Goal: Obtain resource: Download file/media

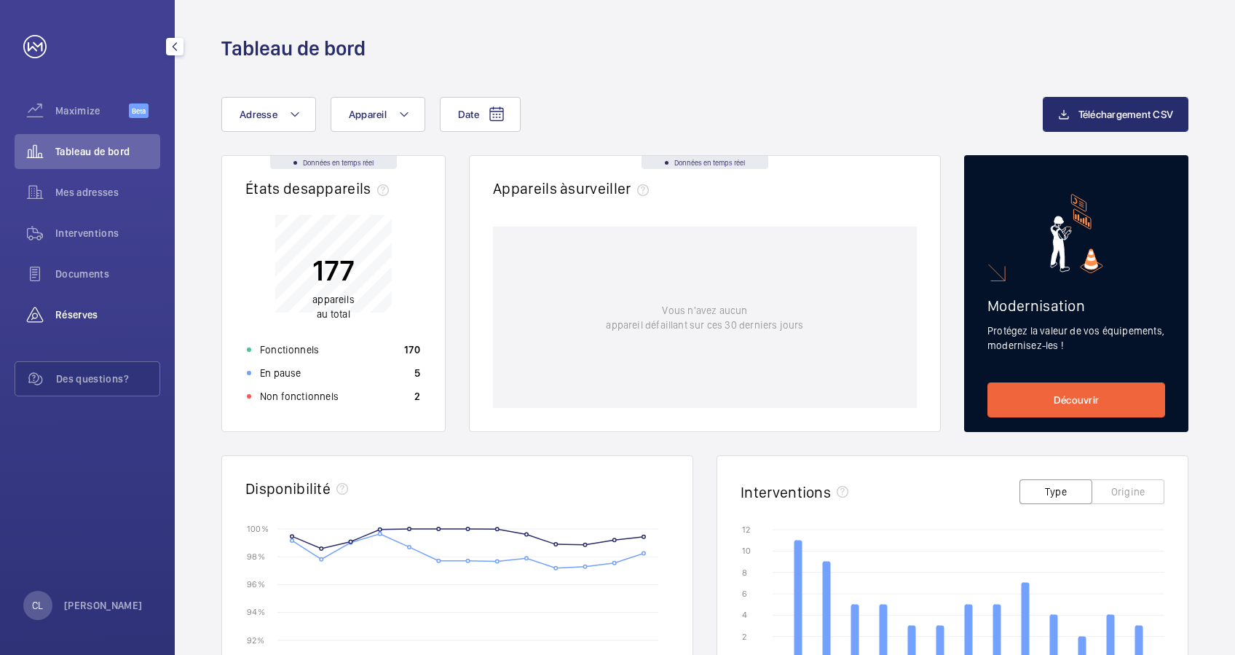
click at [79, 318] on span "Réserves" at bounding box center [107, 314] width 105 height 15
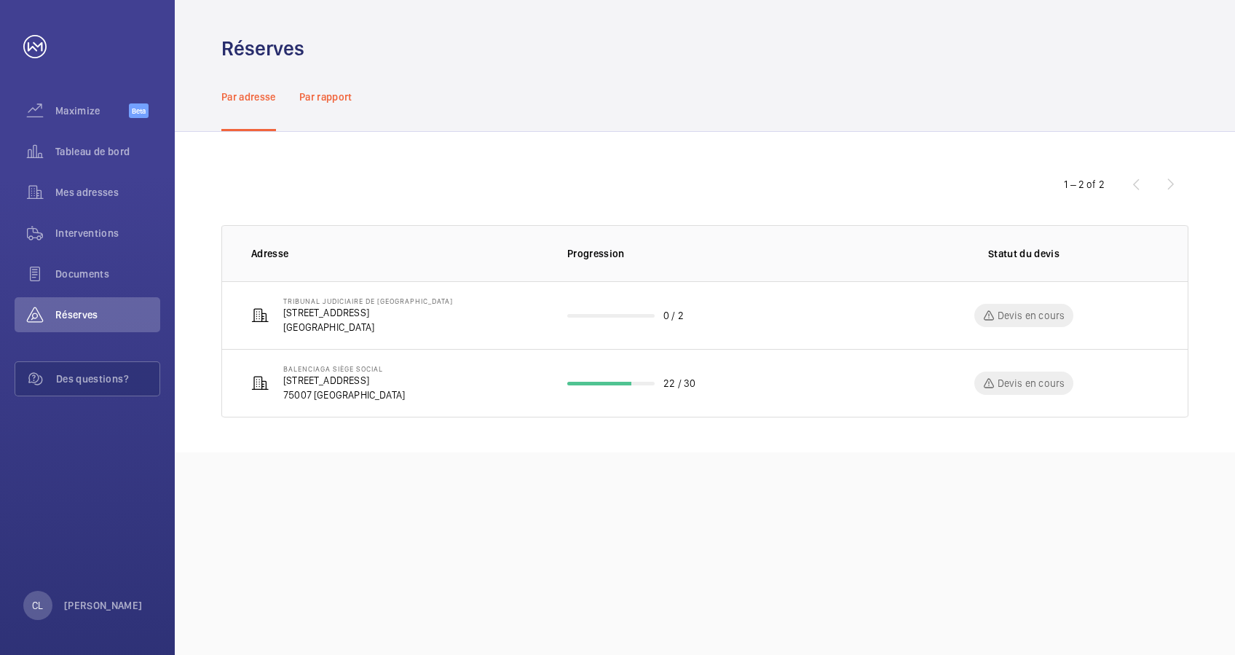
click at [312, 98] on p "Par rapport" at bounding box center [325, 97] width 53 height 15
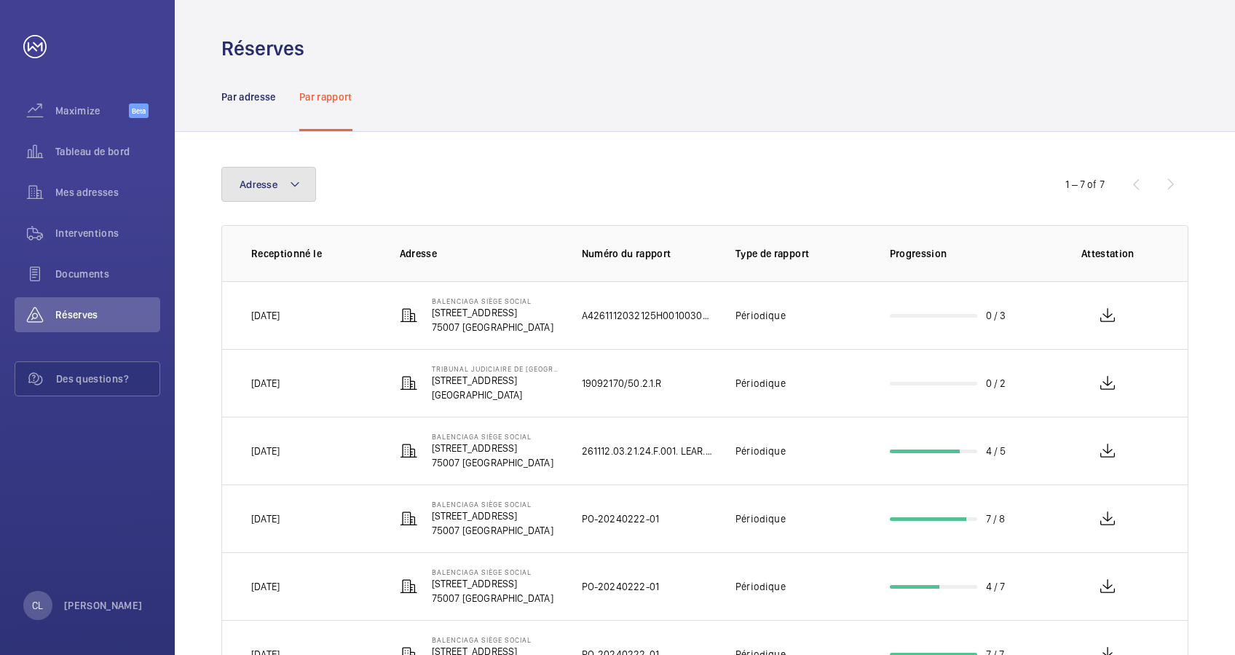
click at [292, 198] on button "Adresse" at bounding box center [268, 184] width 95 height 35
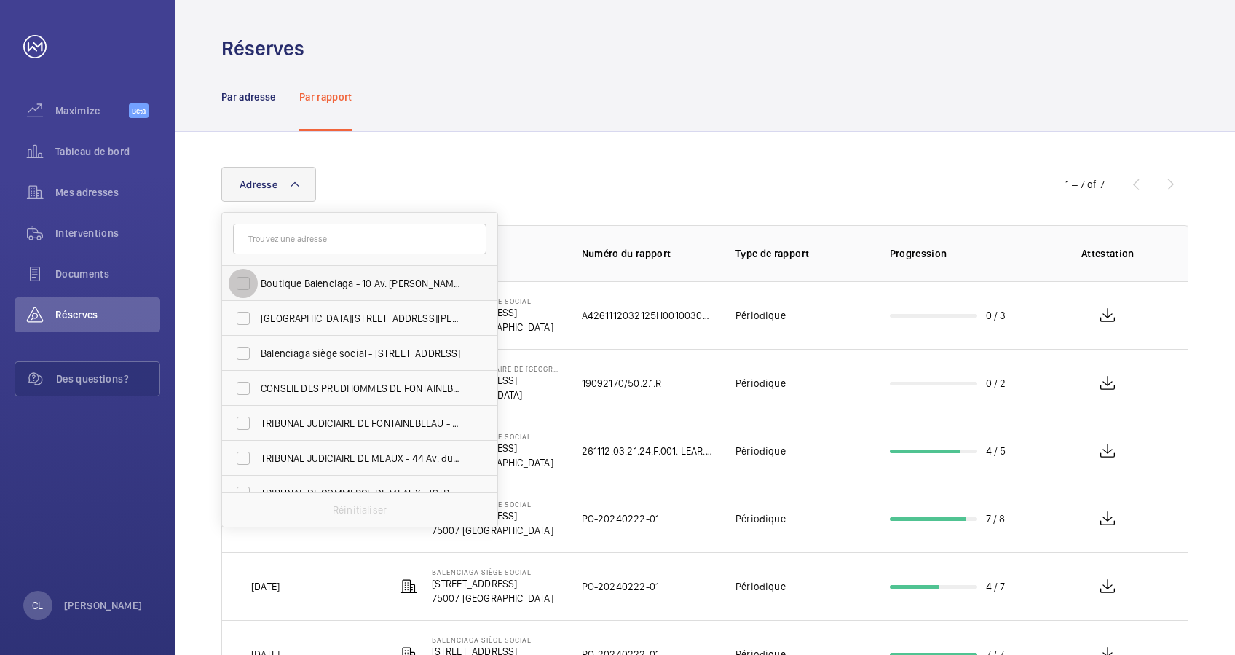
click at [251, 280] on input "Boutique Balenciaga - 10 Av. [PERSON_NAME], [GEOGRAPHIC_DATA]" at bounding box center [243, 283] width 29 height 29
checkbox input "true"
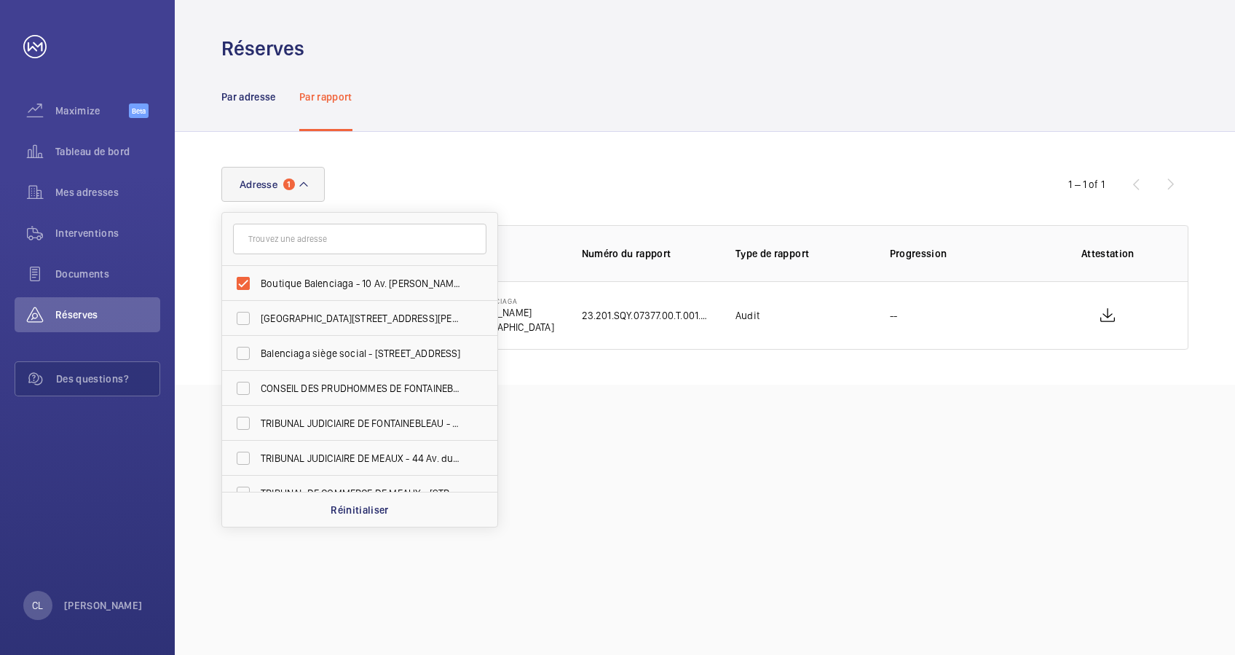
click at [755, 180] on div "Adresse 1 Boutique Balenciaga - 10 Av. George V, PARIS 75008 Hôtel de Brienne -…" at bounding box center [617, 184] width 792 height 35
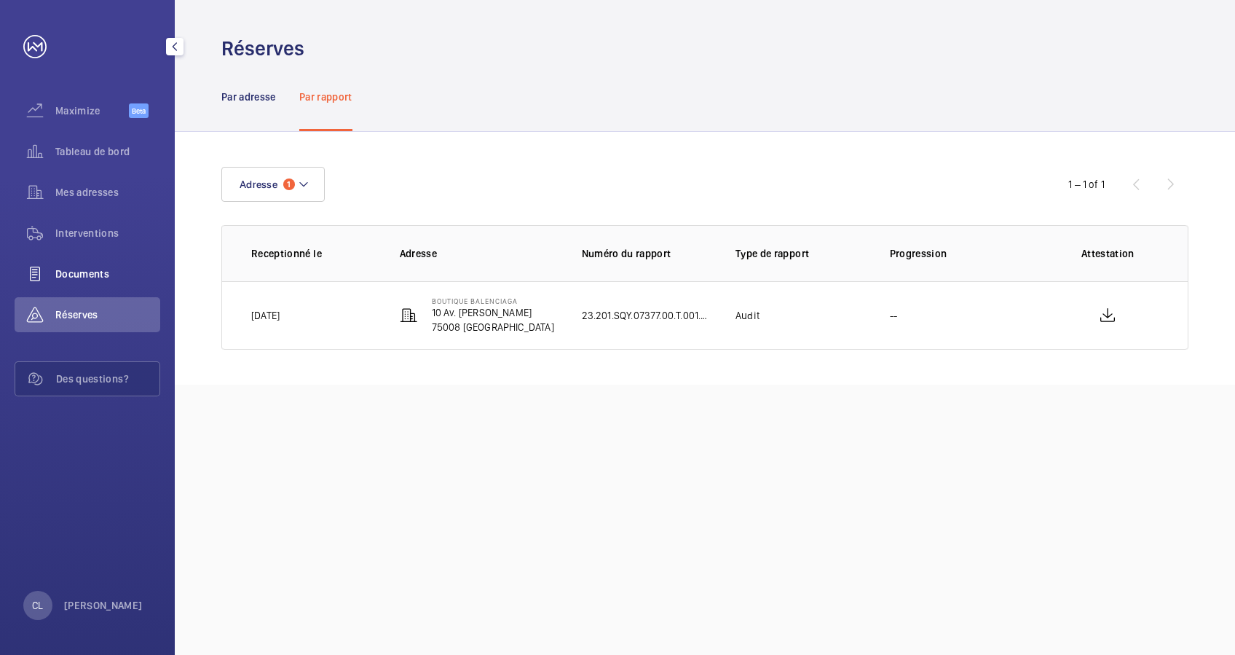
click at [76, 257] on div "Documents" at bounding box center [88, 273] width 146 height 35
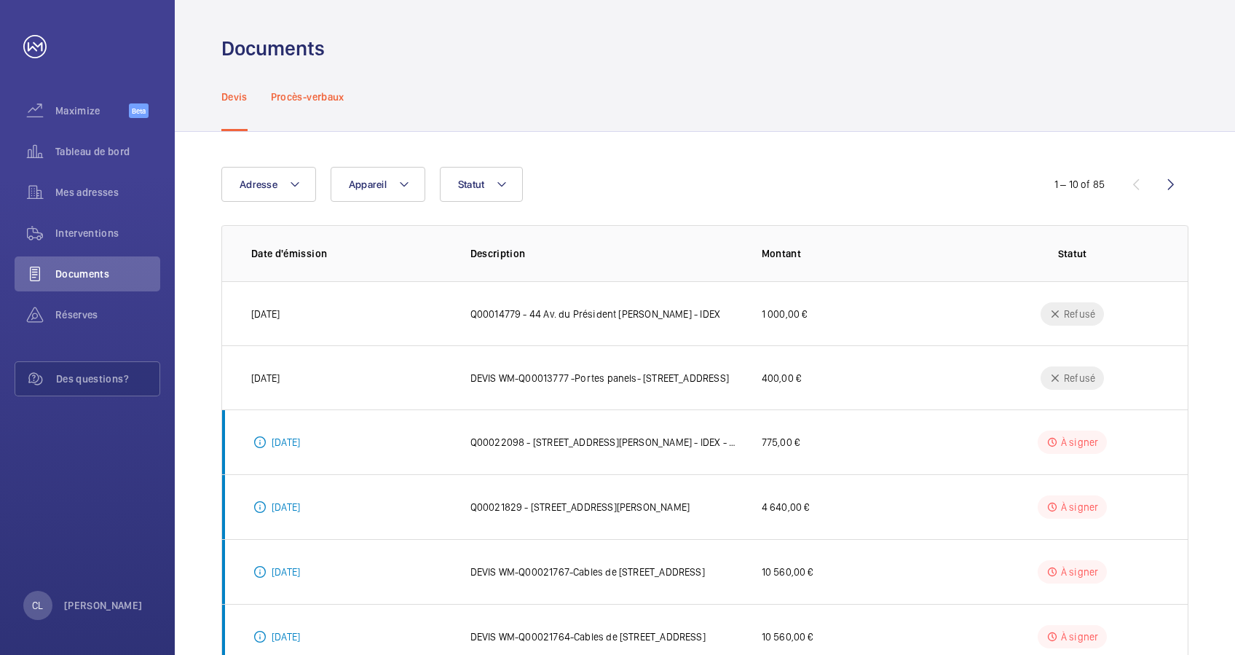
click at [311, 90] on p "Procès-verbaux" at bounding box center [308, 97] width 74 height 15
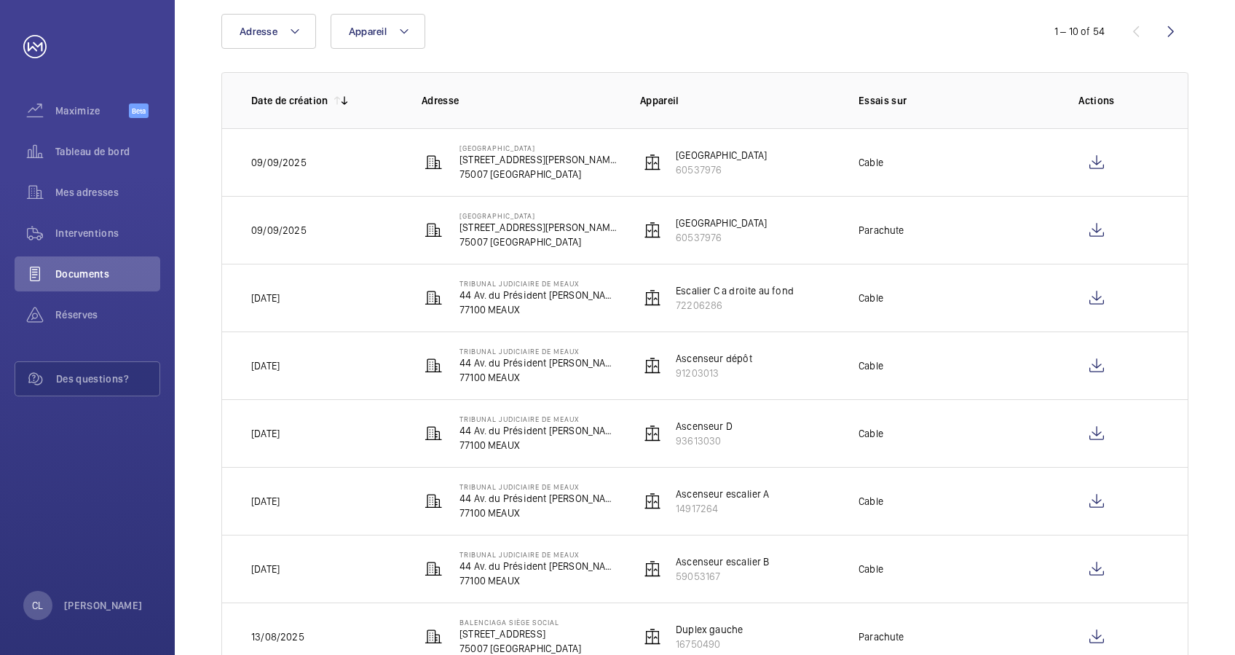
scroll to position [194, 0]
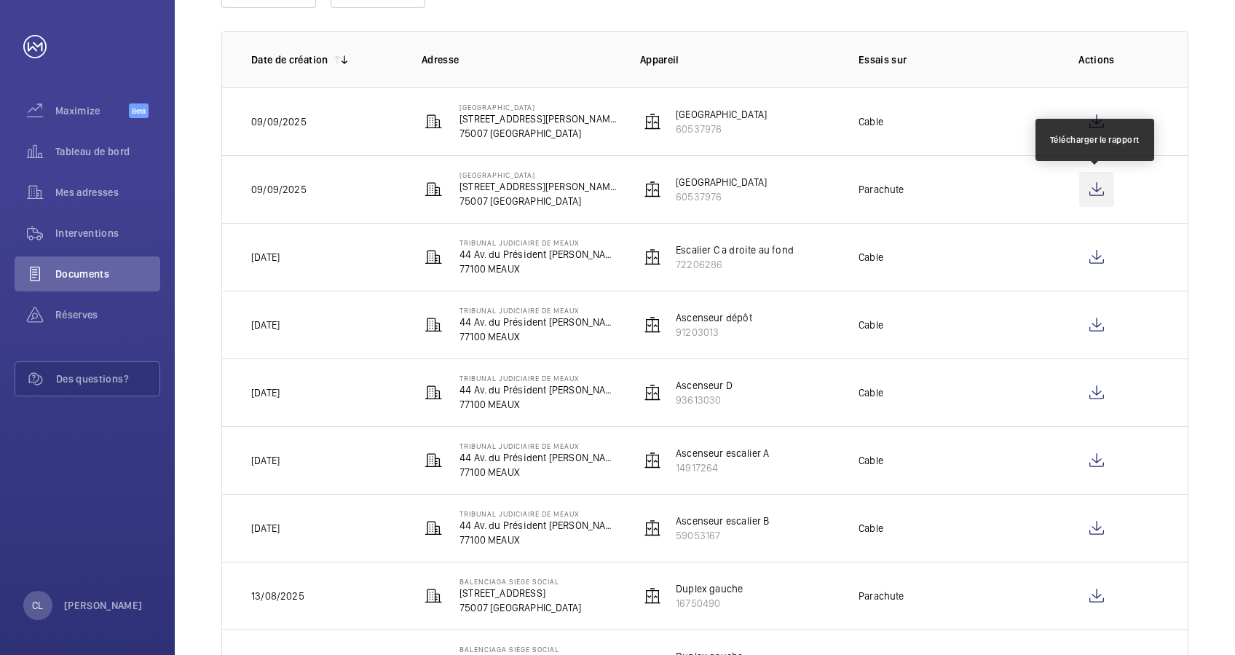
click at [1099, 193] on wm-front-icon-button at bounding box center [1096, 189] width 35 height 35
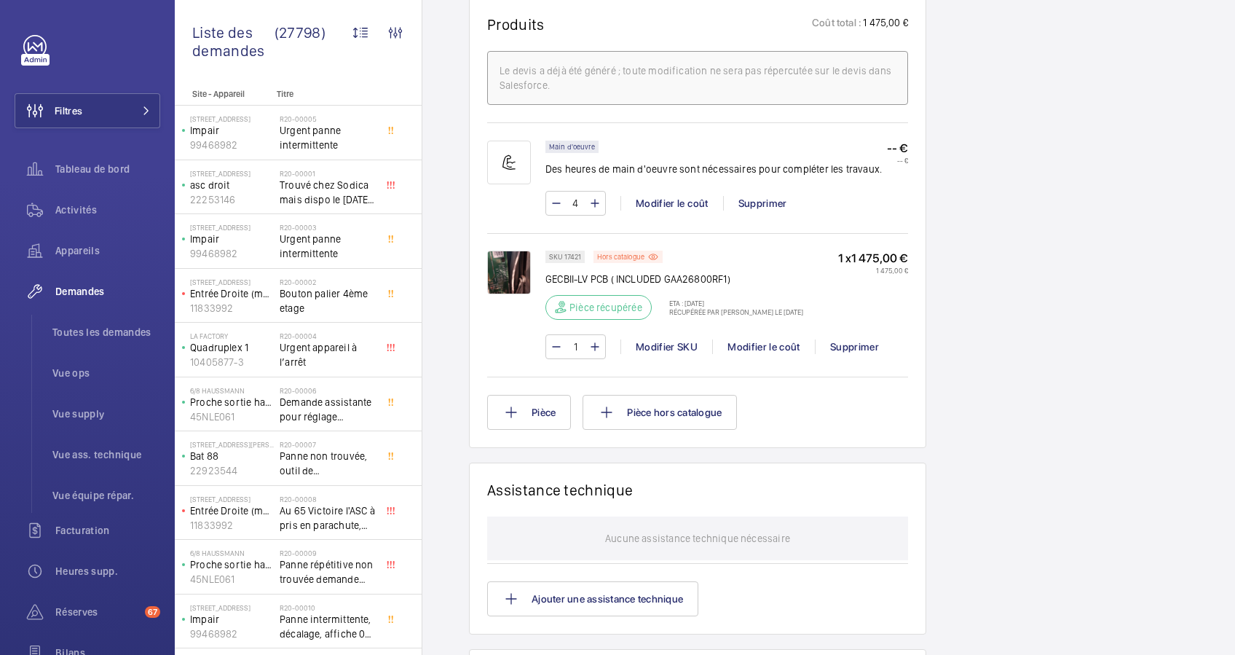
scroll to position [1008, 0]
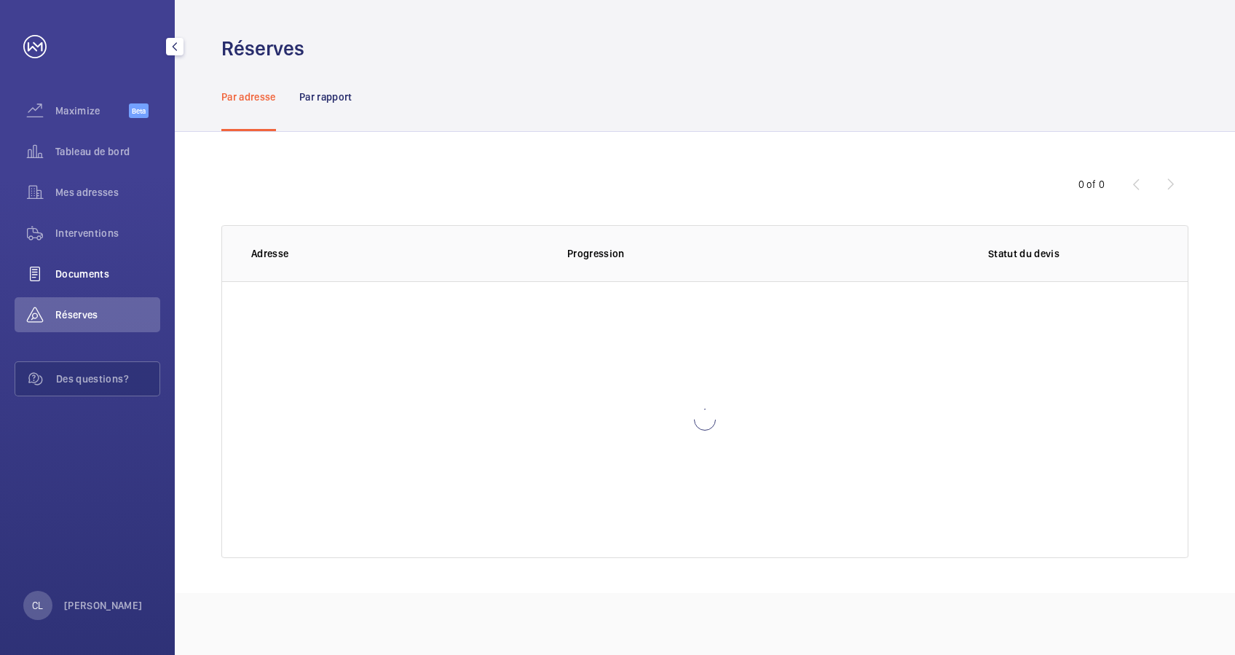
click at [93, 272] on span "Documents" at bounding box center [107, 273] width 105 height 15
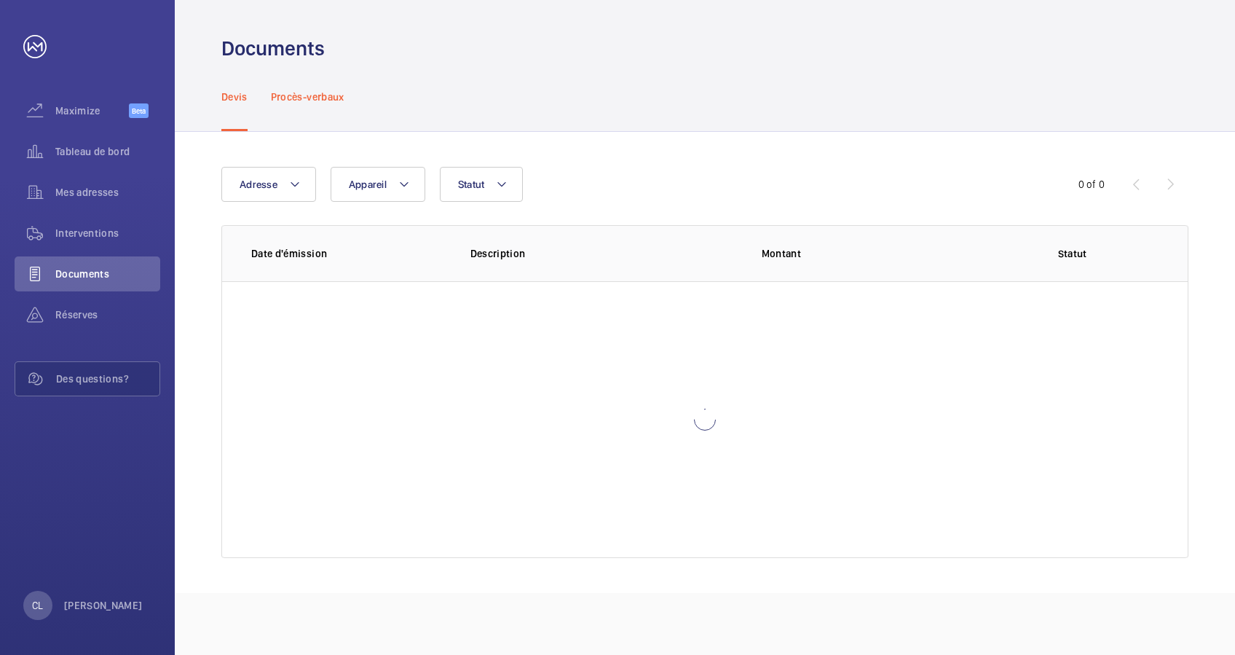
click at [336, 93] on p "Procès-verbaux" at bounding box center [308, 97] width 74 height 15
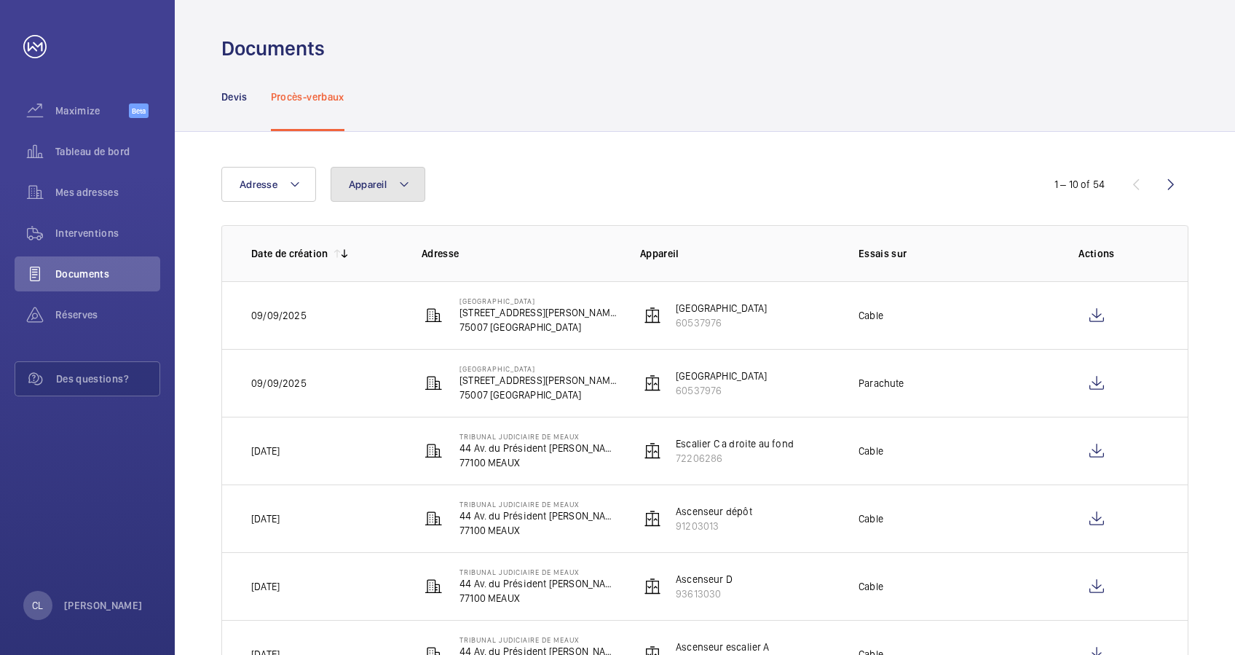
click at [409, 178] on button "Appareil" at bounding box center [378, 184] width 95 height 35
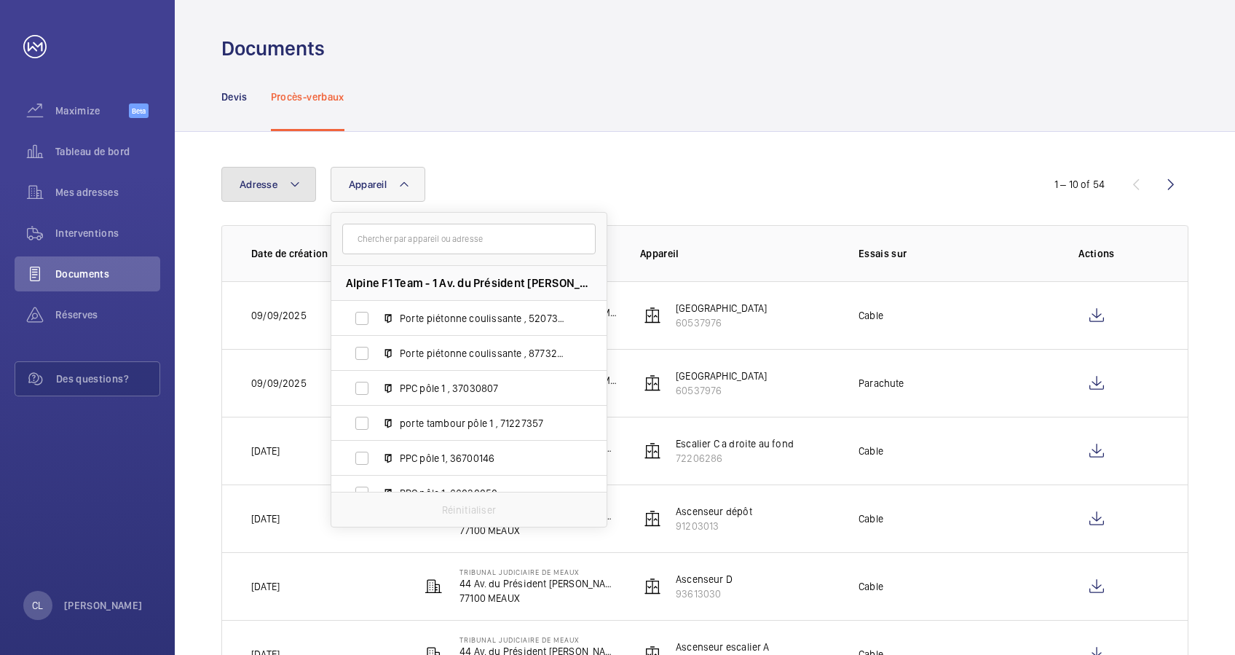
click at [291, 182] on mat-icon at bounding box center [295, 183] width 12 height 17
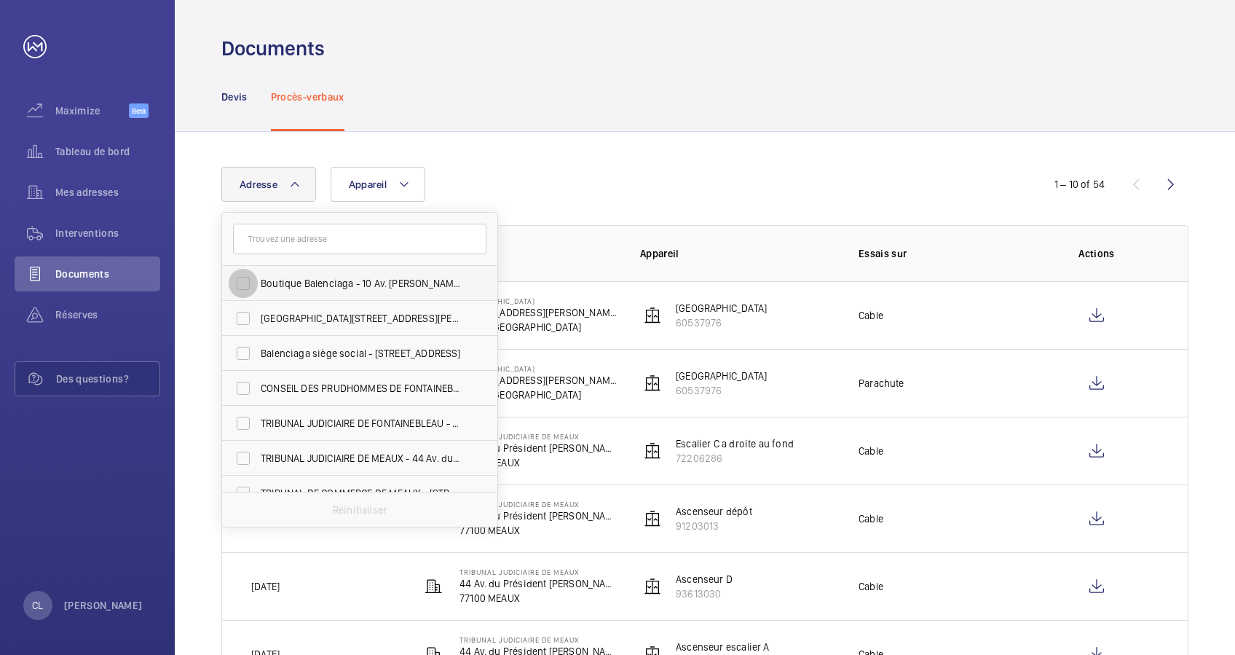
click at [250, 277] on input "Boutique Balenciaga - 10 Av. [PERSON_NAME], [GEOGRAPHIC_DATA]" at bounding box center [243, 283] width 29 height 29
checkbox input "true"
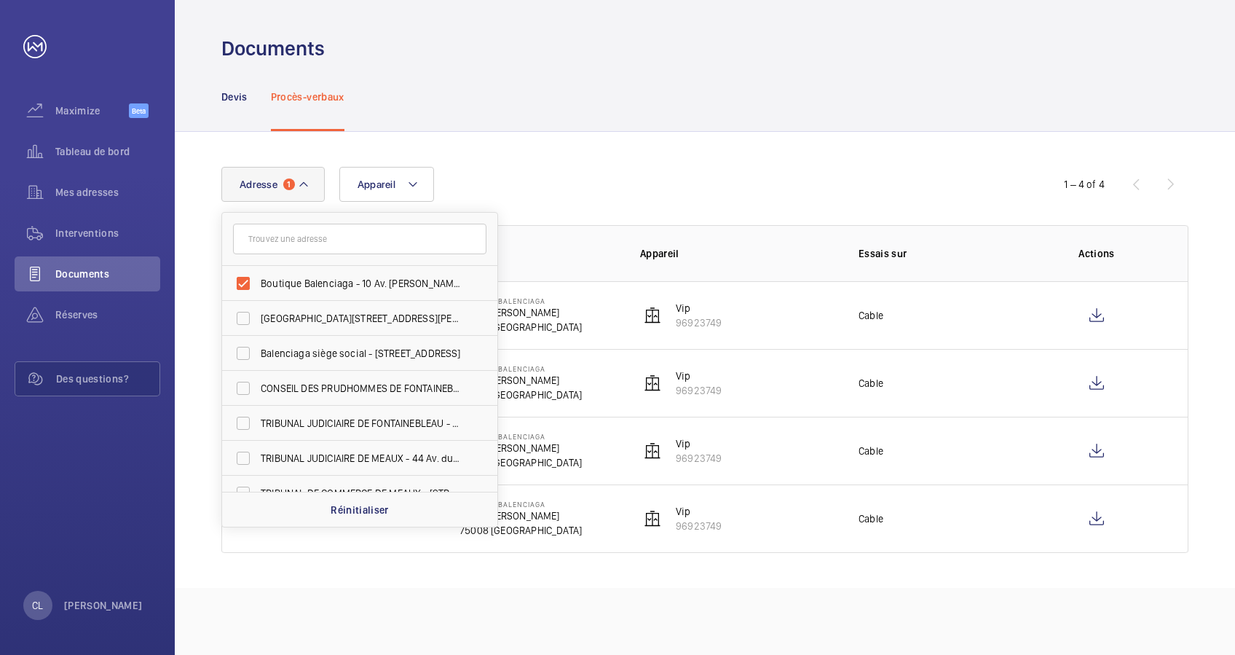
click at [689, 164] on div "Adresse 1 Boutique Balenciaga - 10 Av. George V, PARIS 75008 Hôtel de Brienne -…" at bounding box center [705, 360] width 1060 height 456
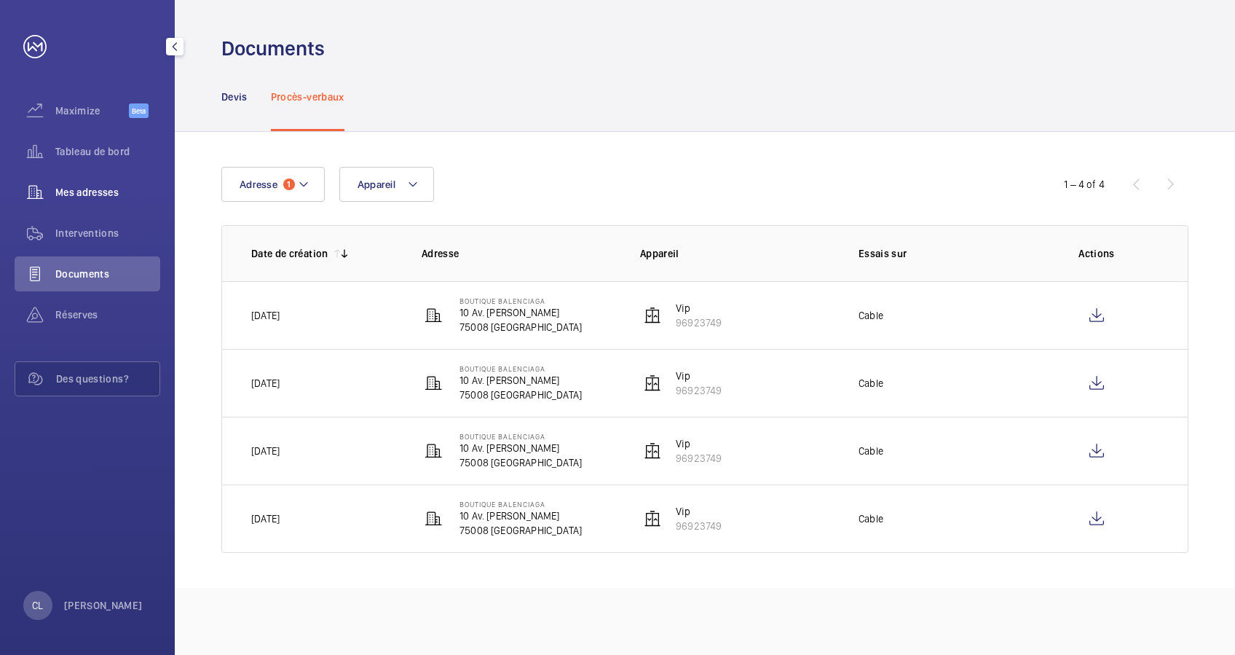
click at [87, 185] on span "Mes adresses" at bounding box center [107, 192] width 105 height 15
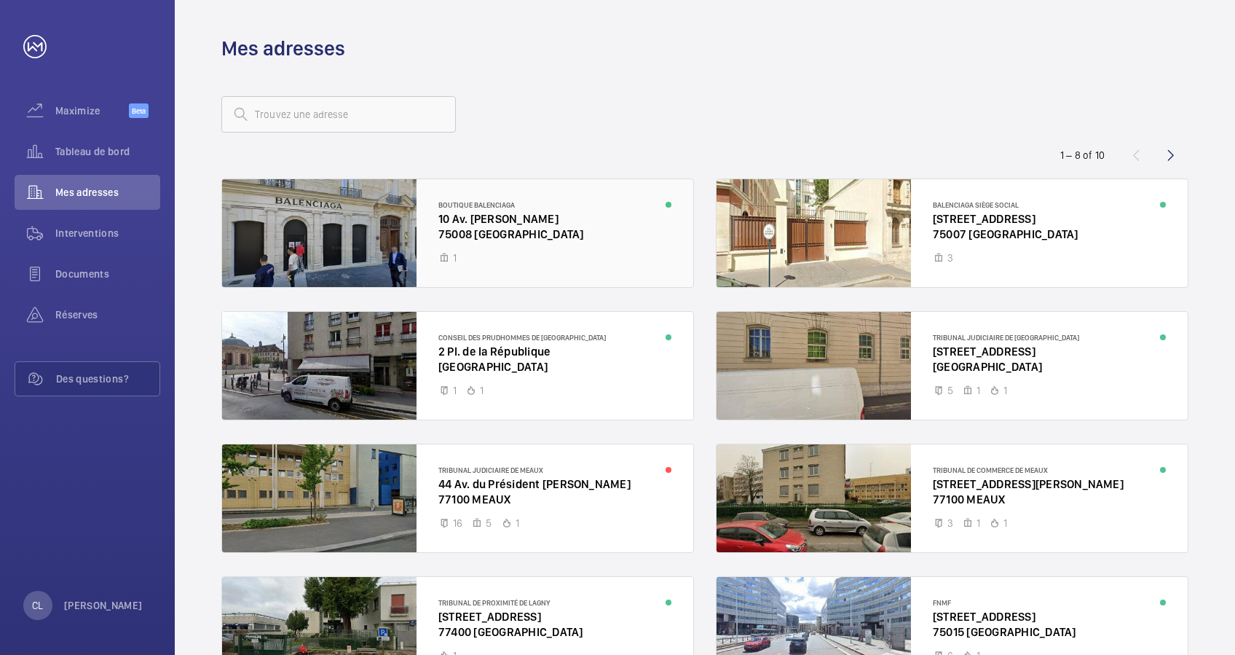
click at [473, 223] on div at bounding box center [457, 233] width 471 height 108
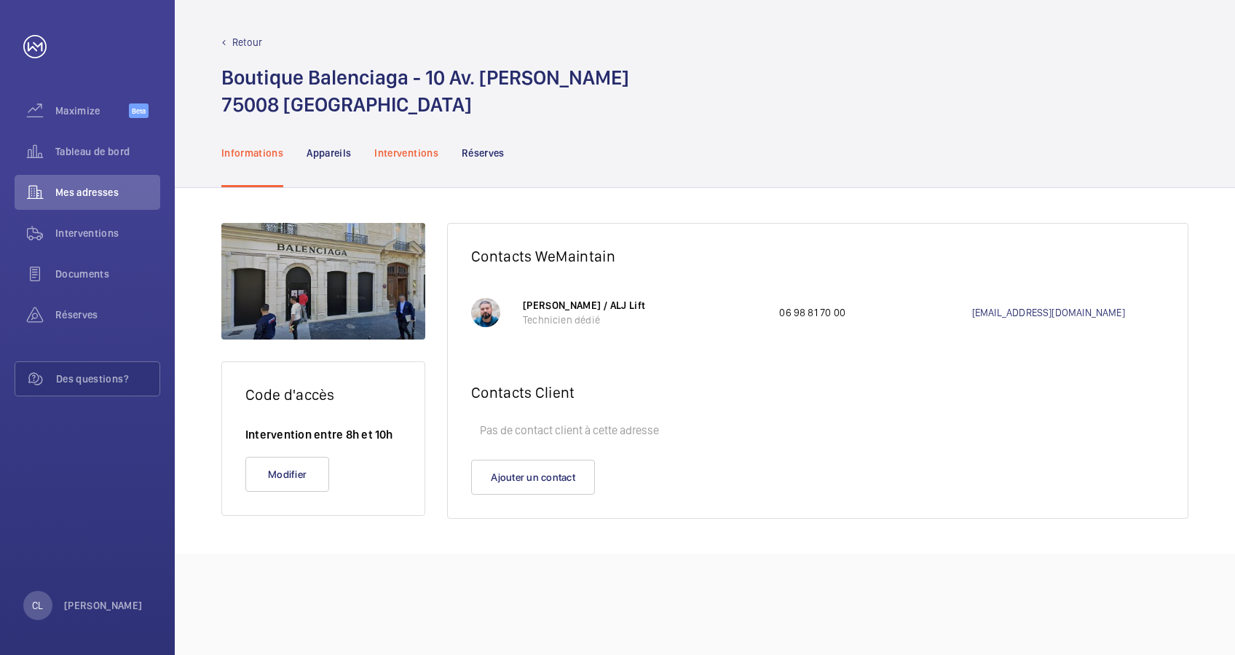
click at [405, 143] on div "Interventions" at bounding box center [406, 152] width 64 height 69
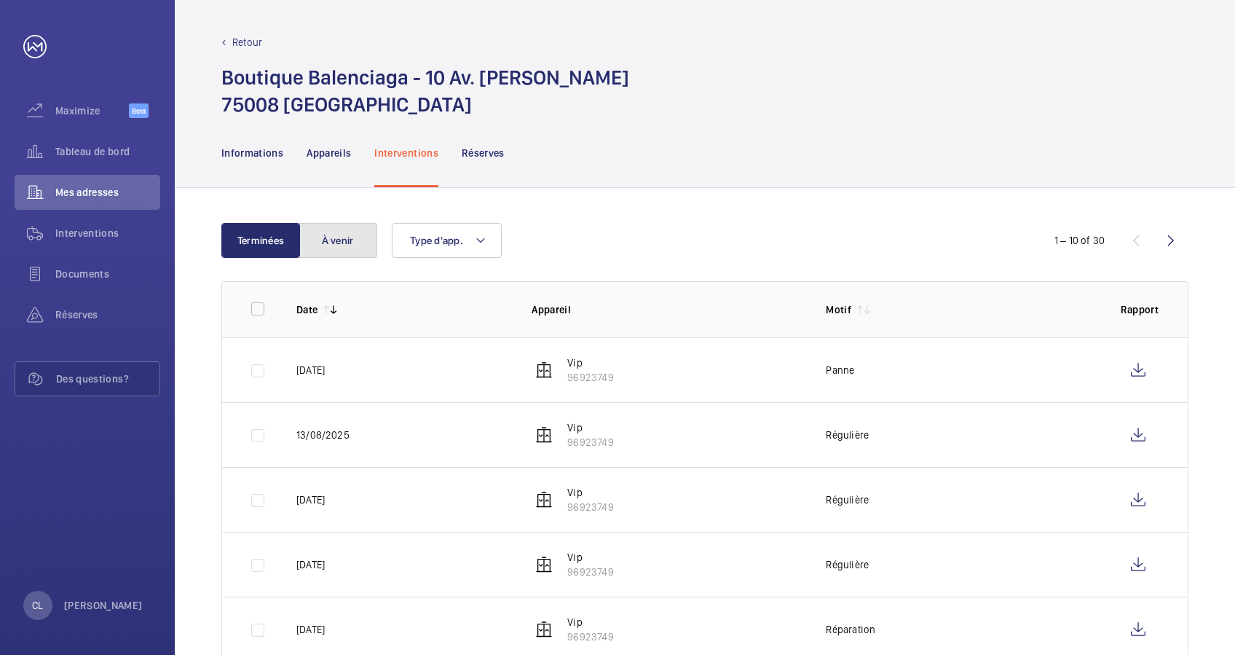
click at [344, 232] on button "À venir" at bounding box center [338, 240] width 79 height 35
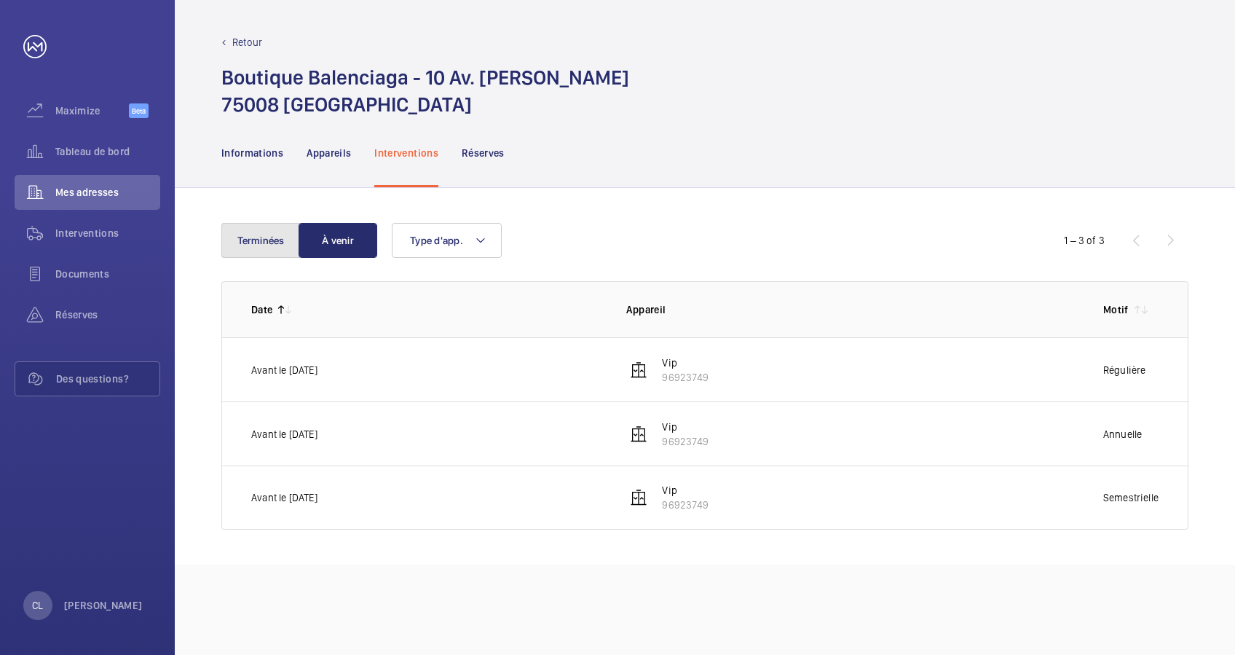
click at [240, 234] on button "Terminées" at bounding box center [260, 240] width 79 height 35
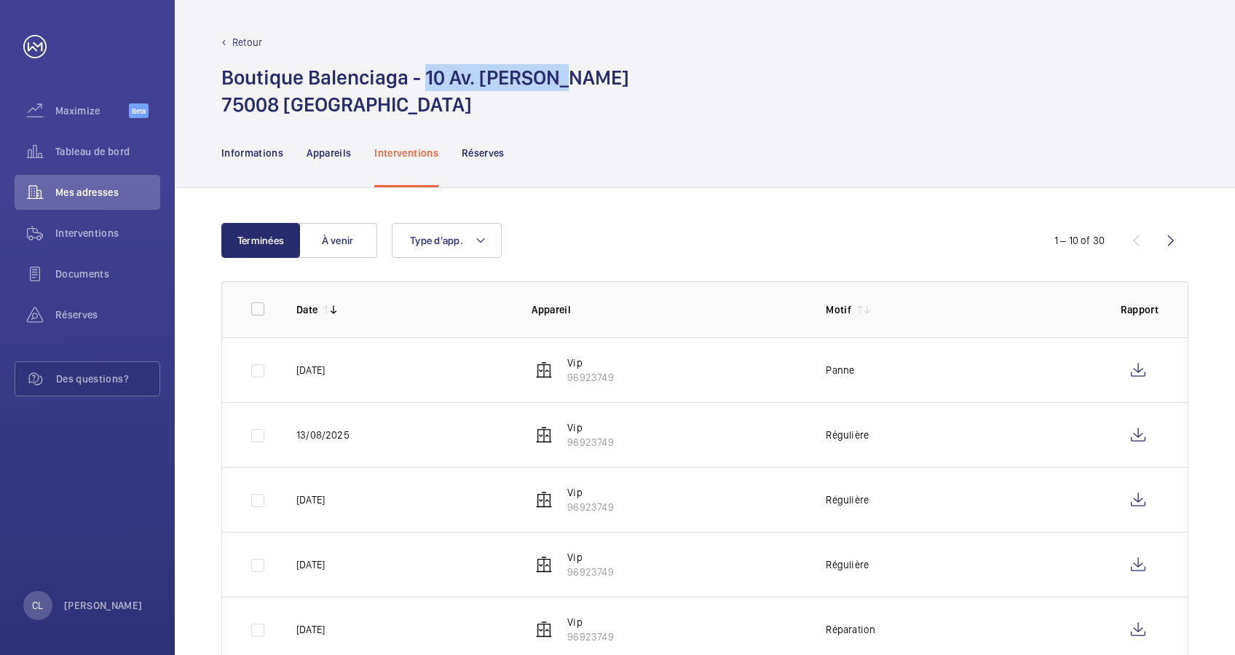
drag, startPoint x: 425, startPoint y: 77, endPoint x: 558, endPoint y: 77, distance: 132.5
click at [558, 77] on h1 "Boutique Balenciaga - 10 Av. George V 75008 Paris" at bounding box center [425, 91] width 408 height 54
drag, startPoint x: 558, startPoint y: 77, endPoint x: 543, endPoint y: 77, distance: 14.6
copy h1 "10 Av. George V"
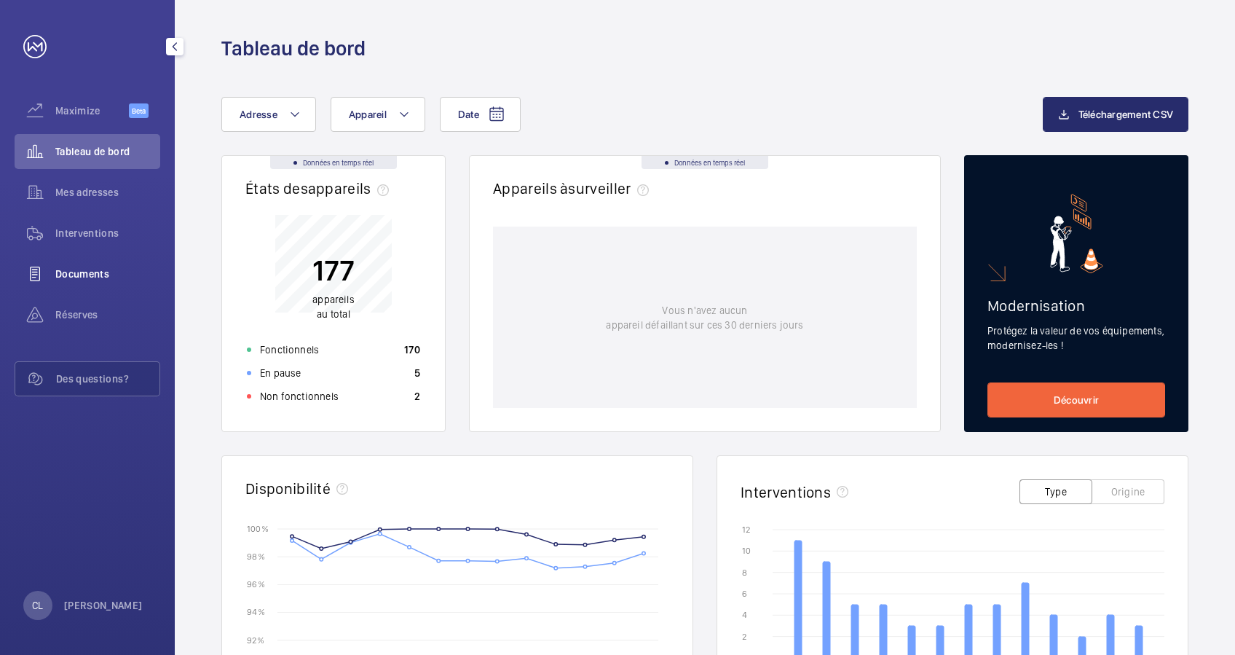
click at [77, 267] on span "Documents" at bounding box center [107, 273] width 105 height 15
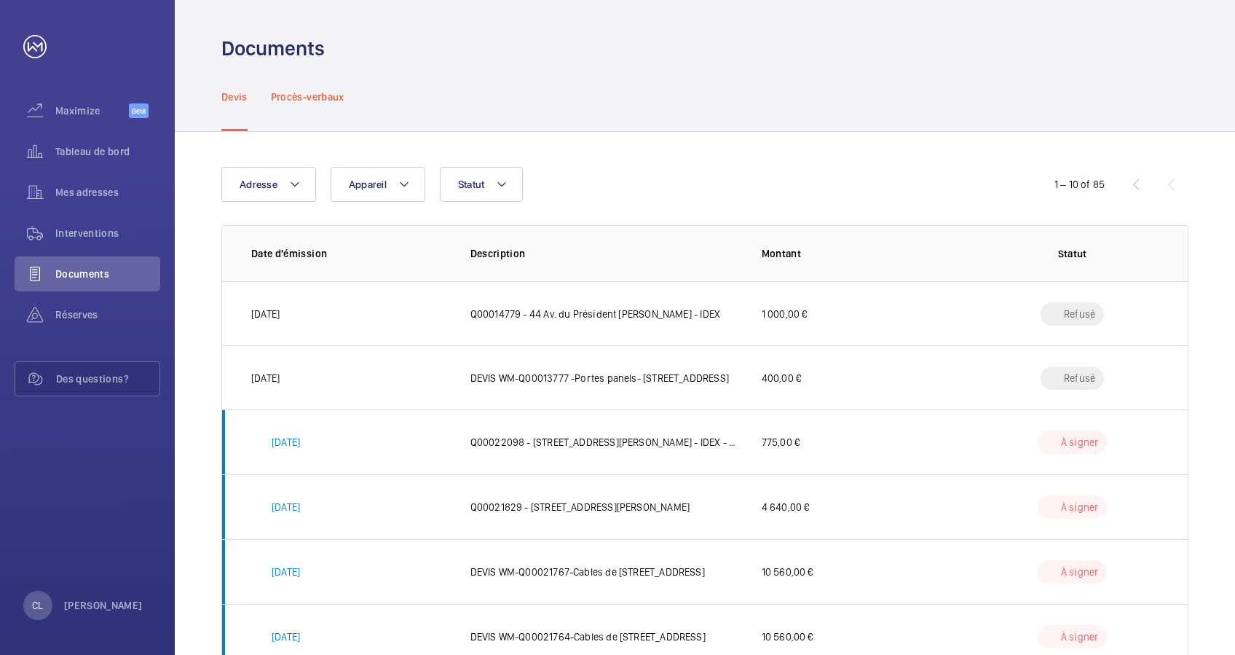
click at [317, 84] on div "Procès-verbaux" at bounding box center [308, 96] width 74 height 69
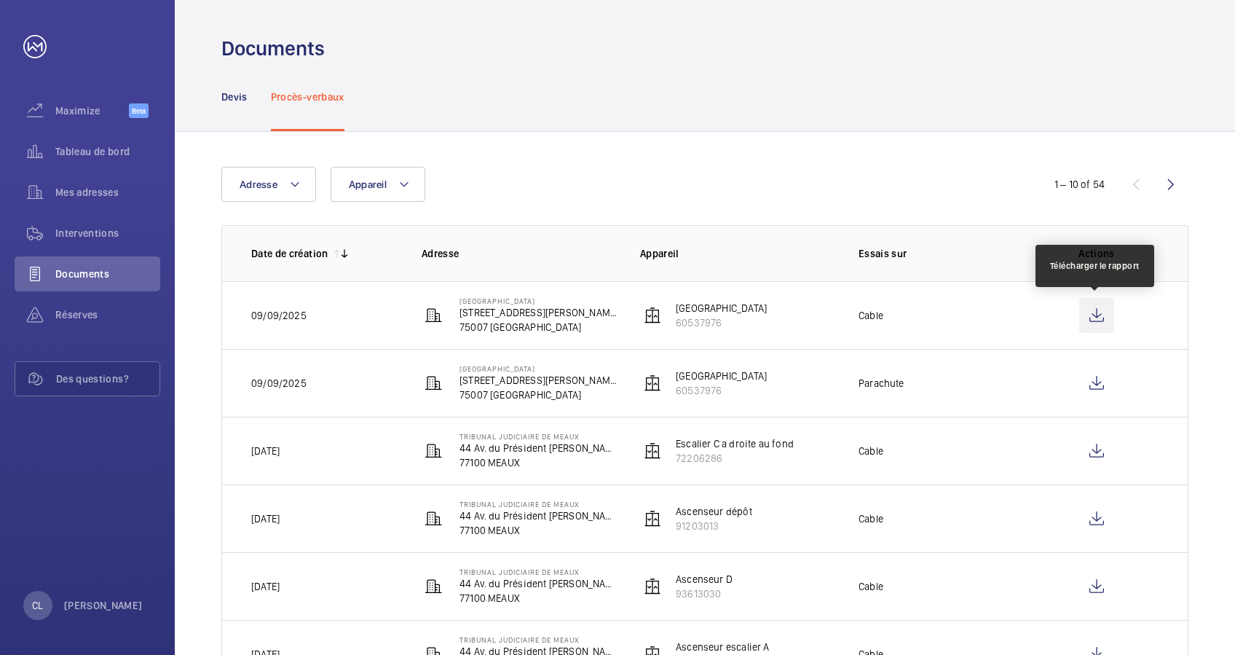
click at [1098, 307] on wm-front-icon-button at bounding box center [1096, 315] width 35 height 35
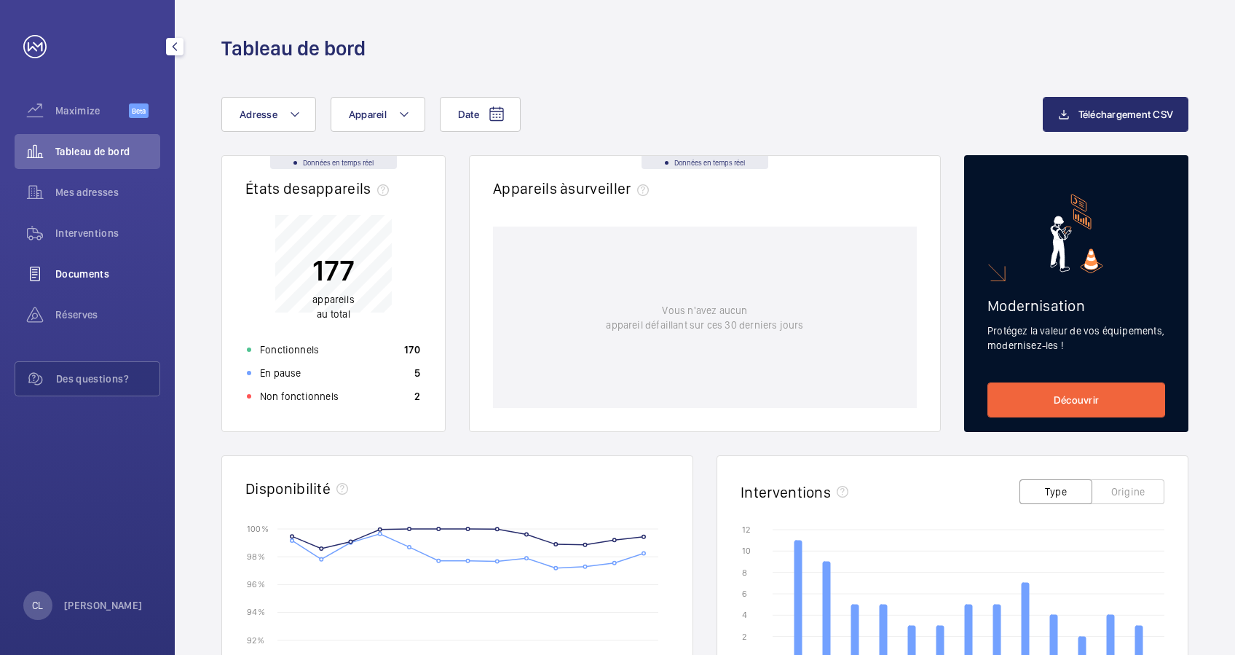
drag, startPoint x: 0, startPoint y: 0, endPoint x: 87, endPoint y: 266, distance: 279.7
click at [87, 266] on span "Documents" at bounding box center [107, 273] width 105 height 15
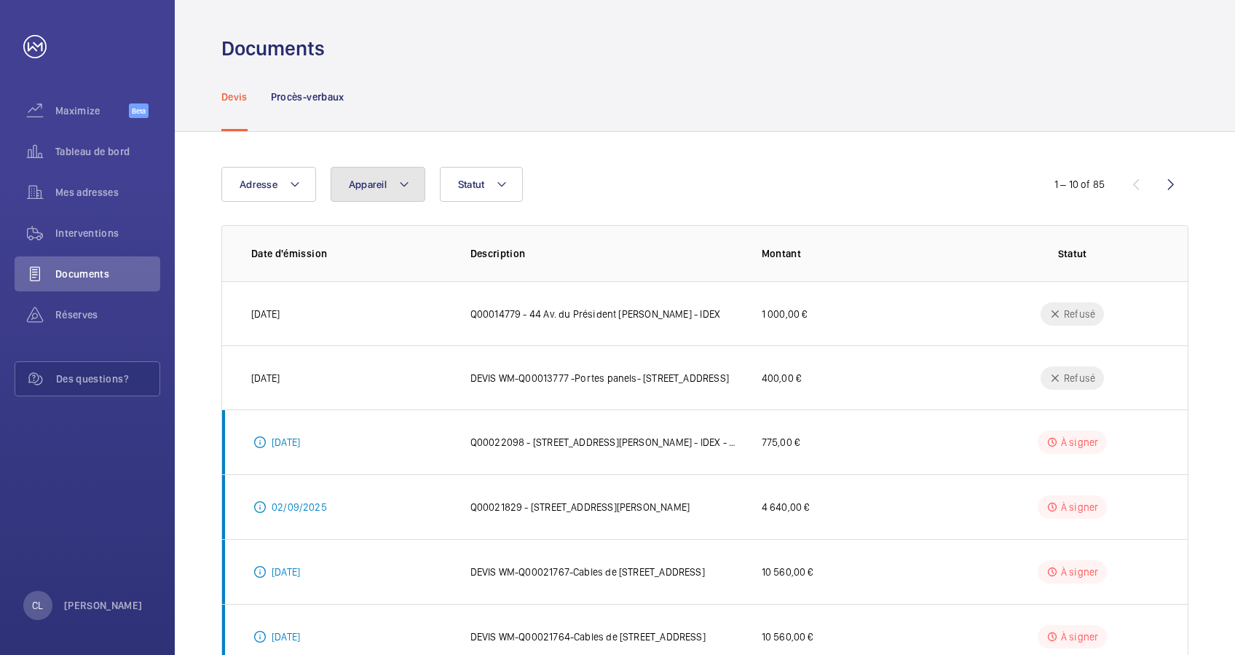
click at [357, 186] on span "Appareil" at bounding box center [368, 184] width 38 height 12
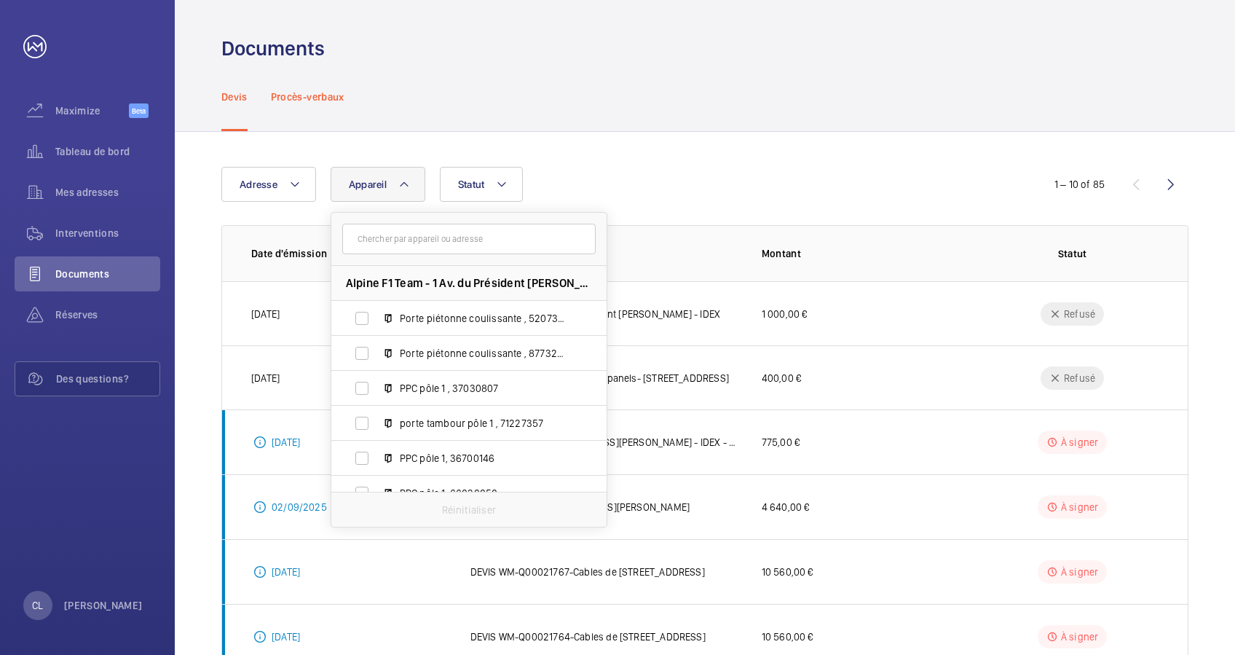
click at [309, 108] on div "Procès-verbaux" at bounding box center [308, 96] width 74 height 69
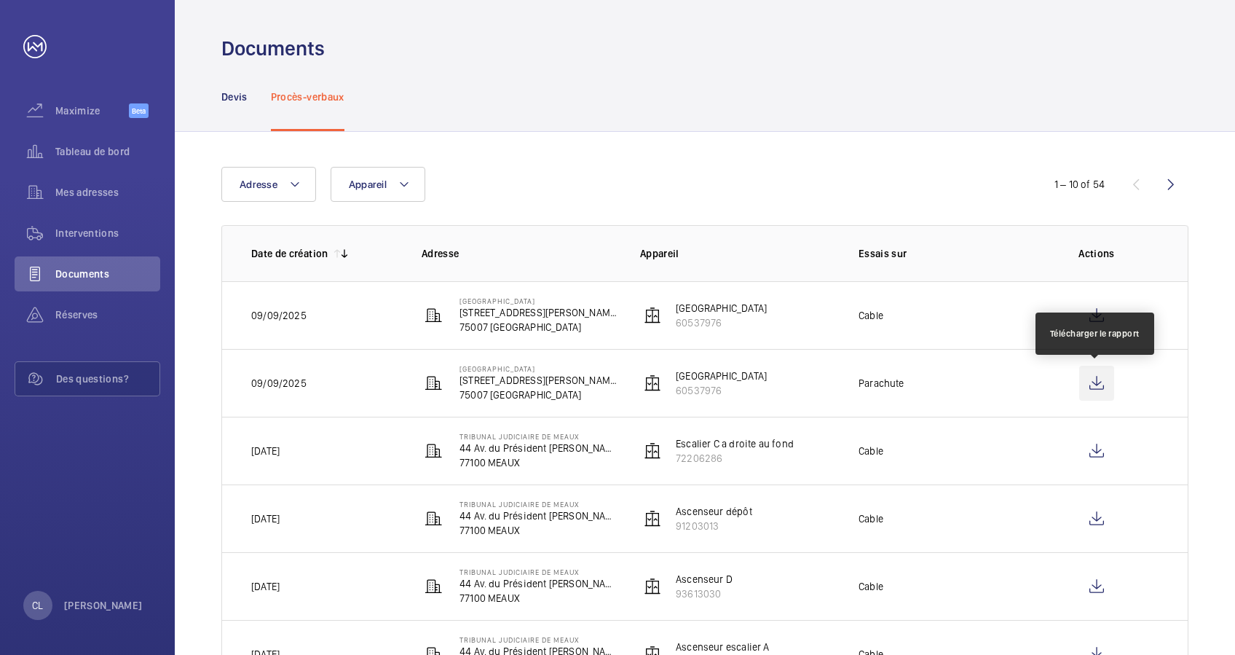
click at [1096, 378] on wm-front-icon-button at bounding box center [1096, 382] width 35 height 35
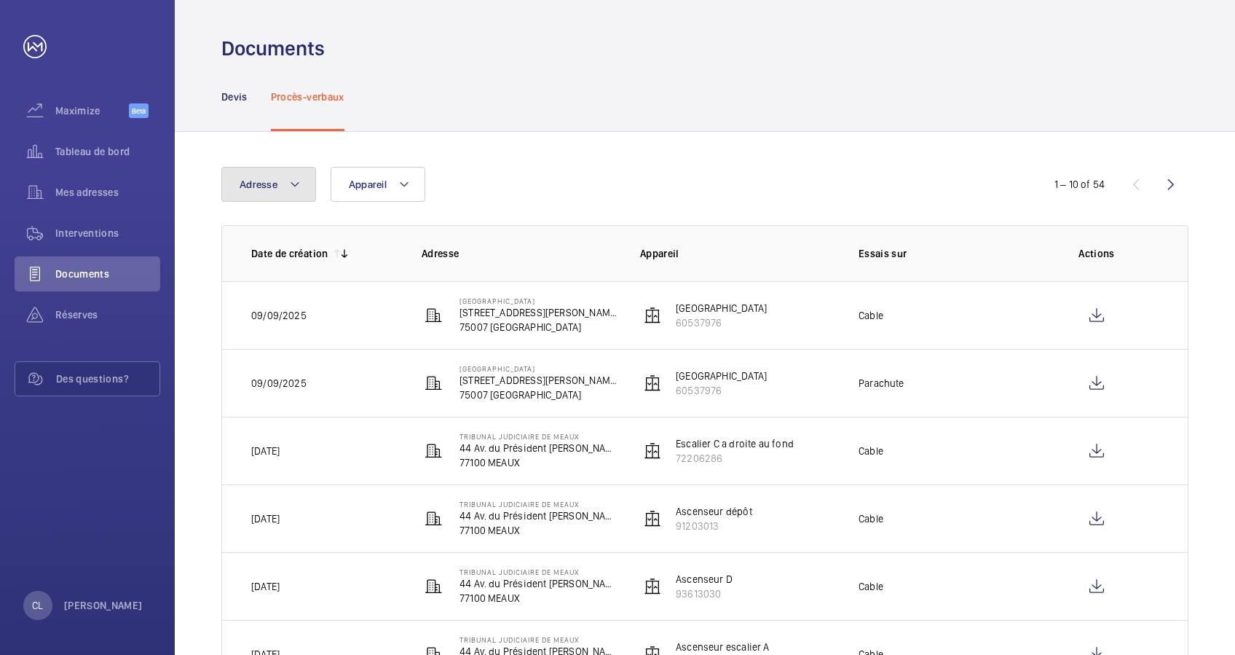
click at [299, 185] on mat-icon at bounding box center [295, 183] width 12 height 17
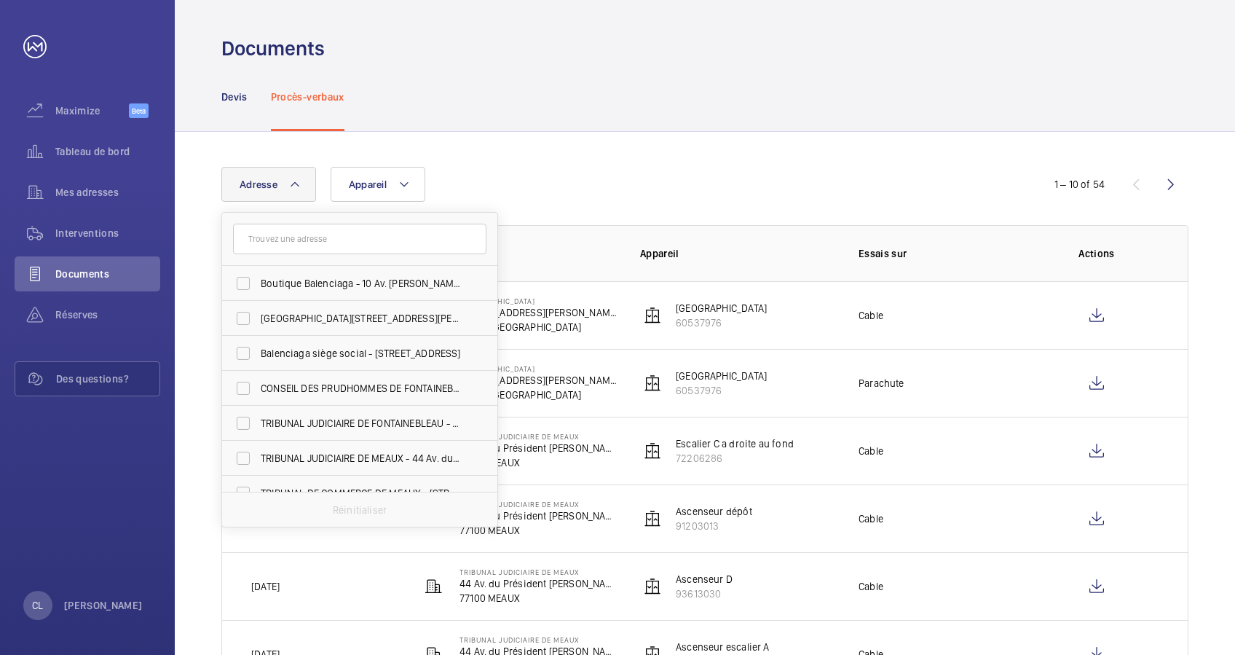
click at [459, 159] on div "Adresse Boutique Balenciaga - 10 Av. George V, PARIS 75008 Hôtel de Brienne - 1…" at bounding box center [705, 563] width 1060 height 862
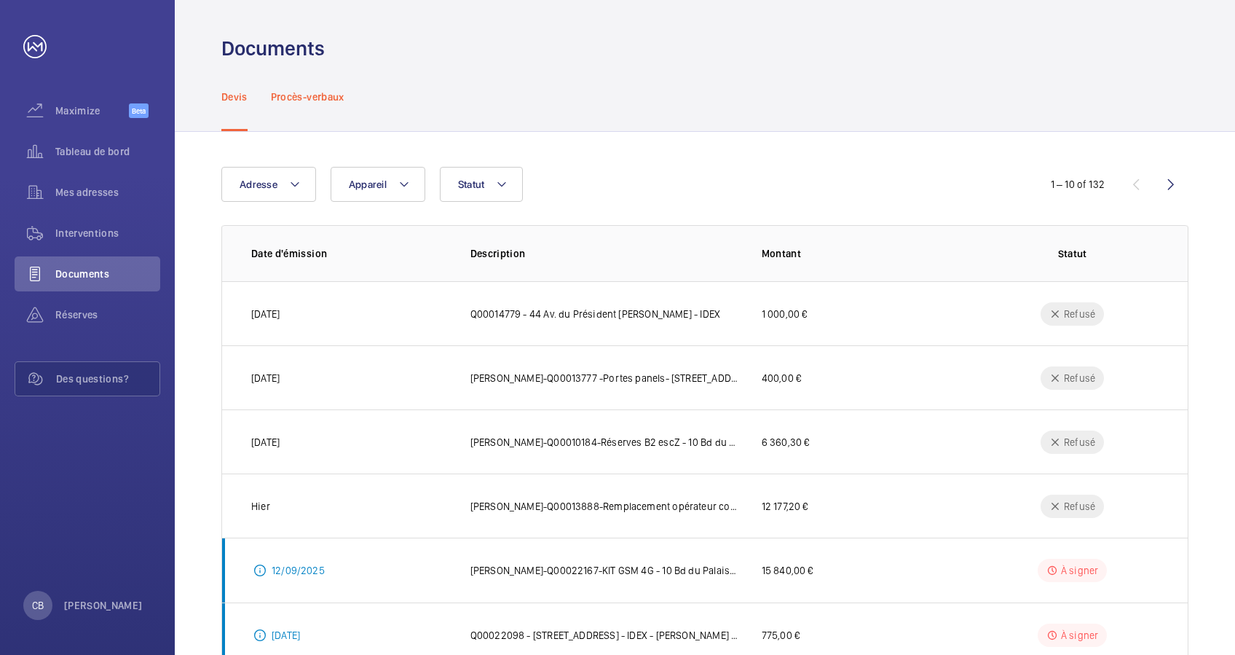
click at [331, 78] on div "Procès-verbaux" at bounding box center [308, 96] width 74 height 69
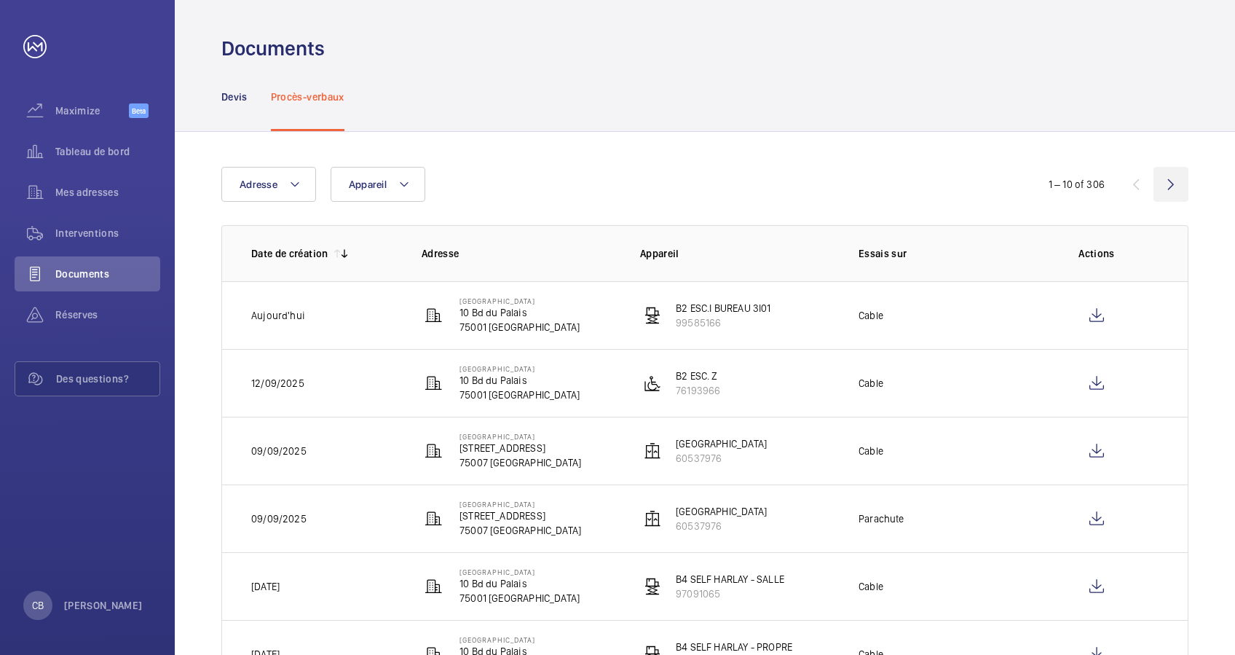
click at [1176, 186] on wm-front-icon-button at bounding box center [1170, 184] width 35 height 35
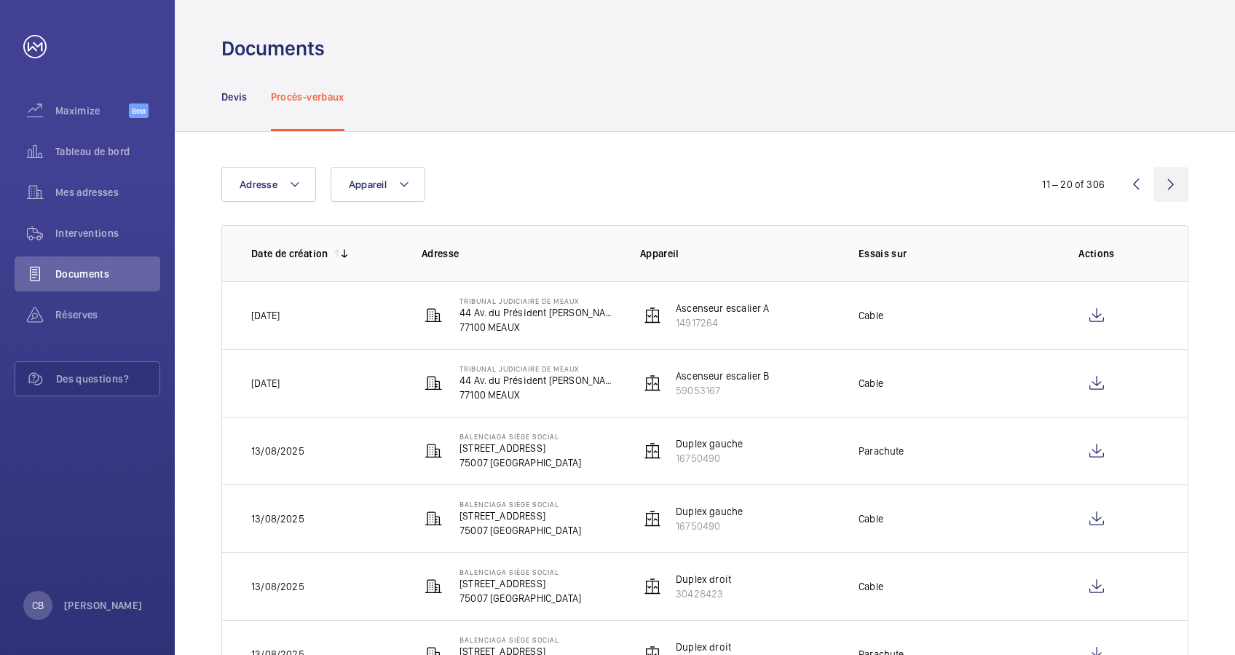
click at [1166, 183] on wm-front-icon-button at bounding box center [1170, 184] width 35 height 35
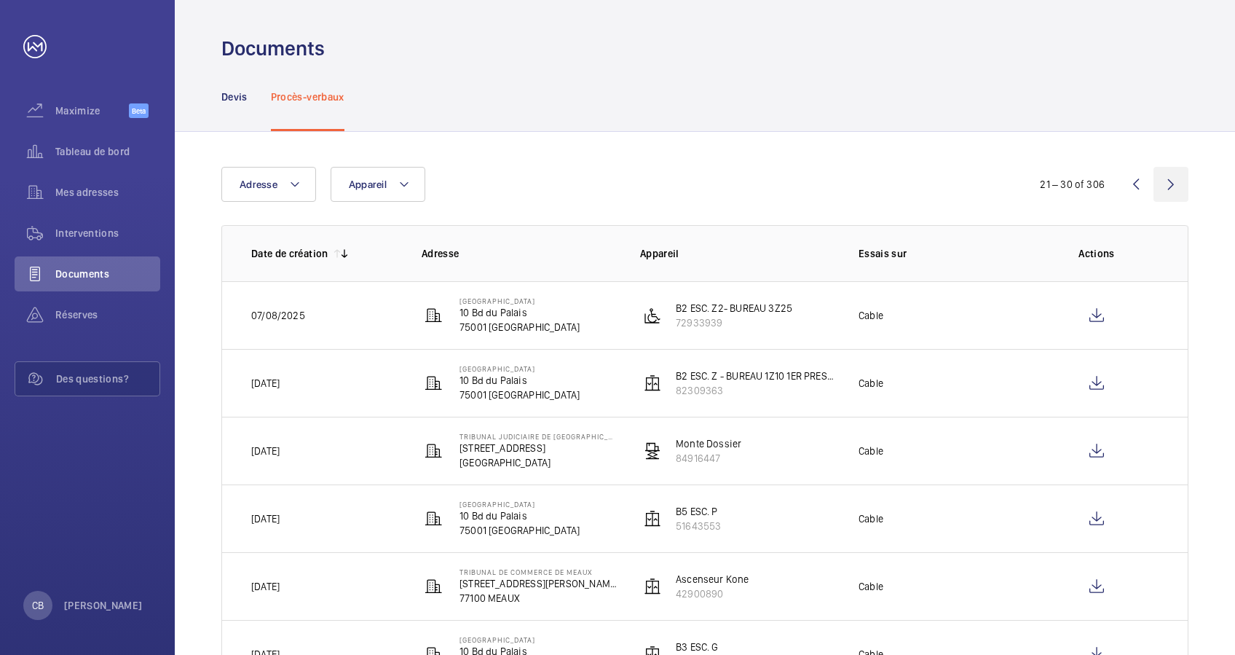
click at [1165, 178] on wm-front-icon-button at bounding box center [1170, 184] width 35 height 35
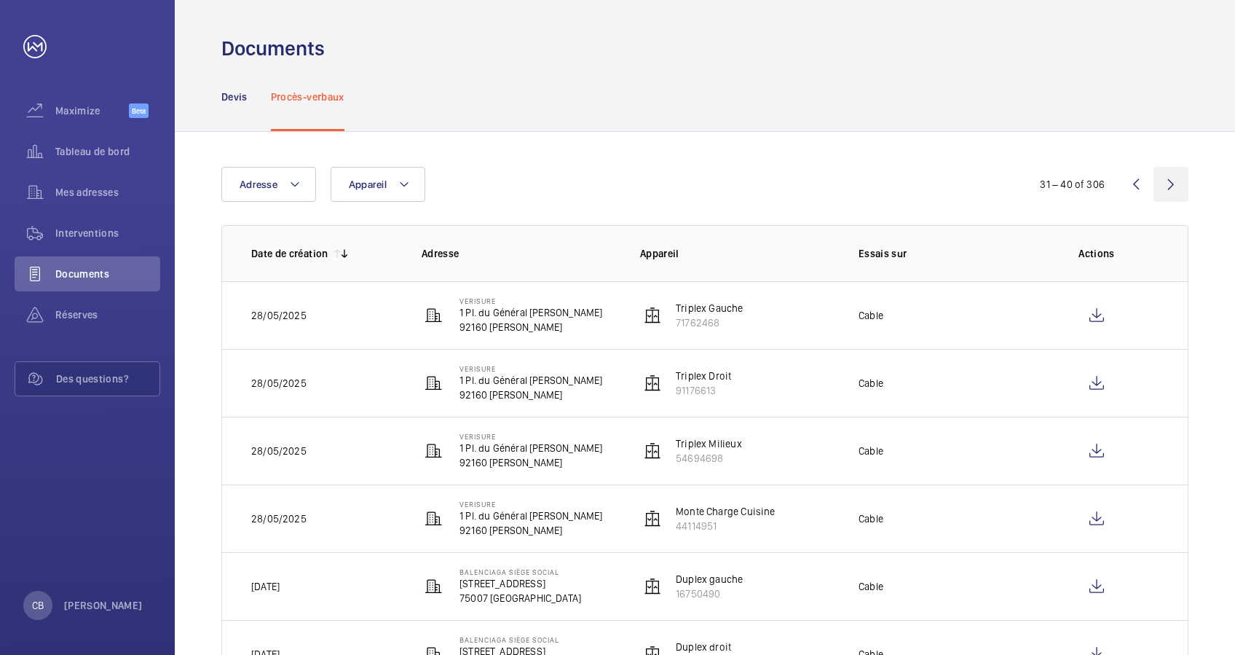
click at [1163, 186] on wm-front-icon-button at bounding box center [1170, 184] width 35 height 35
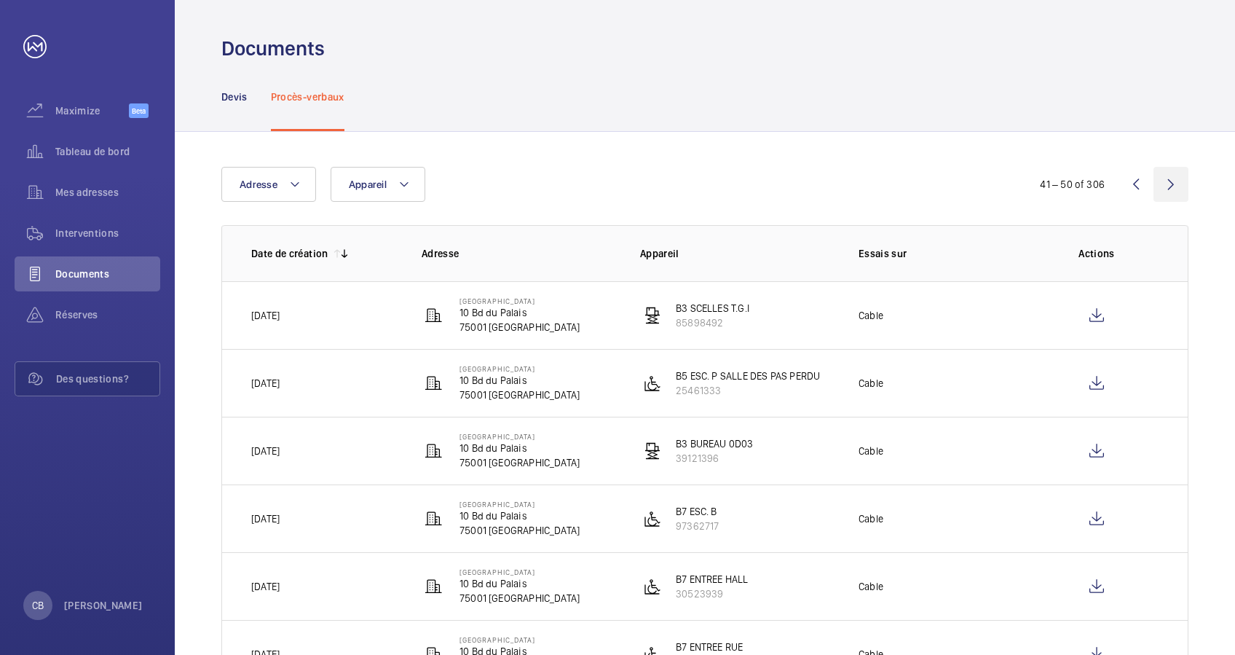
click at [1163, 191] on wm-front-icon-button at bounding box center [1170, 184] width 35 height 35
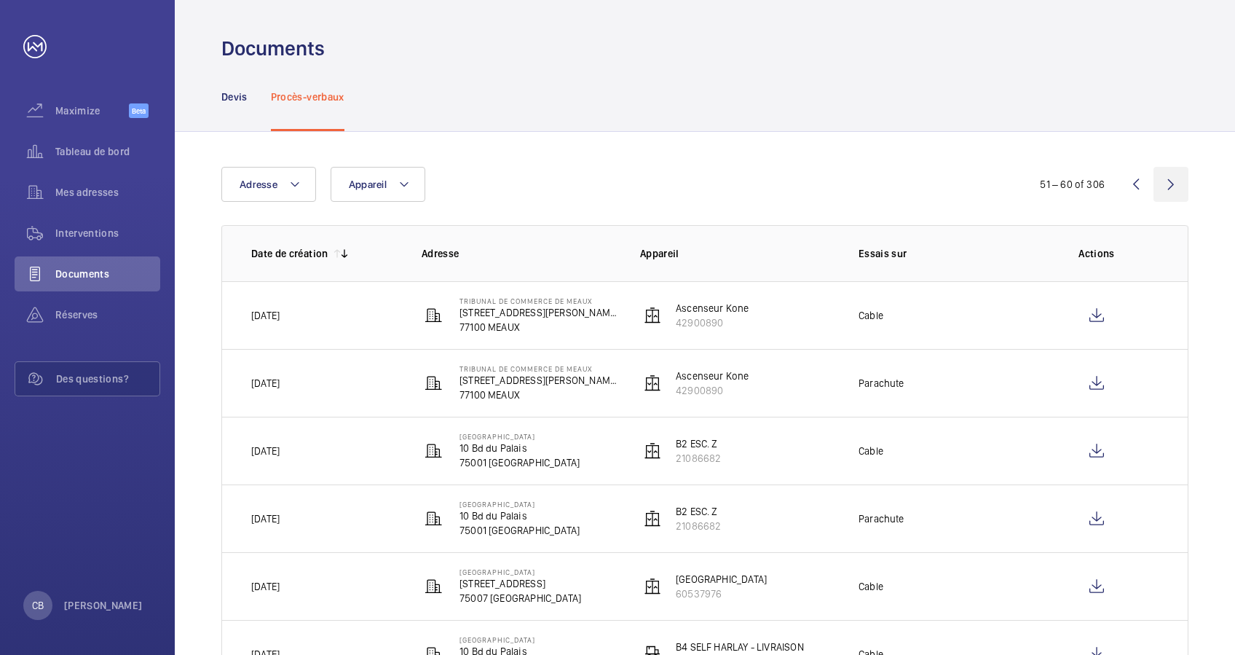
click at [1171, 184] on wm-front-icon-button at bounding box center [1170, 184] width 35 height 35
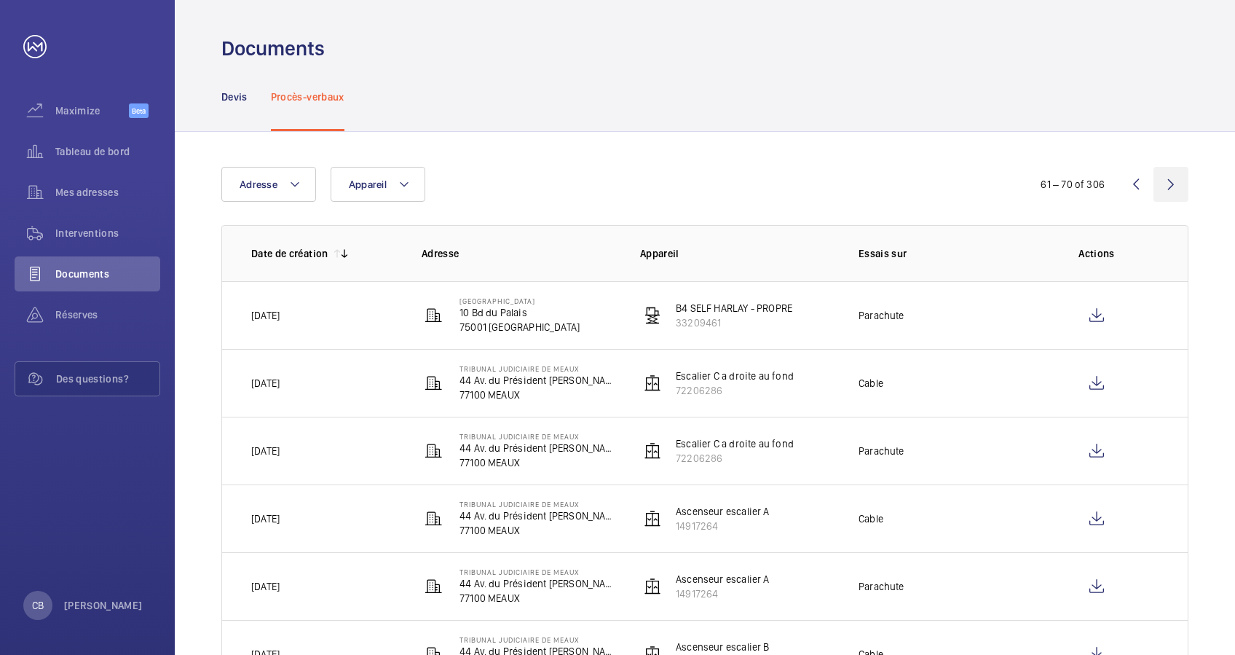
click at [1171, 184] on wm-front-icon-button at bounding box center [1170, 184] width 35 height 35
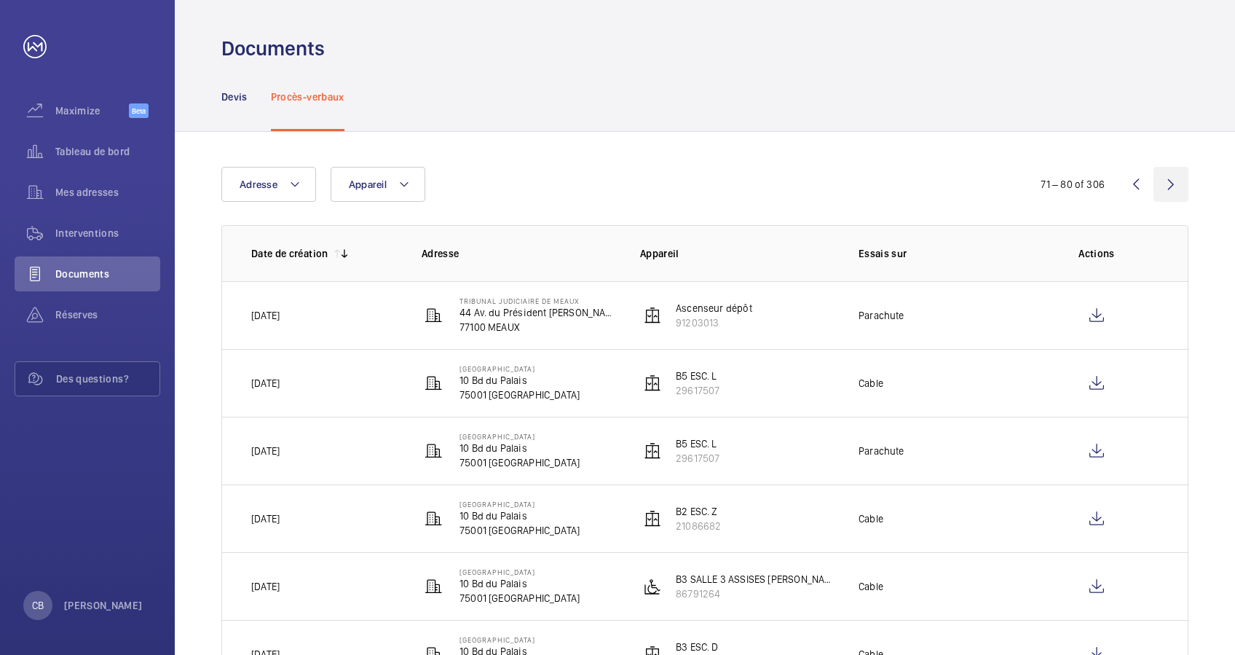
click at [1171, 184] on wm-front-icon-button at bounding box center [1170, 184] width 35 height 35
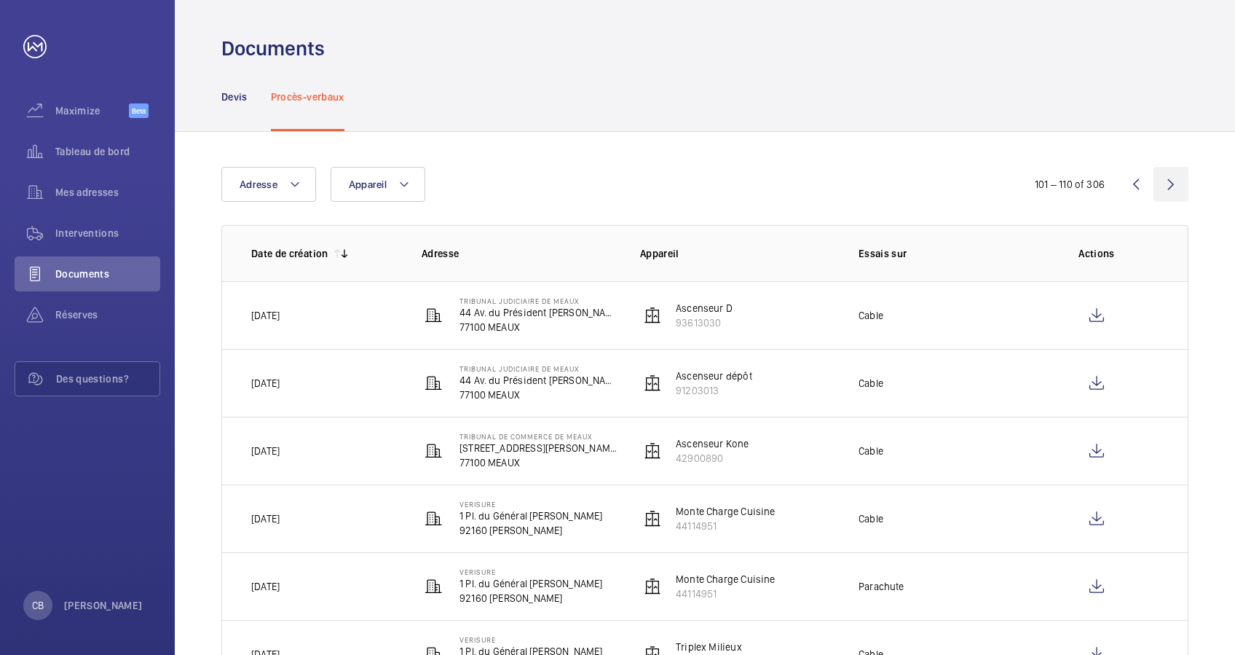
click at [1171, 184] on wm-front-icon-button at bounding box center [1170, 184] width 35 height 35
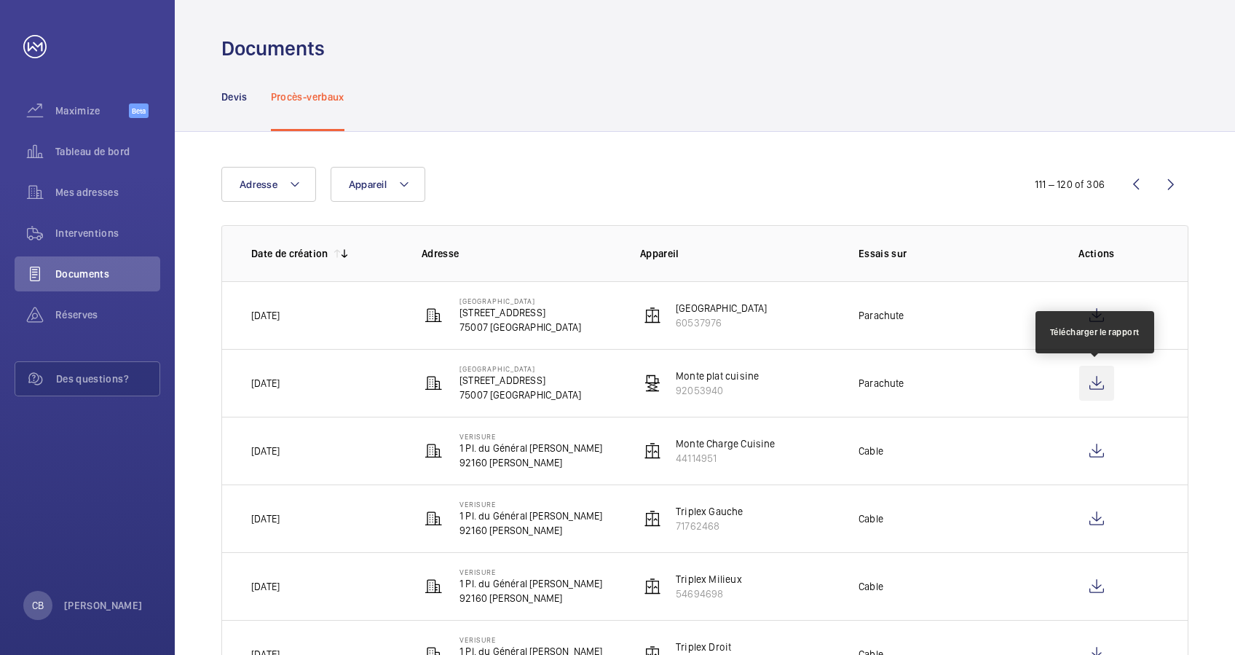
click at [1104, 377] on wm-front-icon-button at bounding box center [1096, 382] width 35 height 35
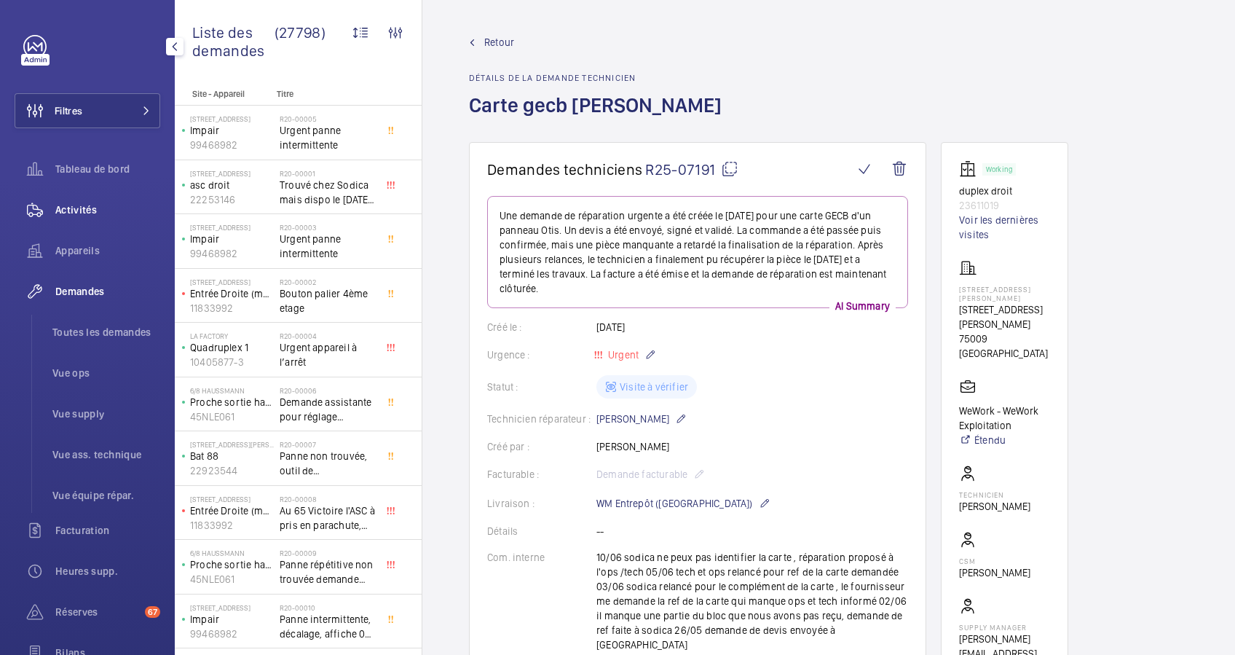
click at [72, 210] on span "Activités" at bounding box center [107, 209] width 105 height 15
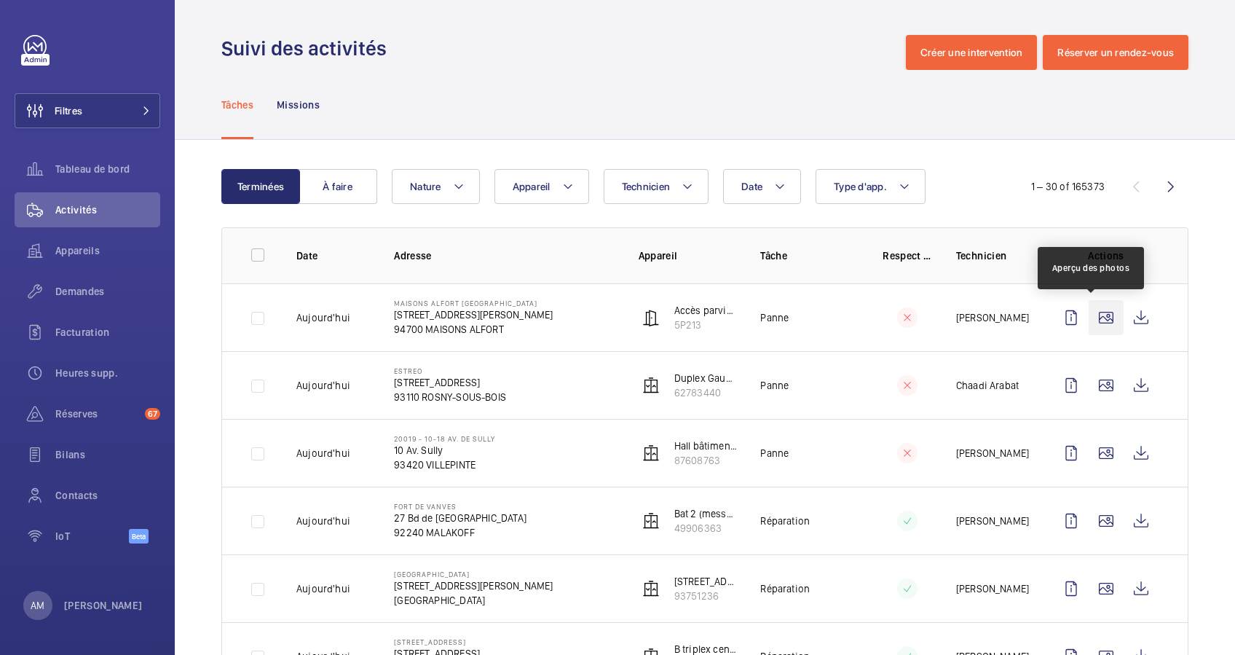
click at [1099, 308] on wm-front-icon-button at bounding box center [1105, 317] width 35 height 35
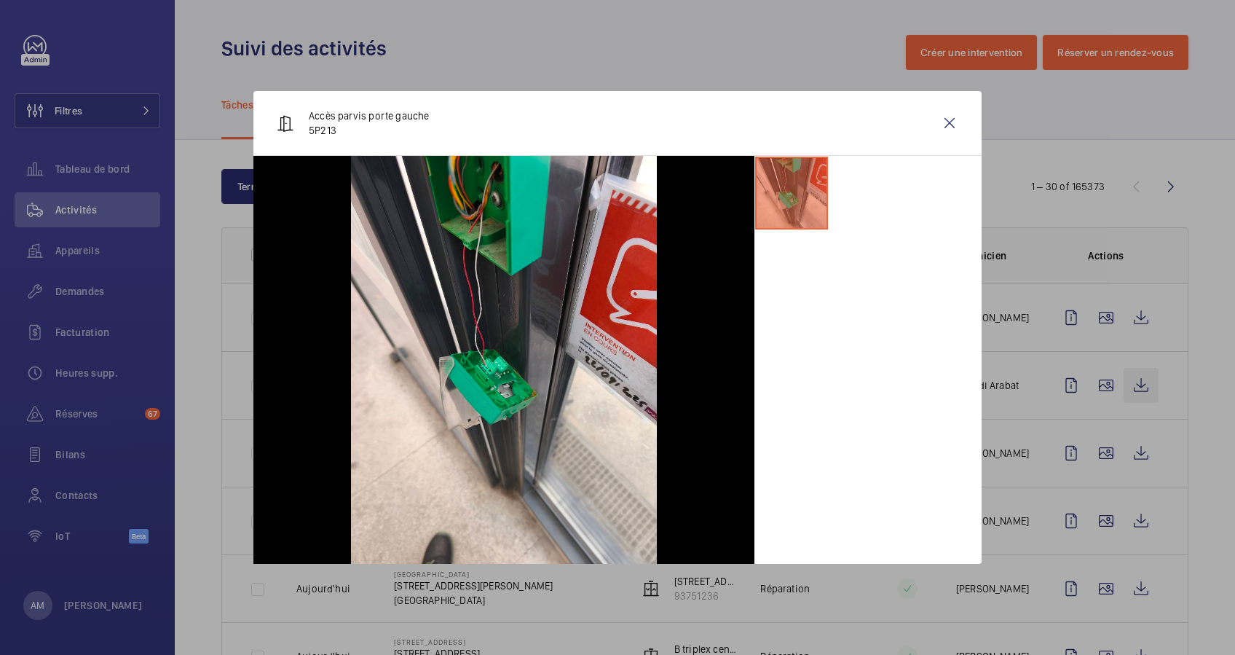
click at [1117, 377] on div at bounding box center [617, 327] width 1235 height 655
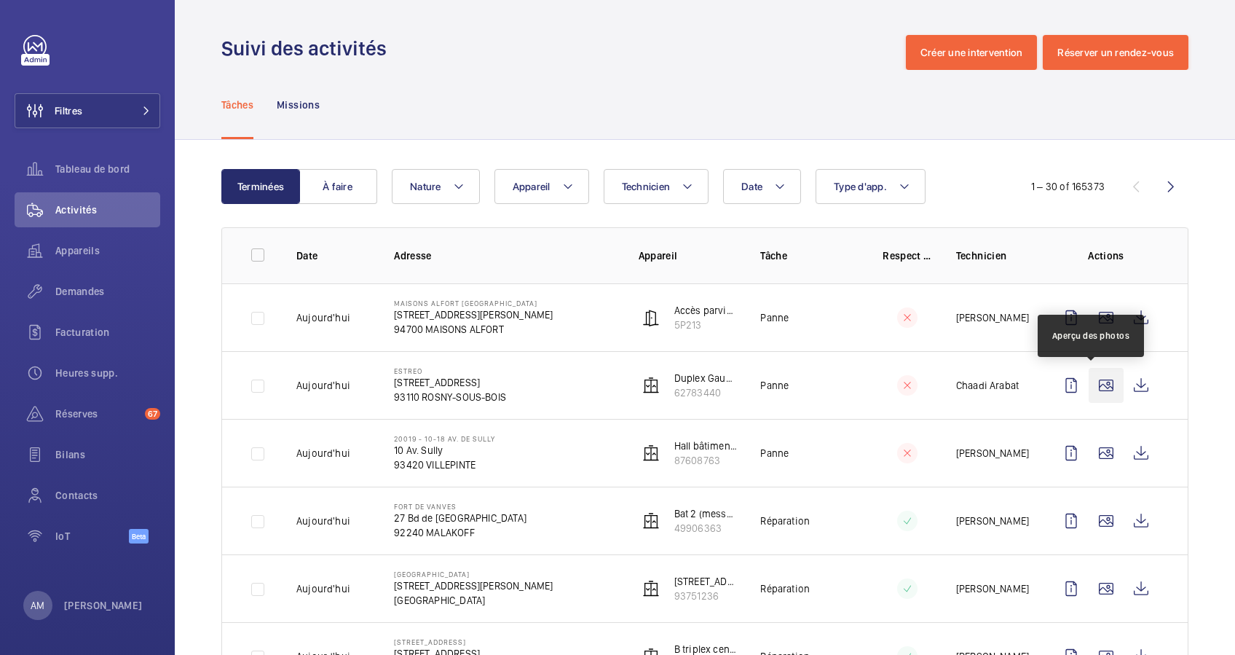
click at [1092, 379] on wm-front-icon-button at bounding box center [1105, 385] width 35 height 35
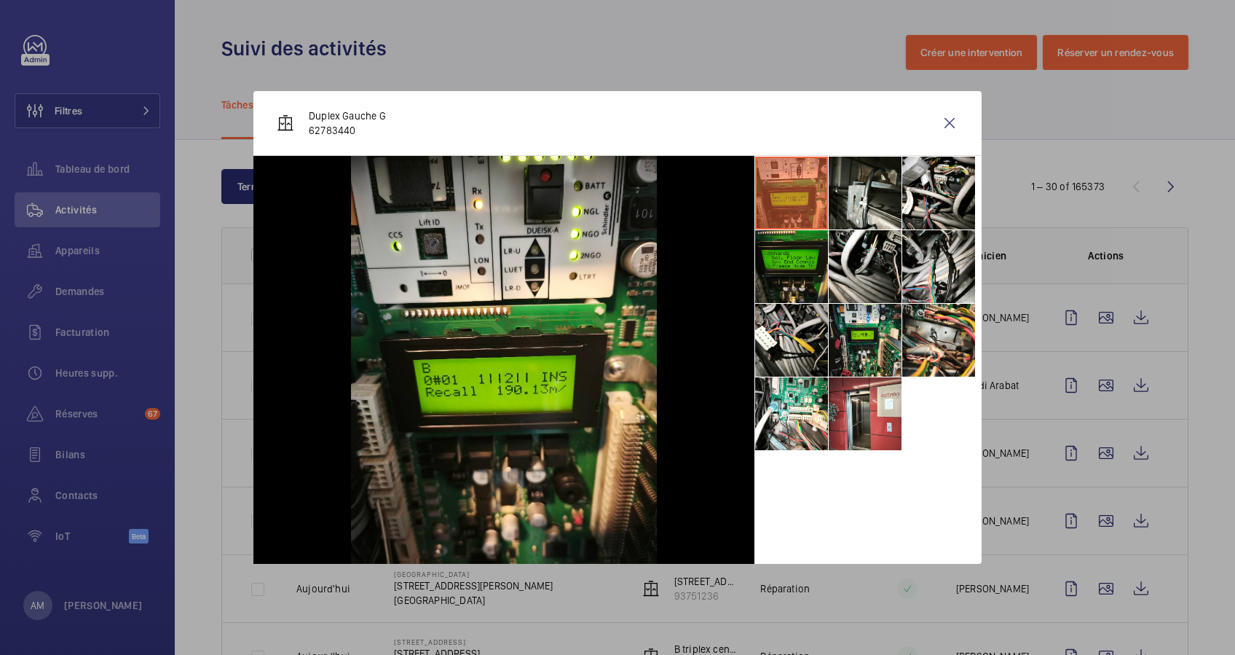
click at [1079, 438] on div at bounding box center [617, 327] width 1235 height 655
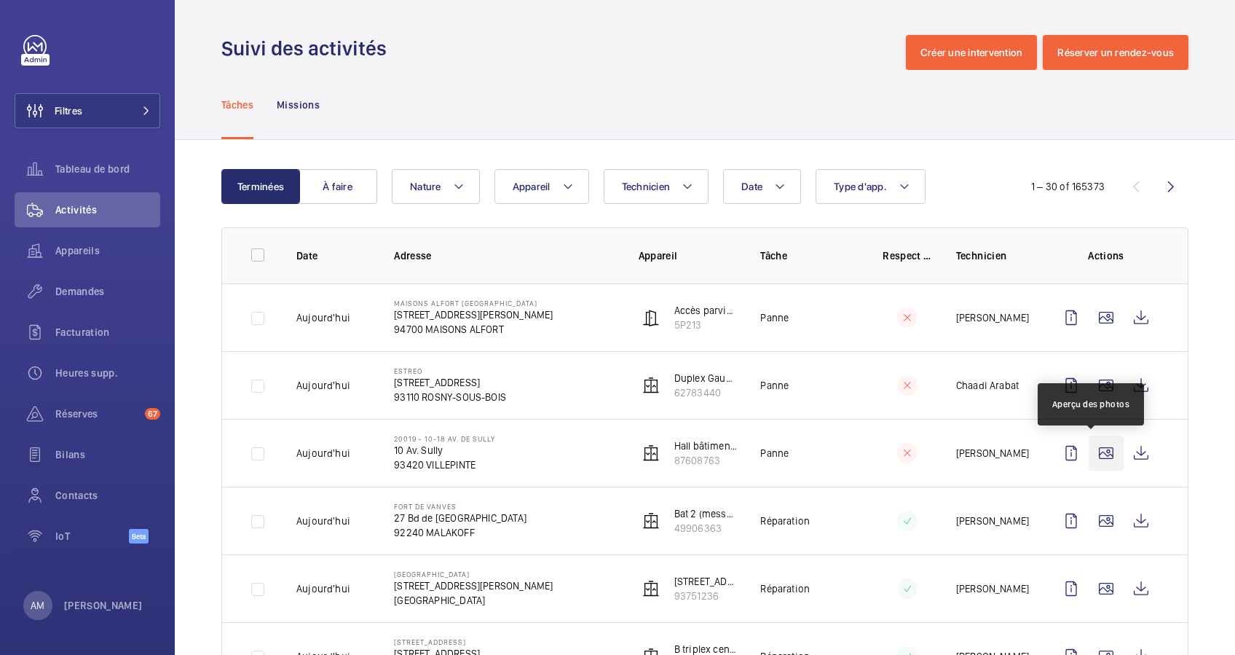
click at [1088, 448] on wm-front-icon-button at bounding box center [1105, 452] width 35 height 35
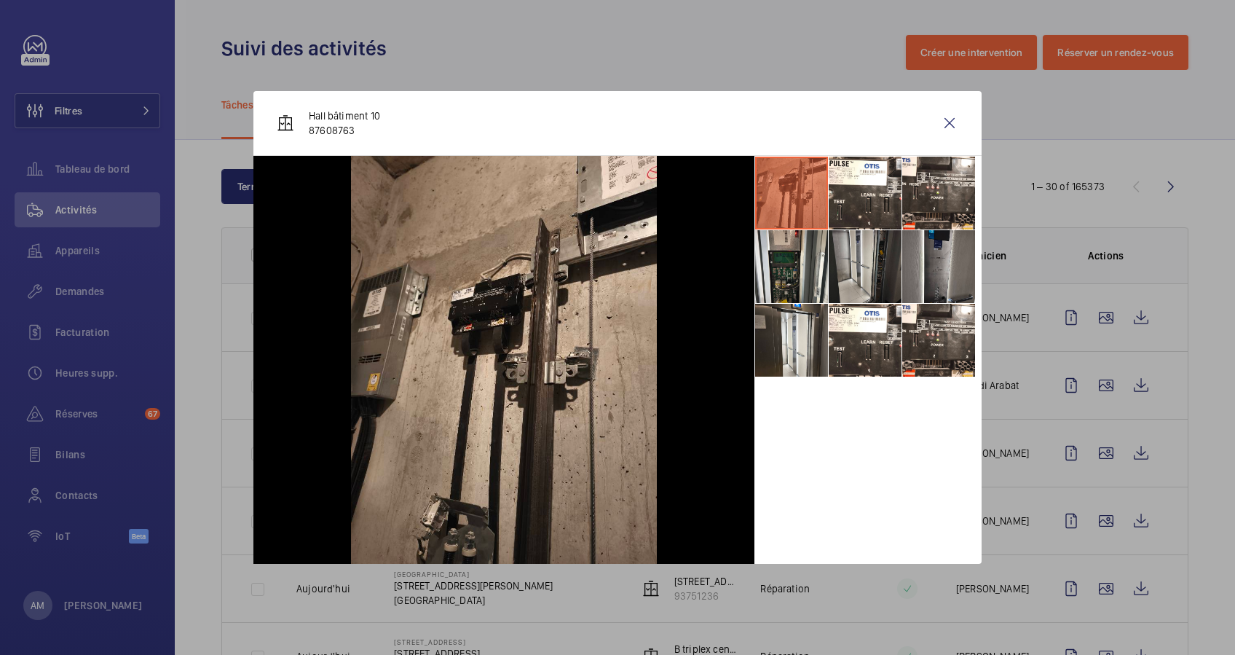
click at [1091, 427] on div at bounding box center [617, 327] width 1235 height 655
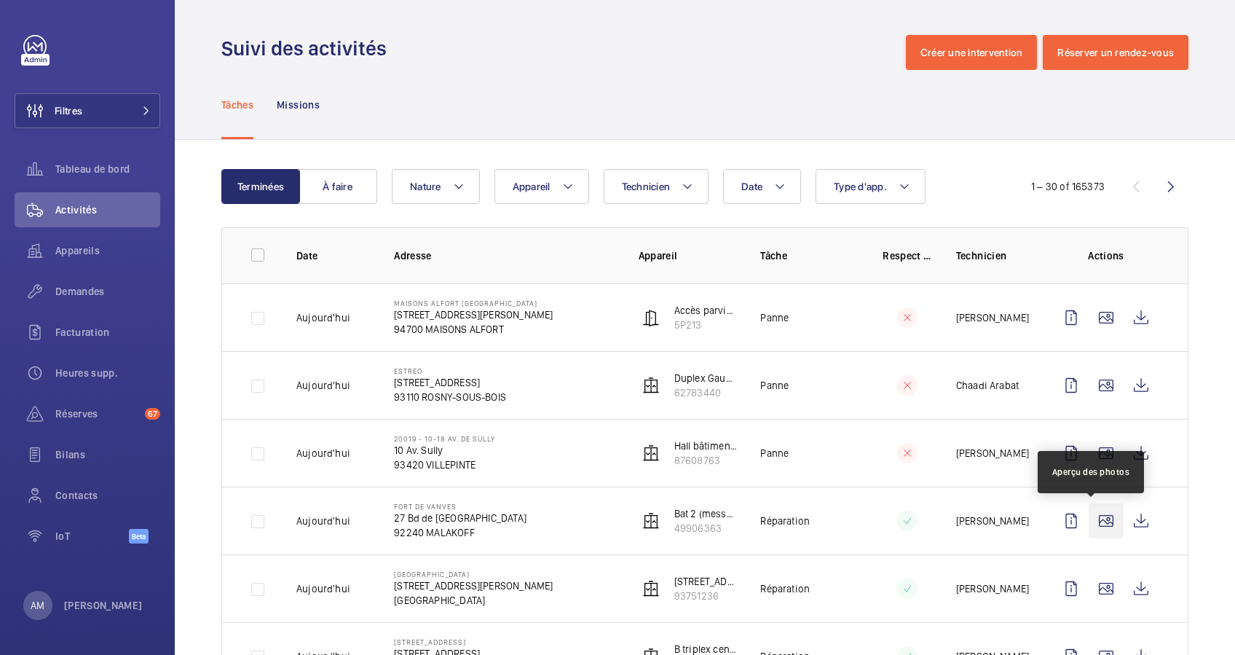
click at [1092, 512] on wm-front-icon-button at bounding box center [1105, 520] width 35 height 35
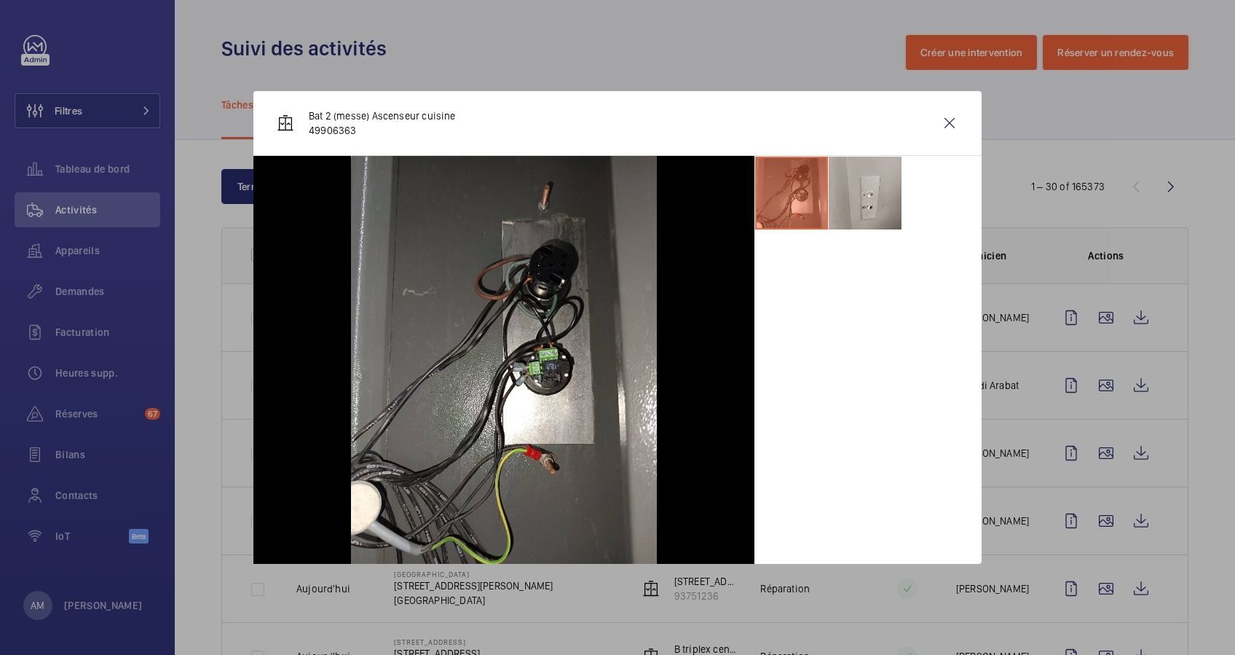
click at [1088, 504] on div at bounding box center [617, 327] width 1235 height 655
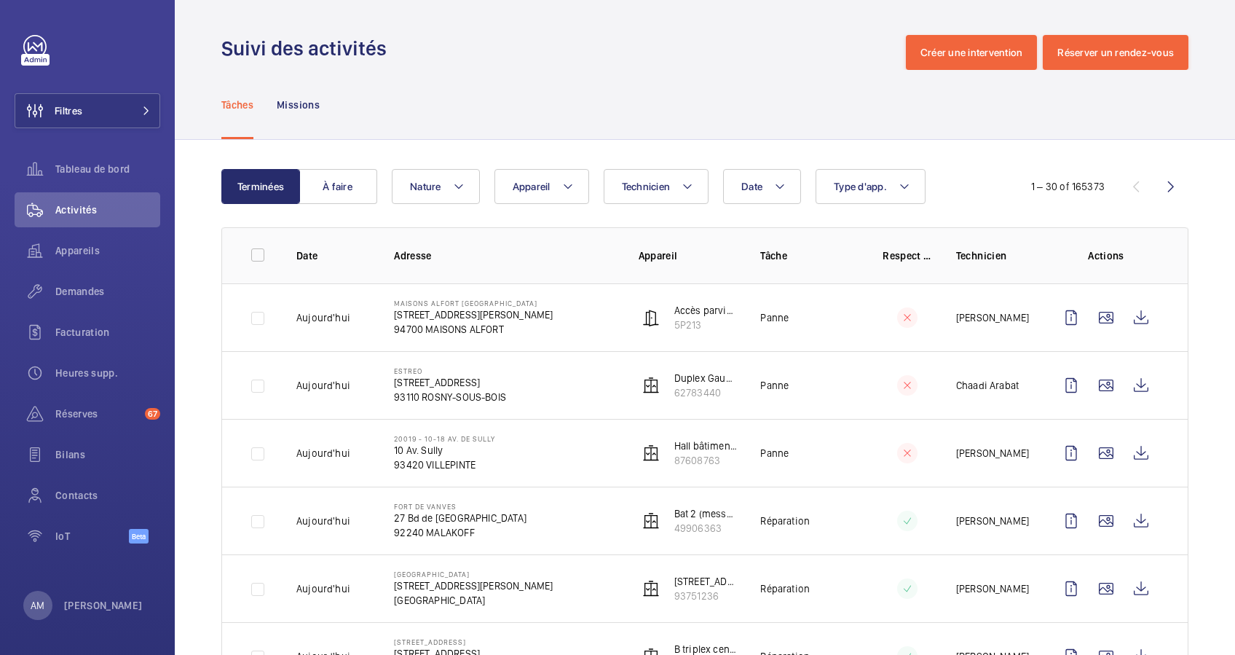
scroll to position [97, 0]
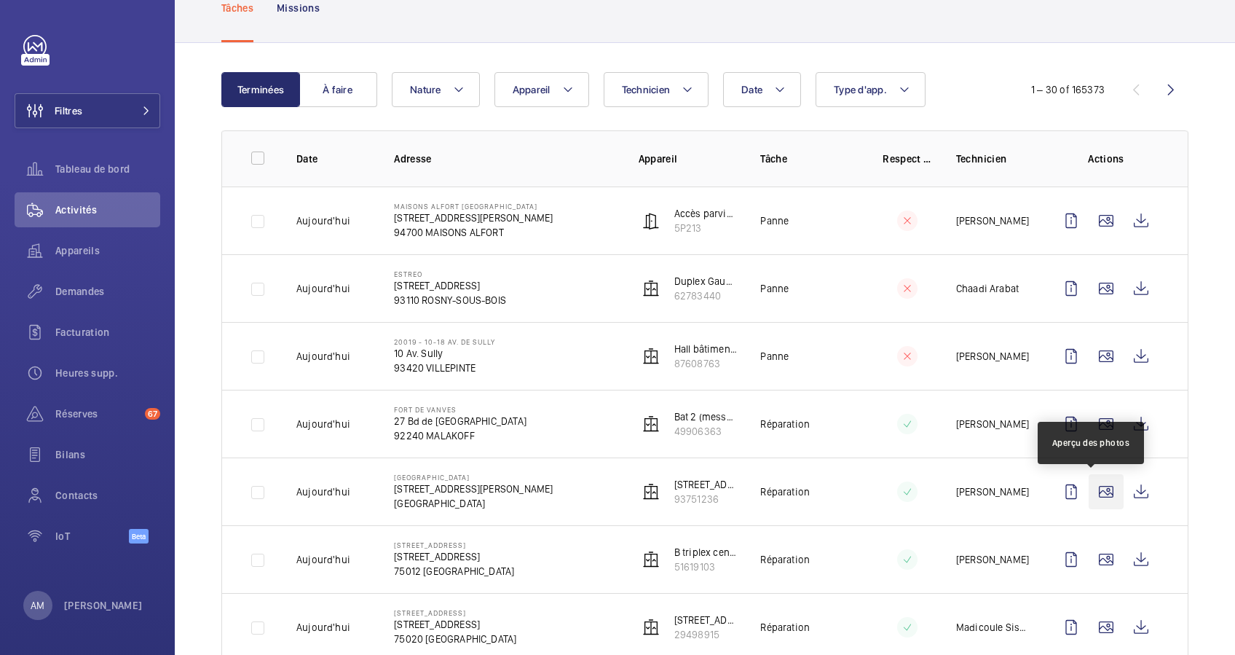
click at [1088, 478] on wm-front-icon-button at bounding box center [1105, 491] width 35 height 35
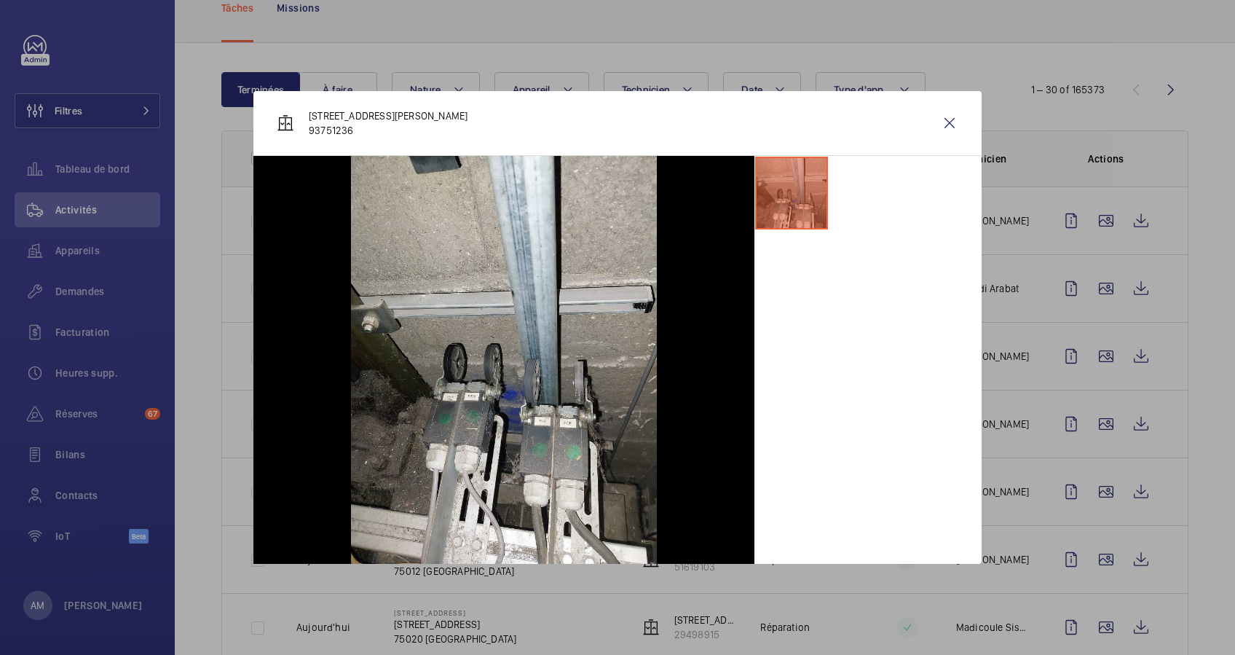
click at [1083, 478] on div at bounding box center [617, 327] width 1235 height 655
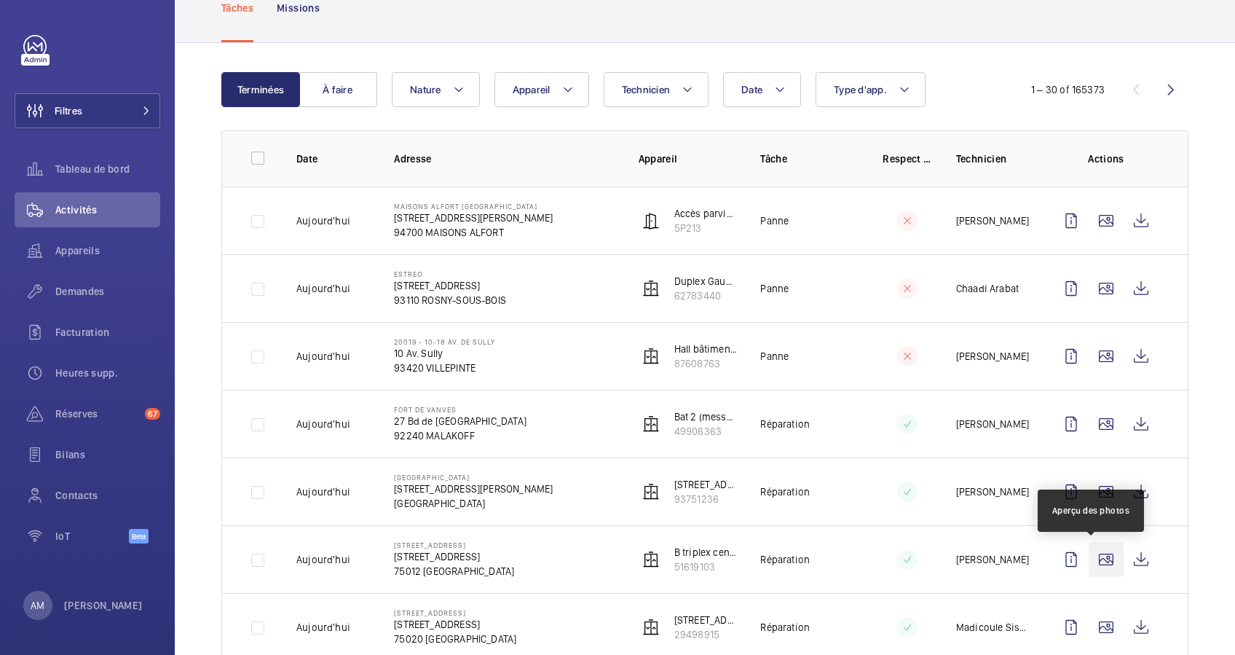
click at [1089, 550] on wm-front-icon-button at bounding box center [1105, 559] width 35 height 35
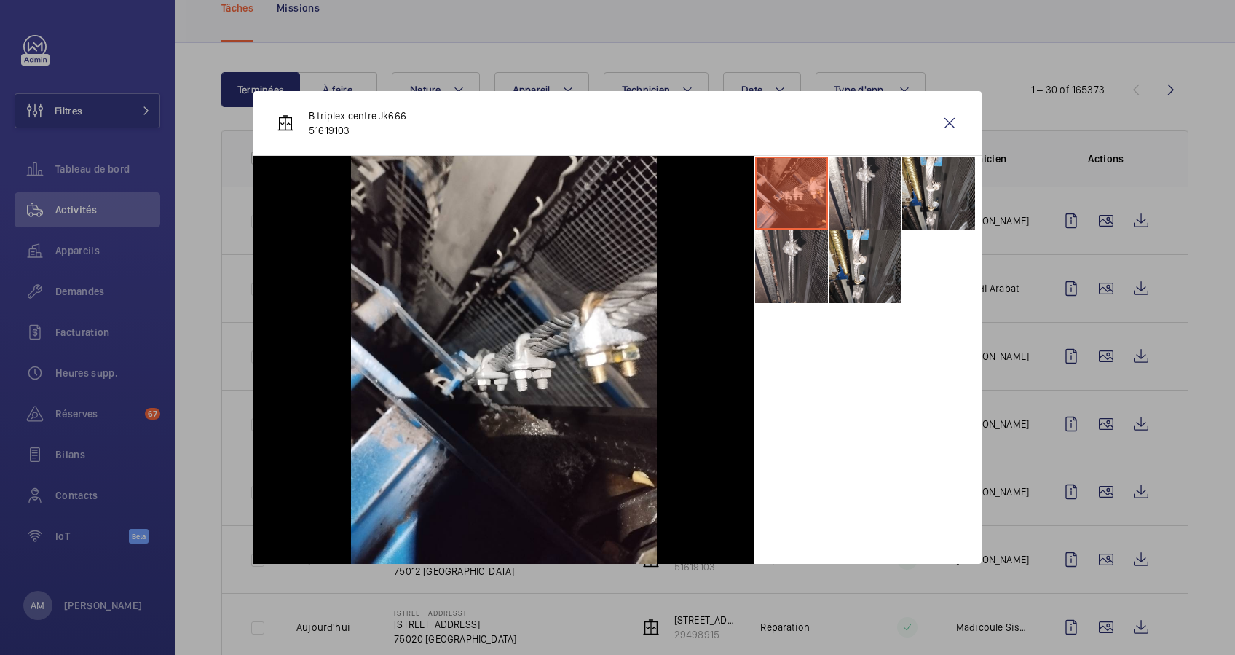
click at [1089, 530] on div at bounding box center [617, 327] width 1235 height 655
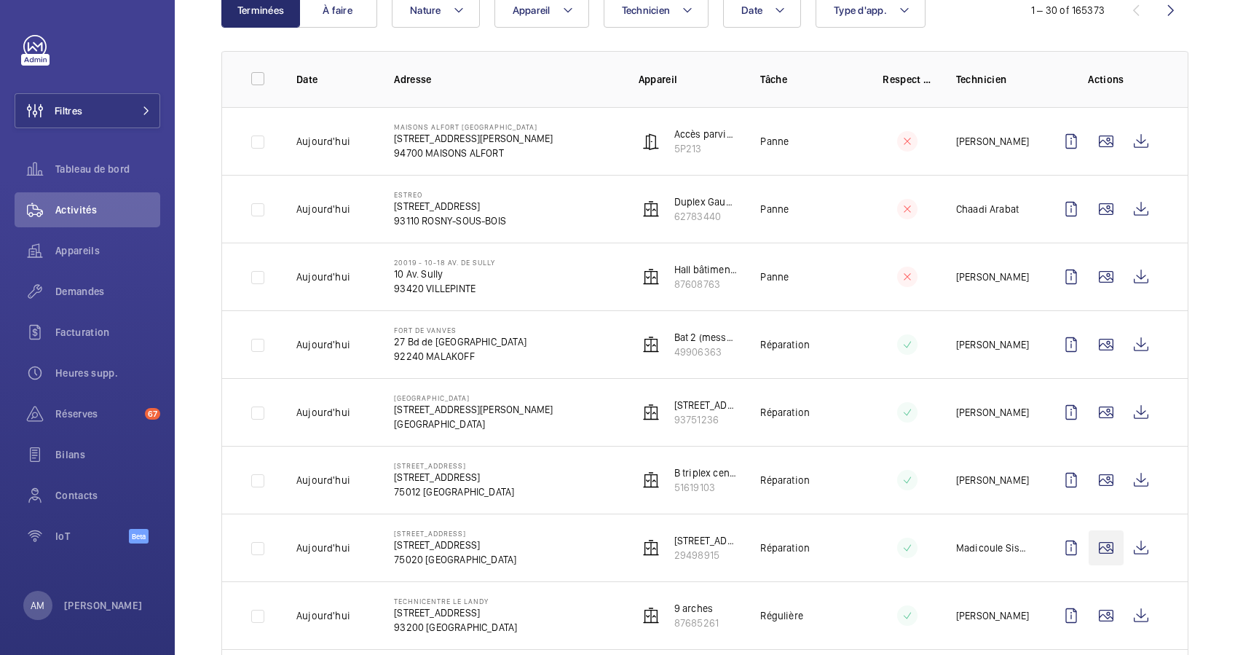
scroll to position [194, 0]
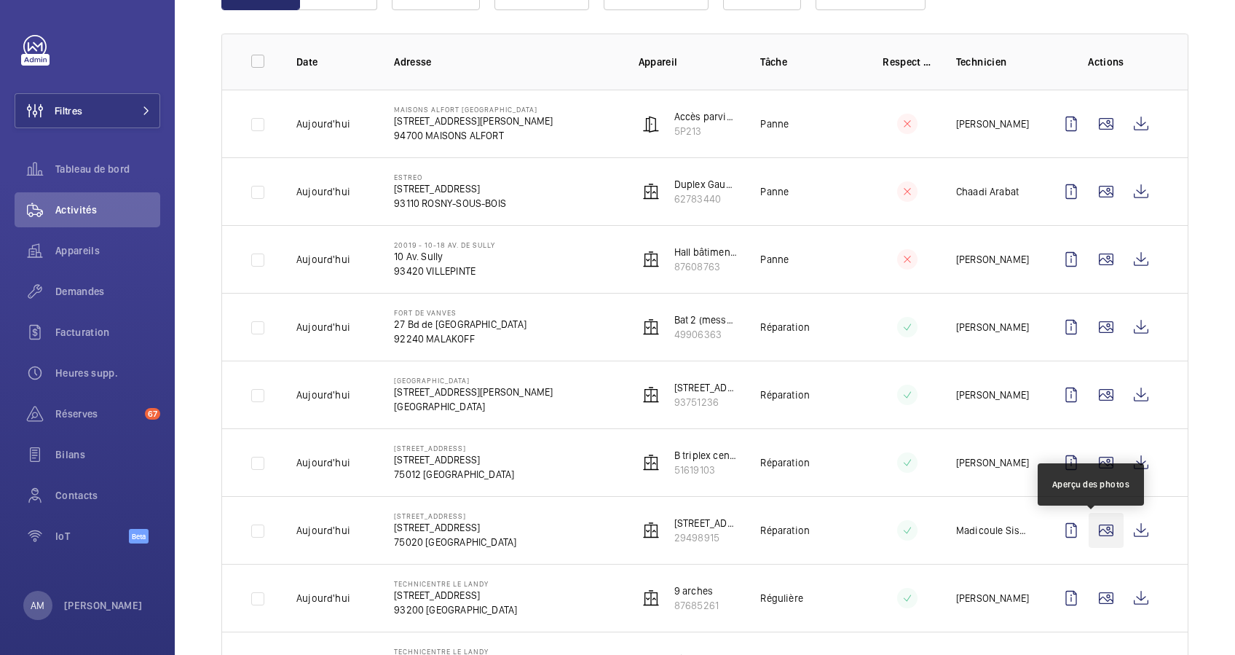
click at [1089, 518] on wm-front-icon-button at bounding box center [1105, 530] width 35 height 35
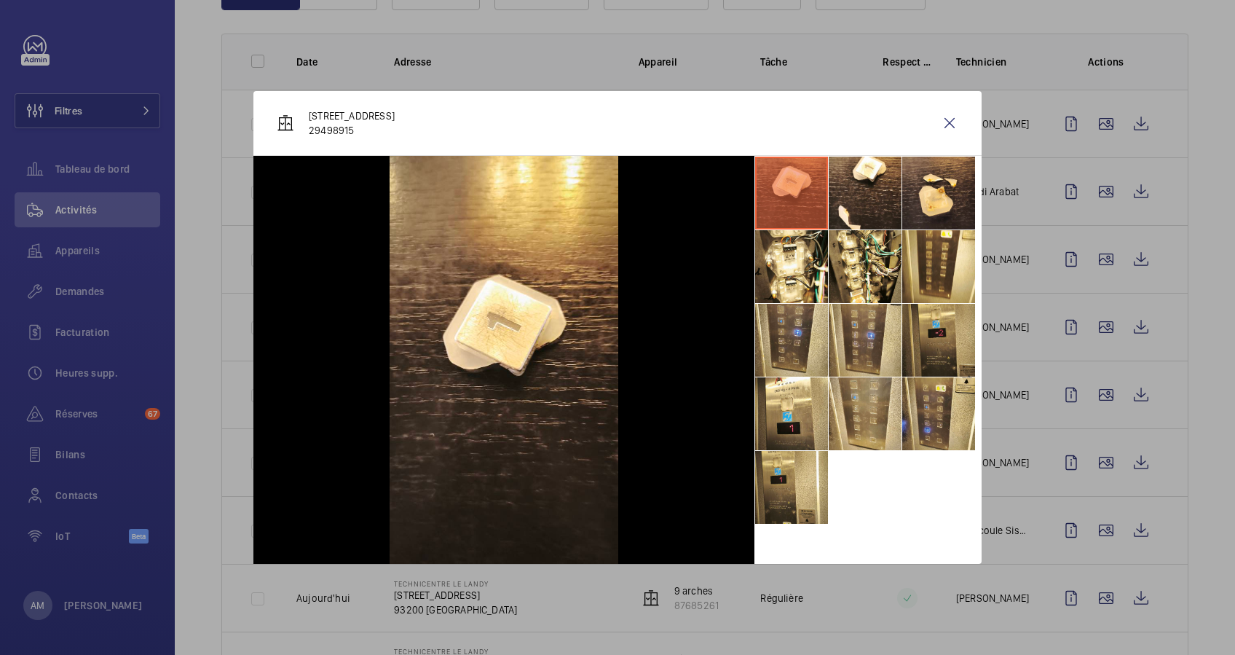
click at [1087, 499] on div at bounding box center [617, 327] width 1235 height 655
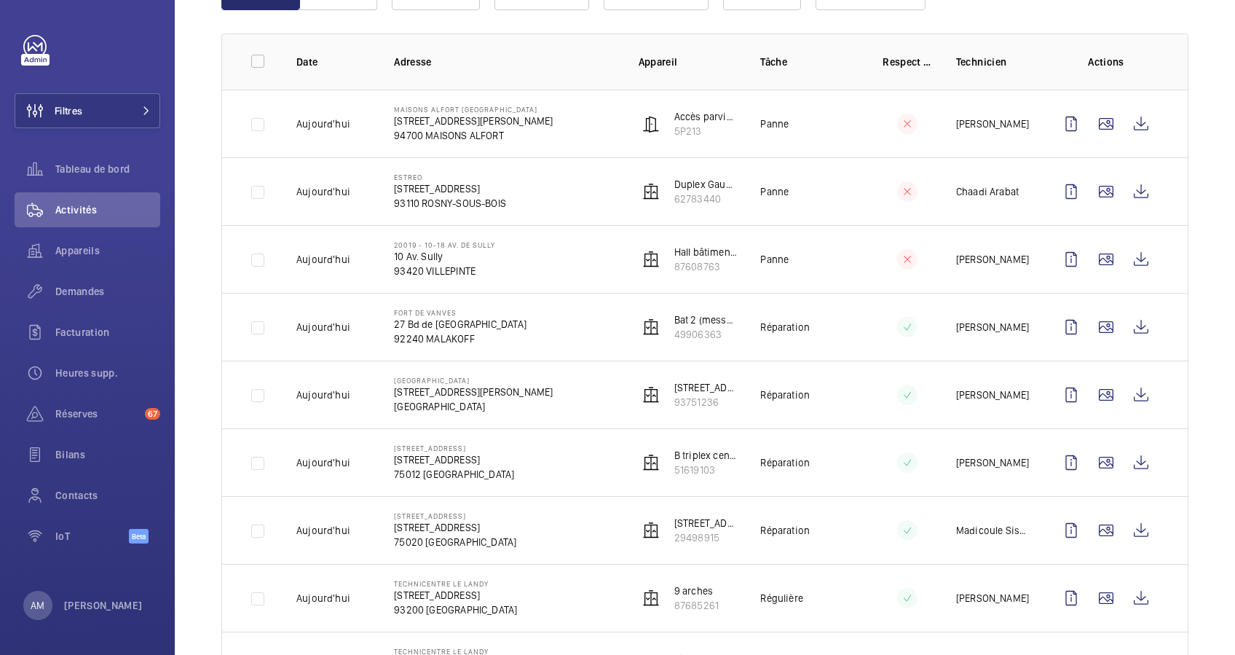
scroll to position [291, 0]
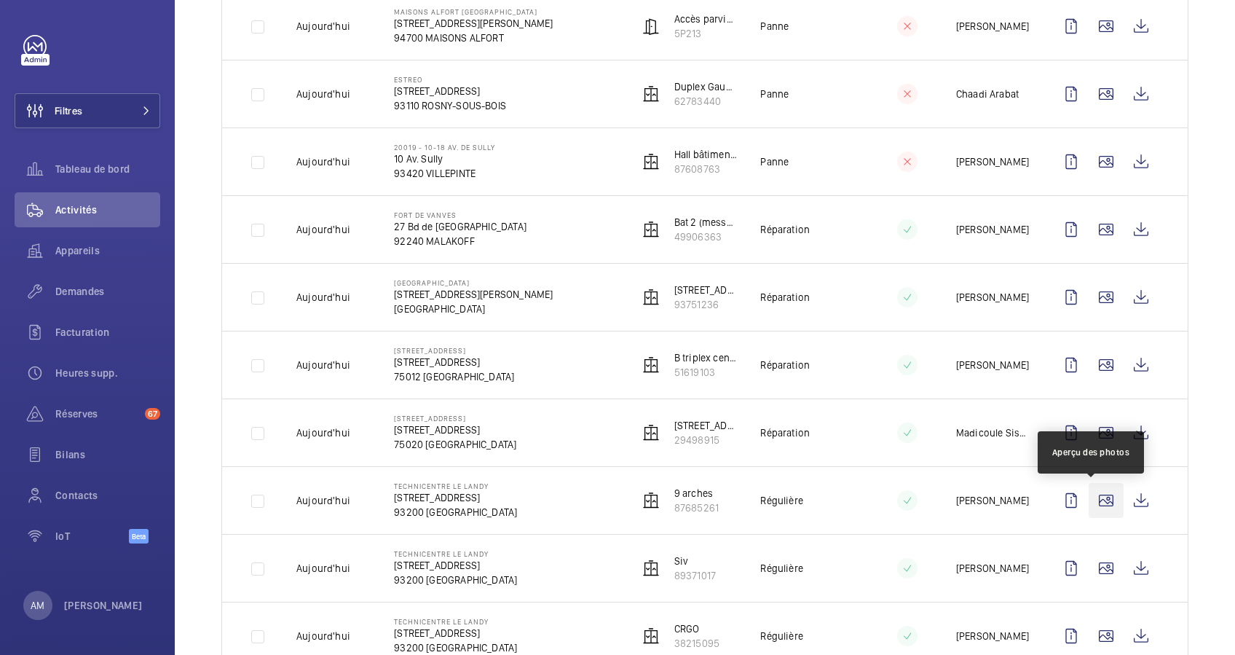
click at [1088, 513] on wm-front-icon-button at bounding box center [1105, 500] width 35 height 35
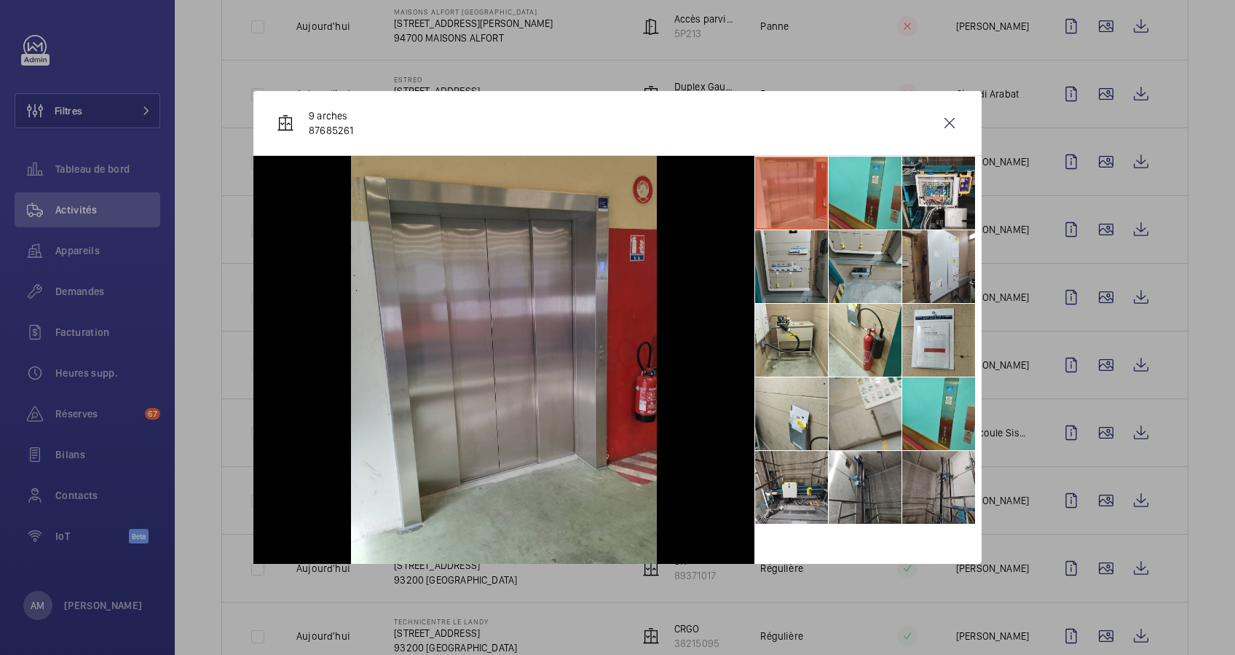
click at [1067, 526] on div at bounding box center [617, 327] width 1235 height 655
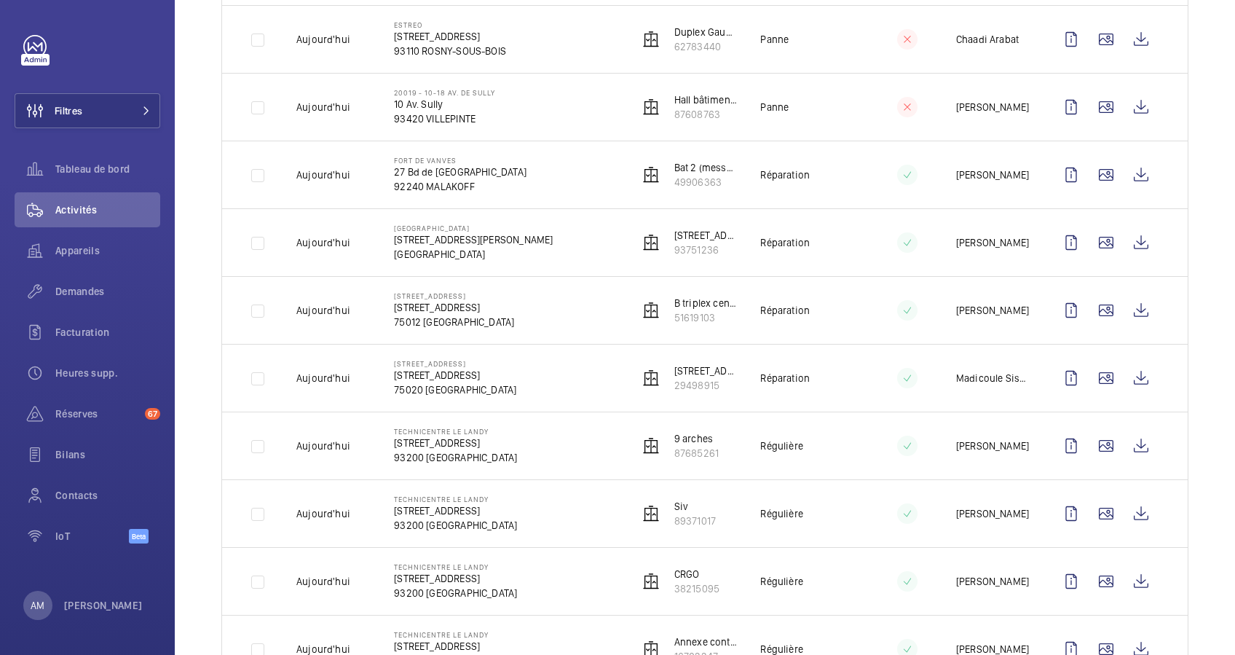
scroll to position [388, 0]
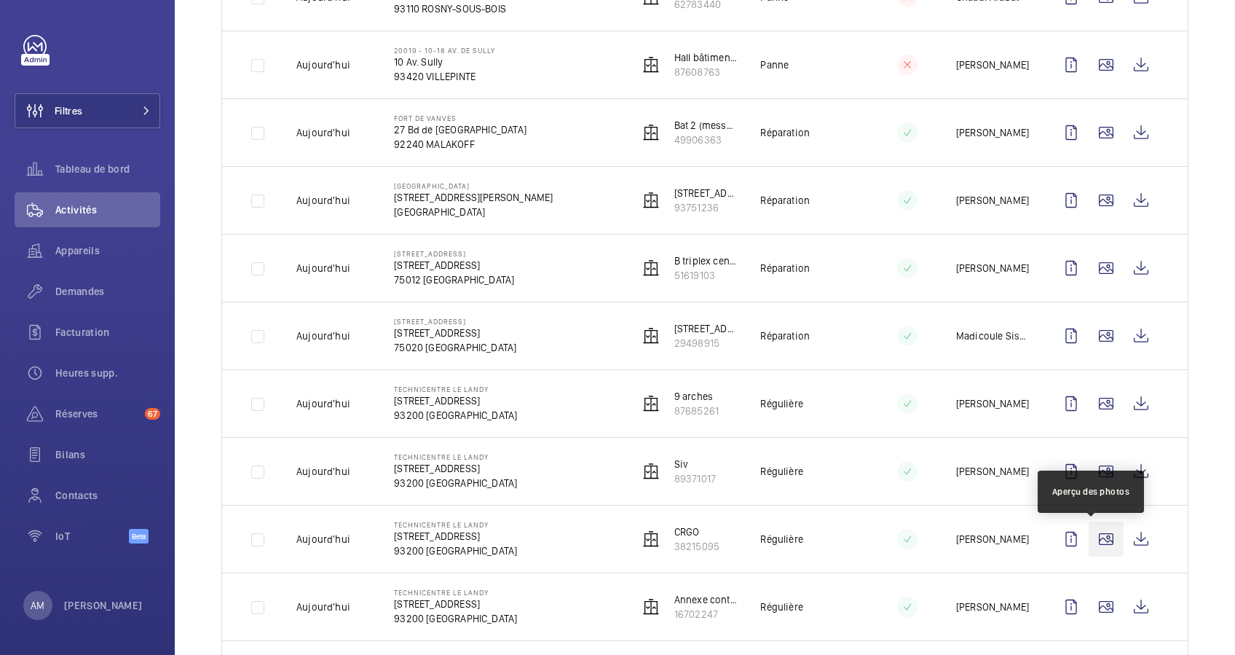
click at [1090, 537] on wm-front-icon-button at bounding box center [1105, 538] width 35 height 35
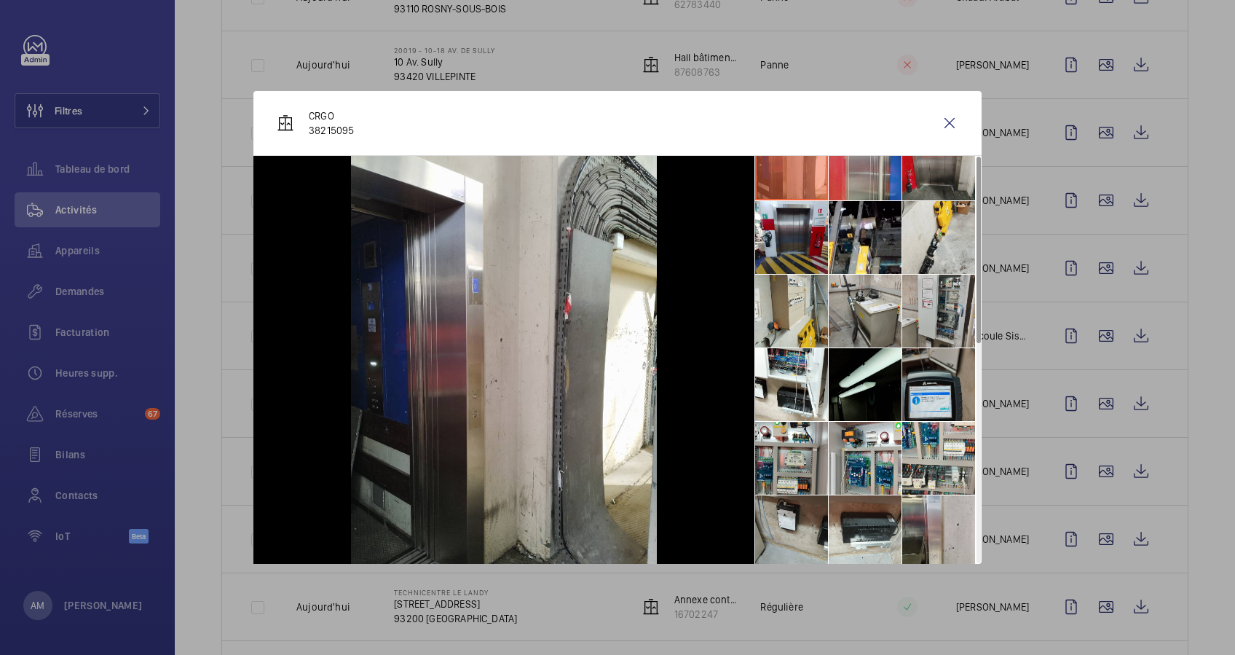
scroll to position [0, 0]
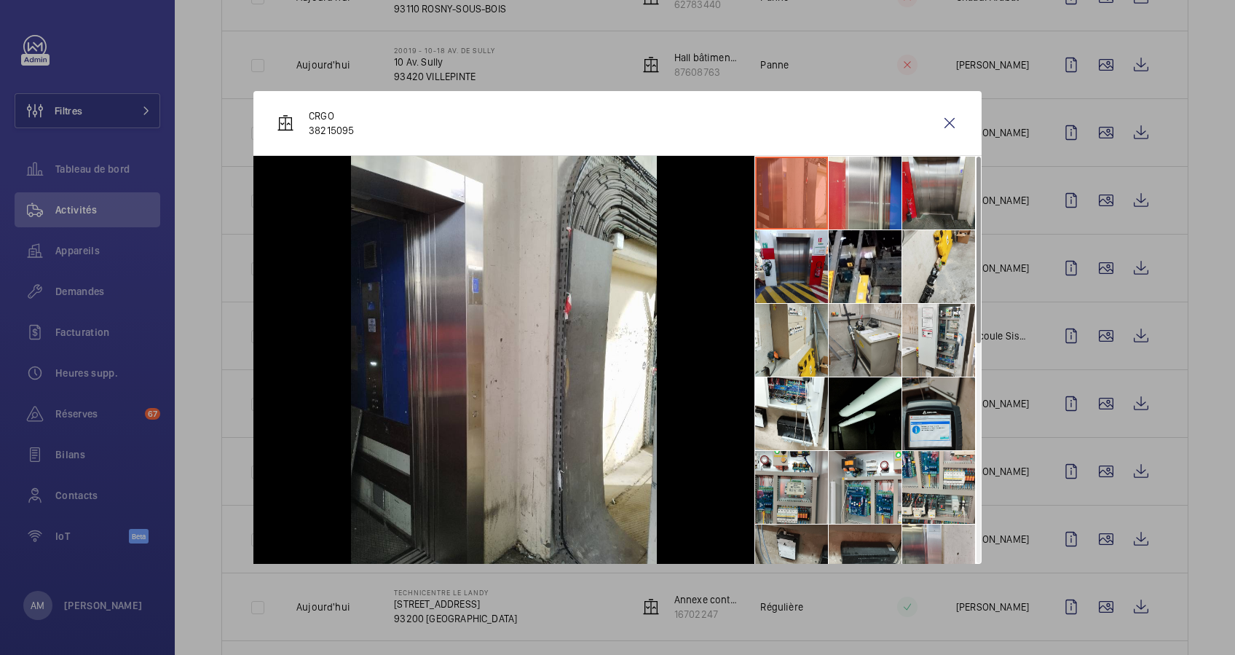
click at [1087, 575] on div at bounding box center [617, 327] width 1235 height 655
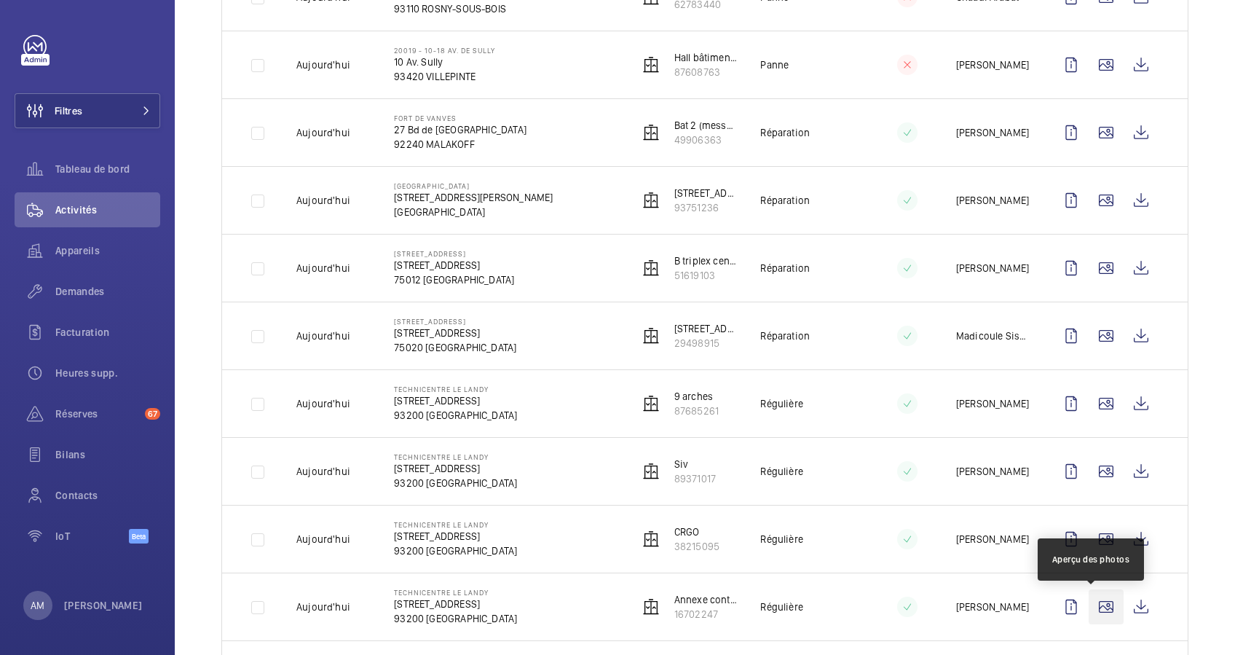
click at [1094, 612] on wm-front-icon-button at bounding box center [1105, 606] width 35 height 35
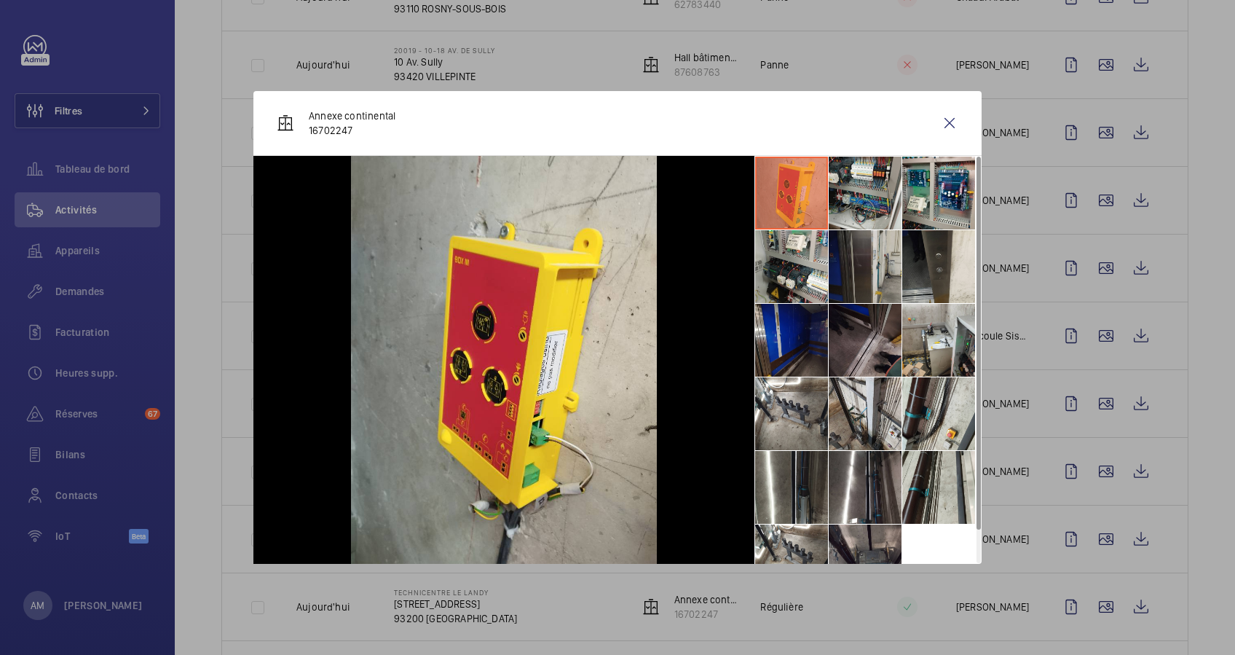
scroll to position [34, 0]
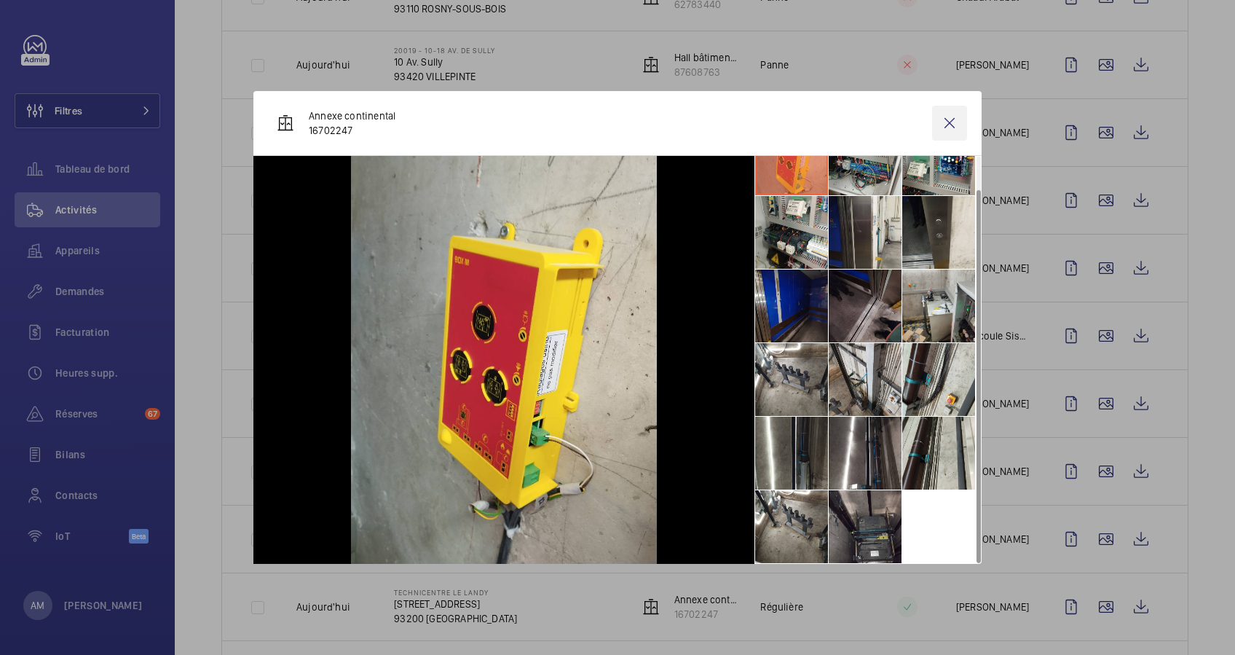
click at [949, 120] on wm-front-icon-button at bounding box center [949, 123] width 35 height 35
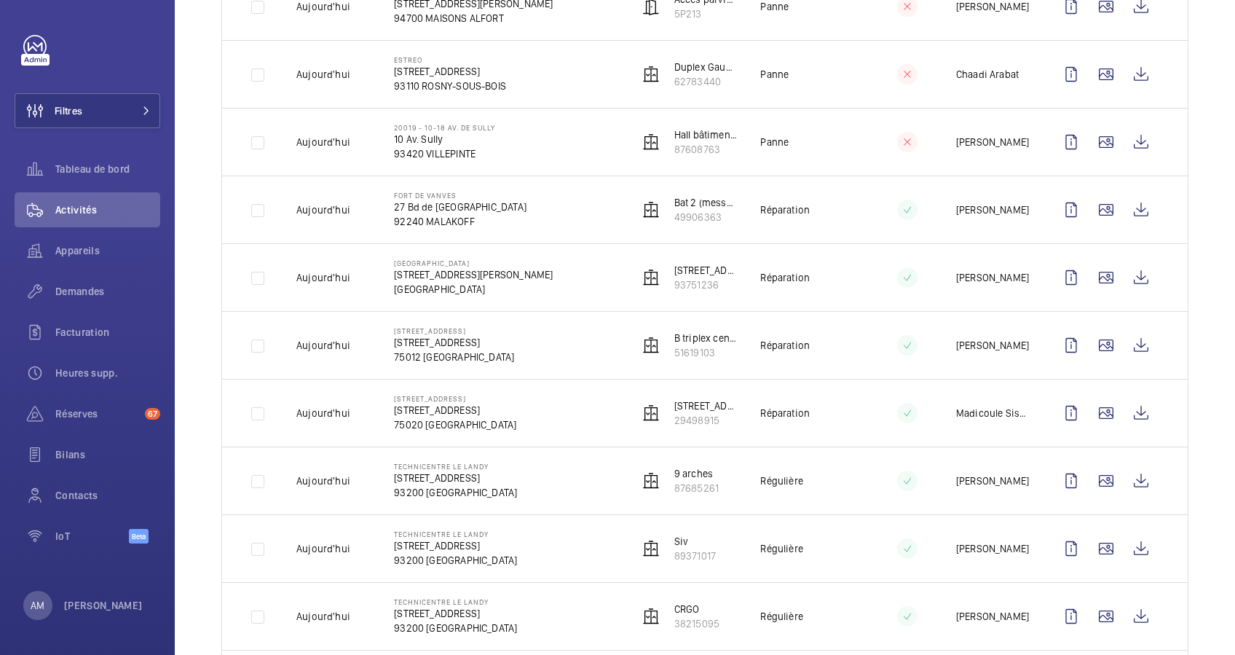
scroll to position [0, 0]
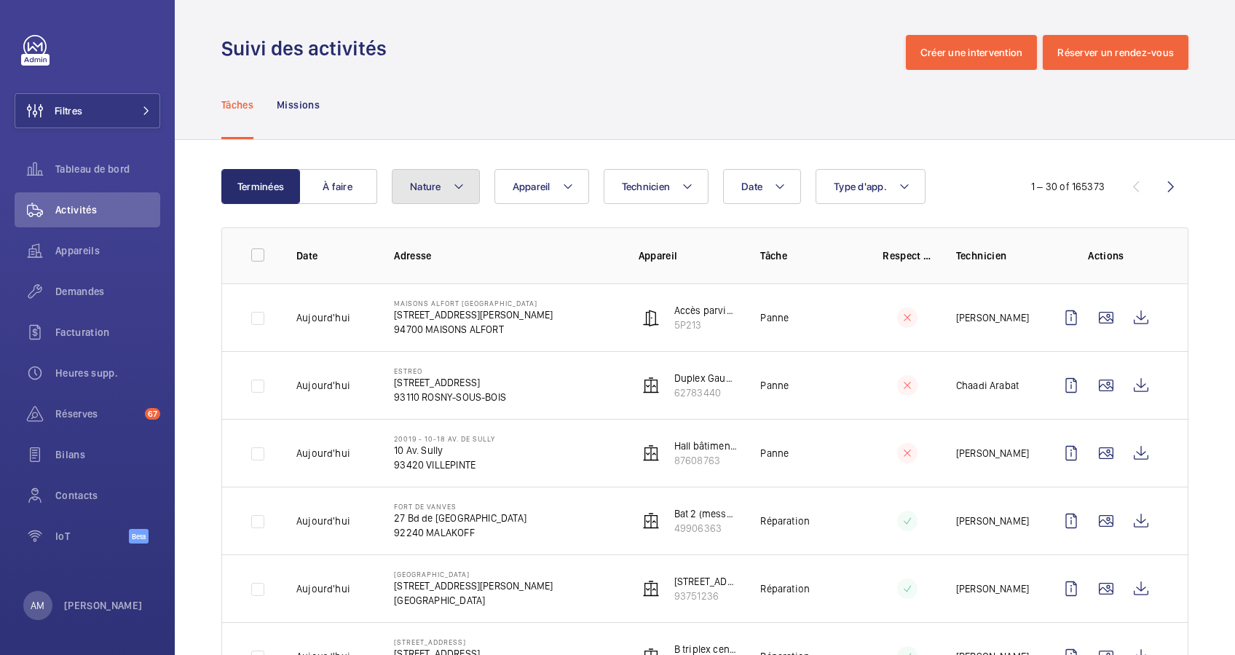
click at [453, 179] on mat-icon at bounding box center [459, 186] width 12 height 17
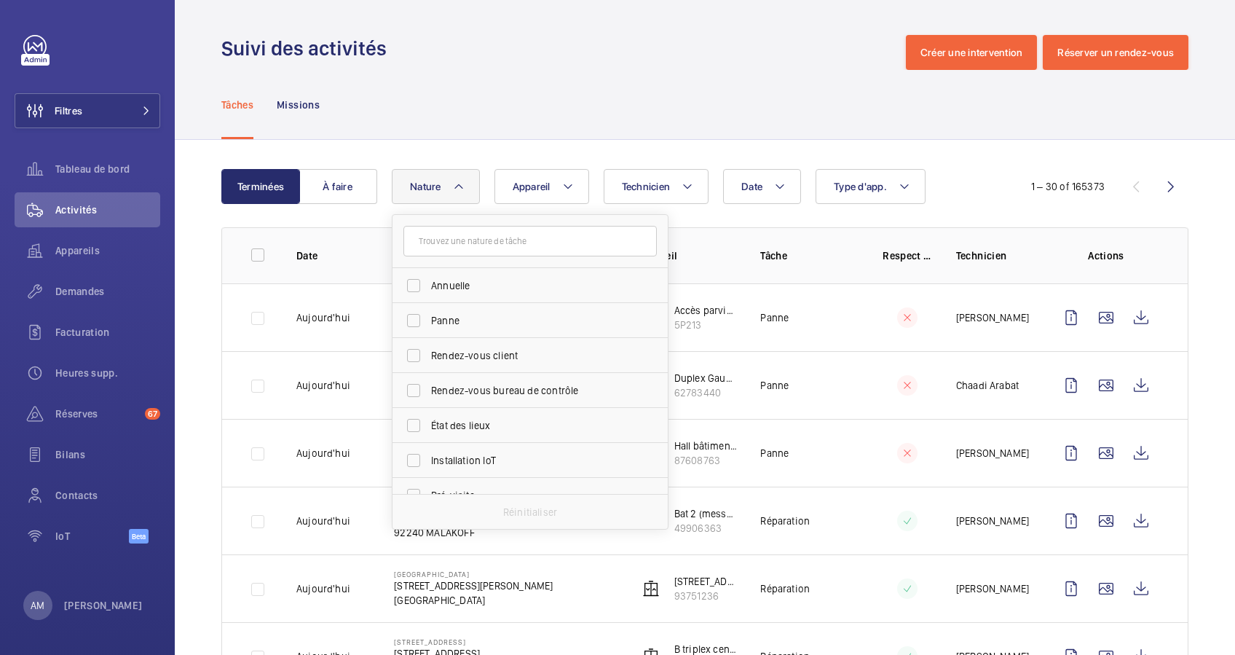
scroll to position [97, 0]
click at [419, 466] on input "Régulière" at bounding box center [413, 468] width 29 height 29
checkbox input "true"
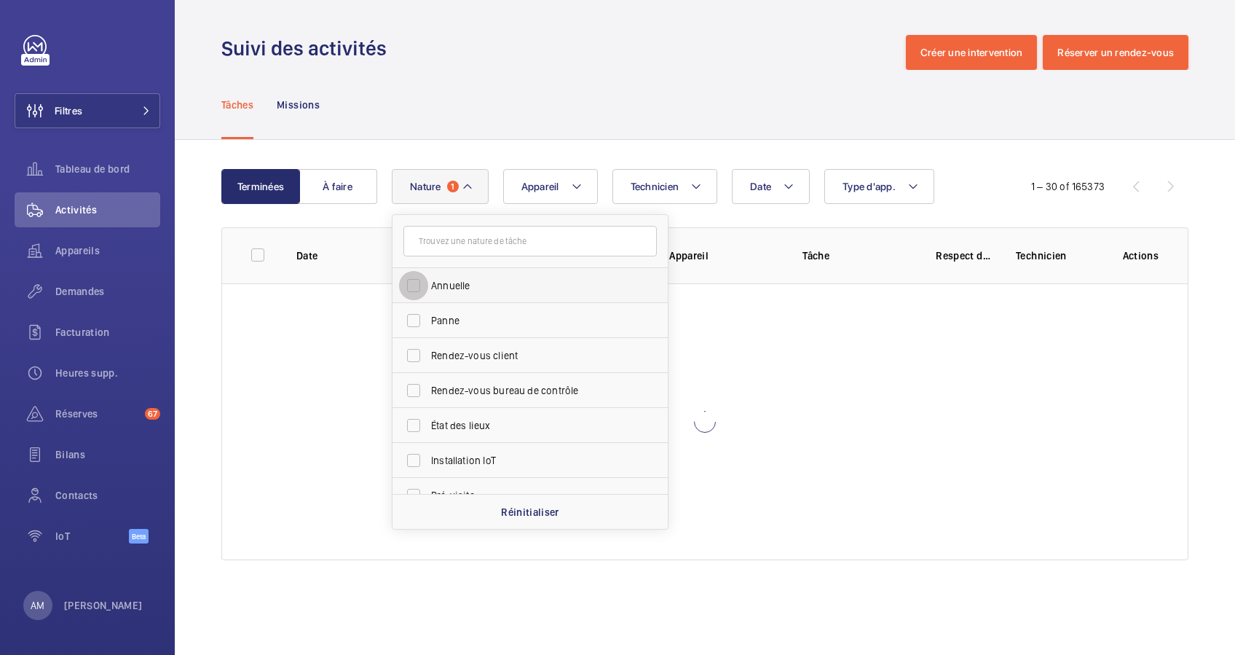
click at [419, 277] on input "Annuelle" at bounding box center [413, 285] width 29 height 29
checkbox input "true"
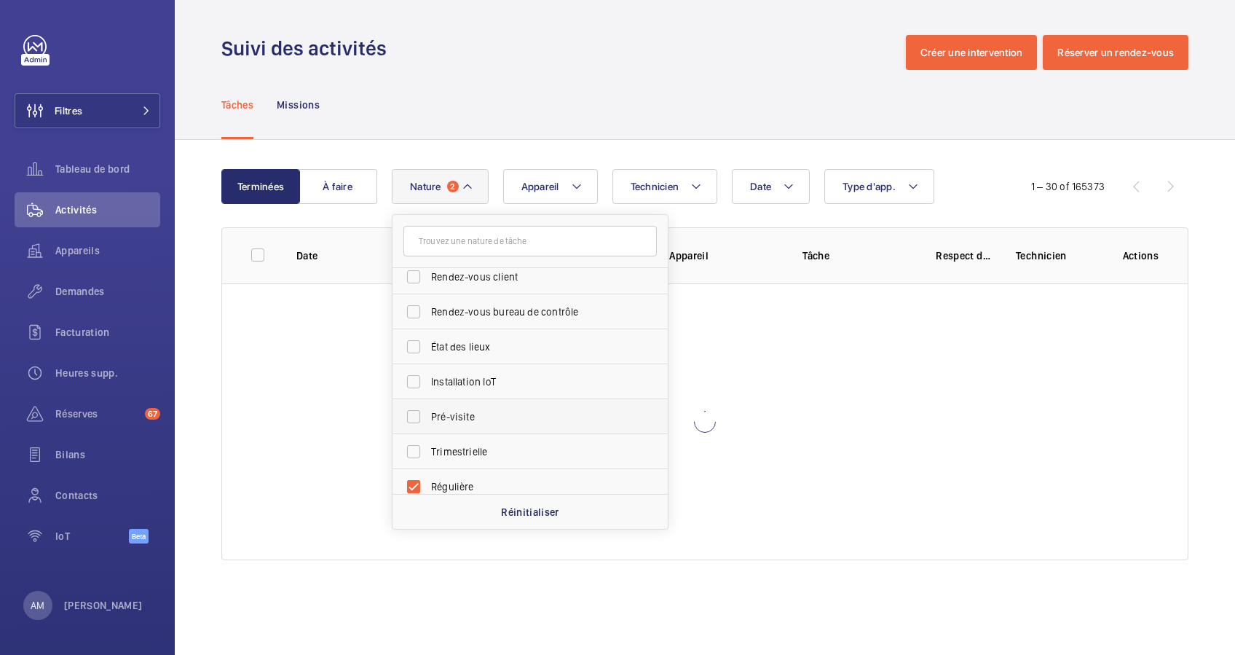
scroll to position [97, 0]
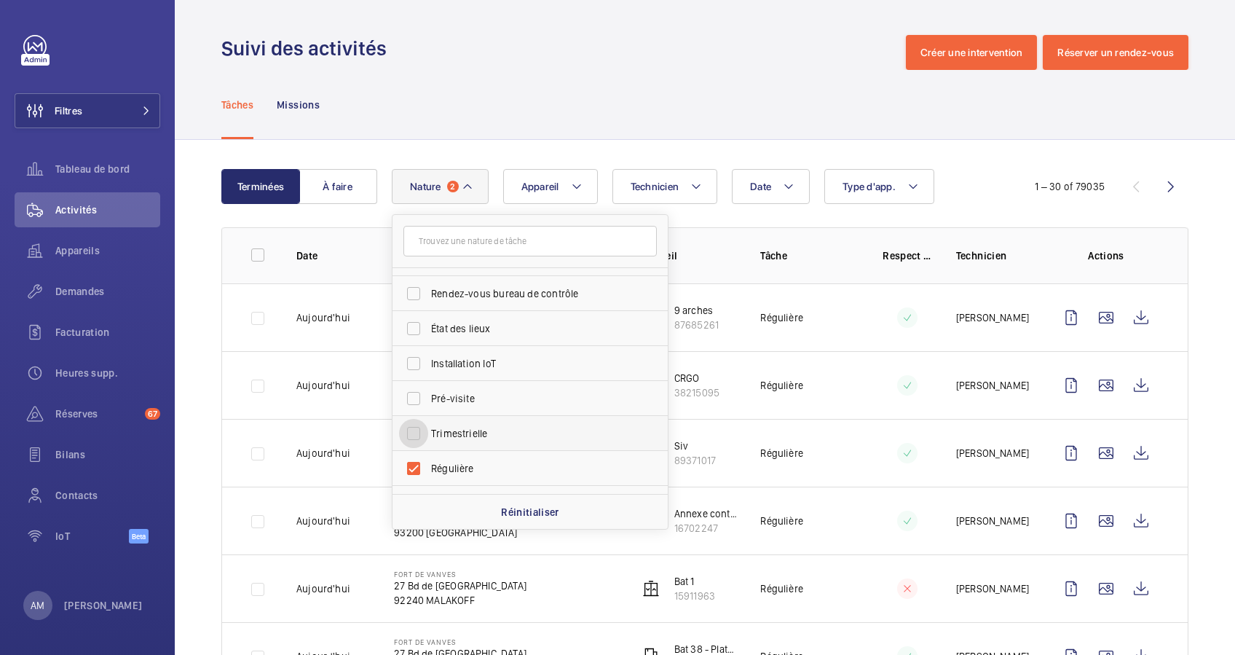
click at [416, 425] on input "Trimestrielle" at bounding box center [413, 433] width 29 height 29
checkbox input "true"
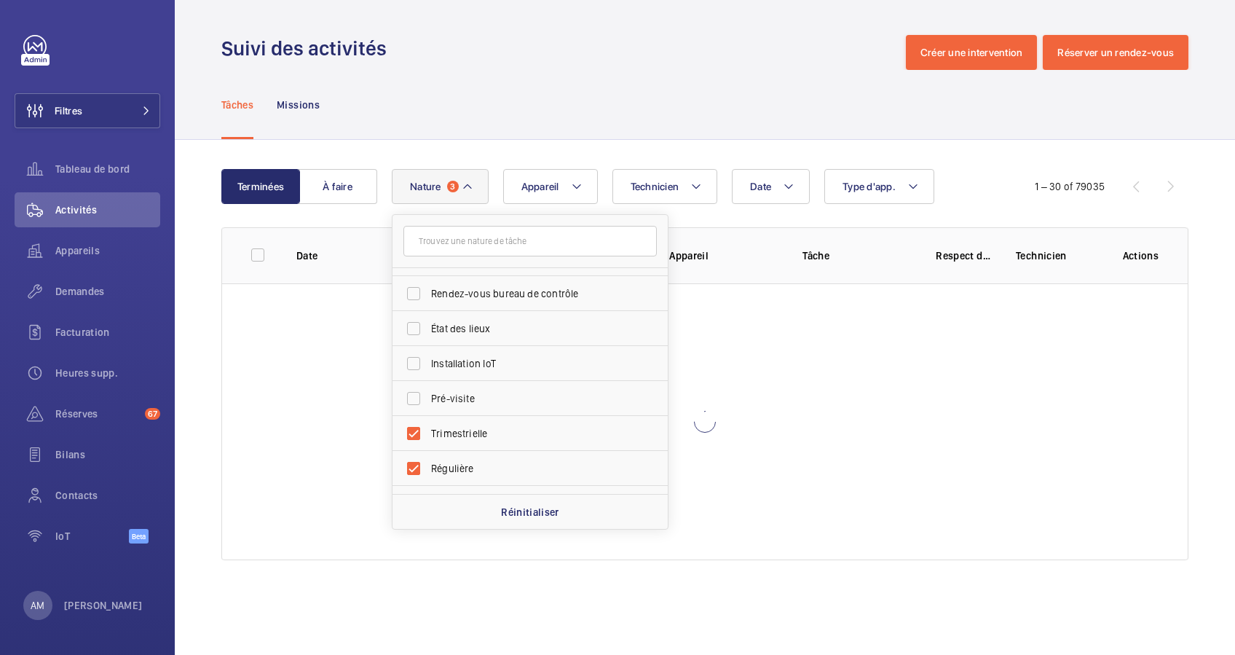
click at [1071, 216] on wm-front-table "Terminées À faire Date Technicien Appareil Type d'app. Nature 3 [PERSON_NAME] R…" at bounding box center [704, 364] width 967 height 391
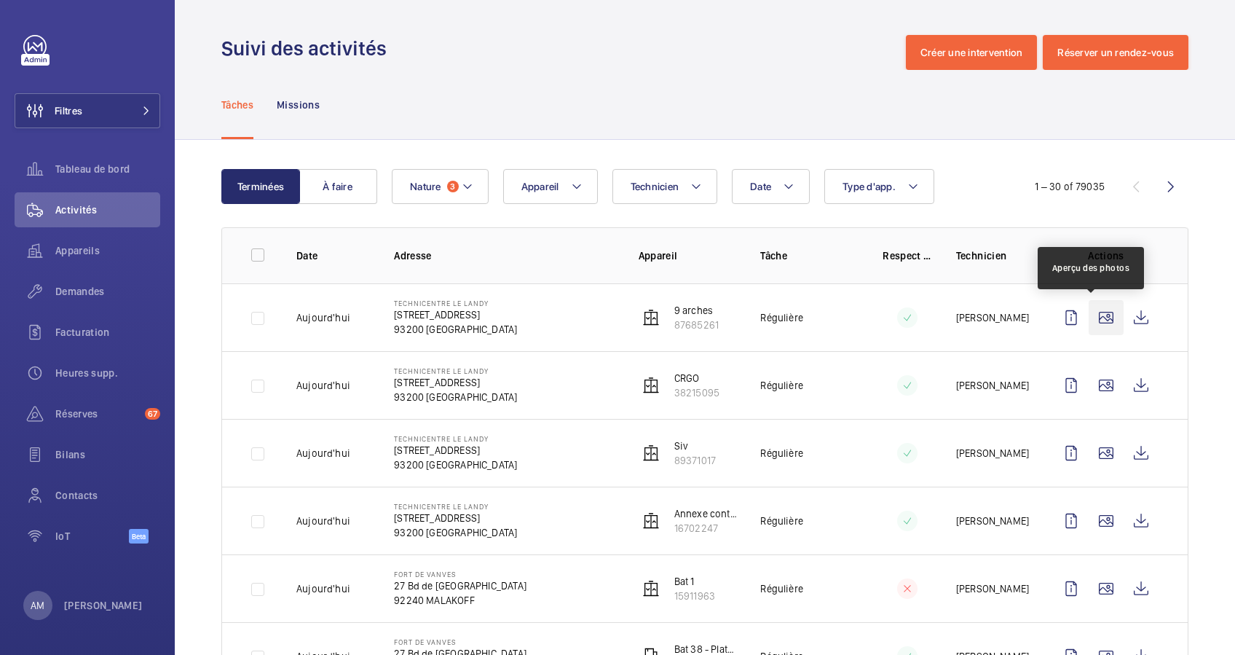
click at [1088, 315] on wm-front-icon-button at bounding box center [1105, 317] width 35 height 35
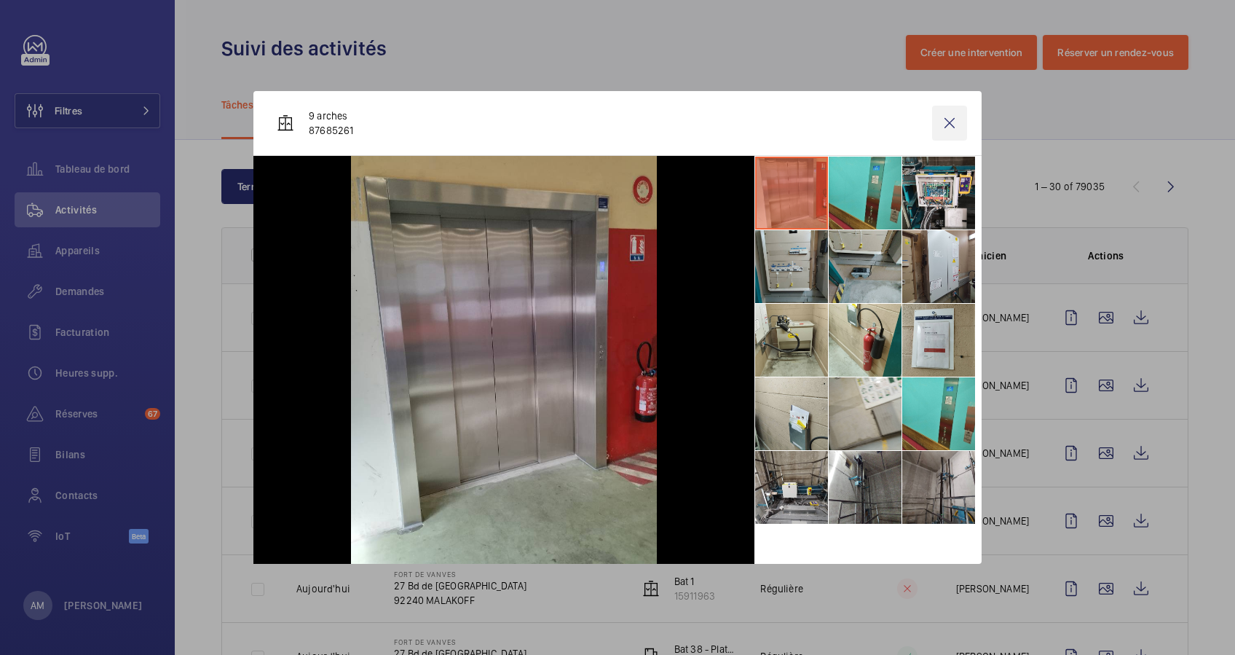
click at [952, 116] on wm-front-icon-button at bounding box center [949, 123] width 35 height 35
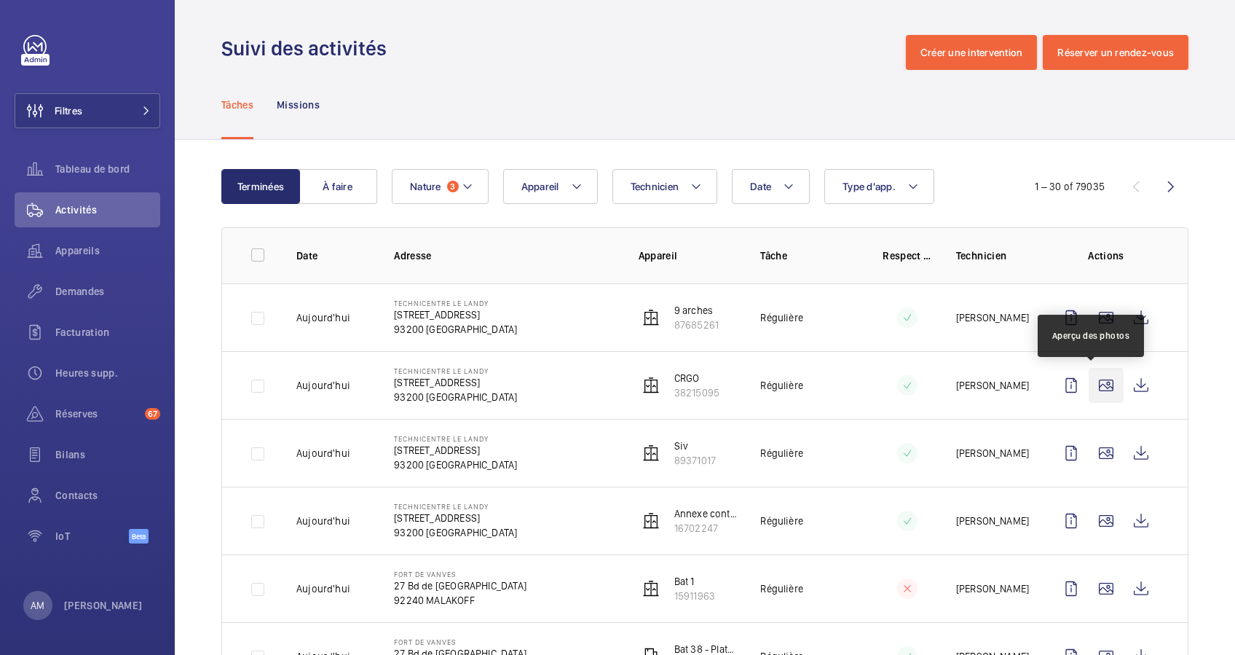
click at [1091, 384] on wm-front-icon-button at bounding box center [1105, 385] width 35 height 35
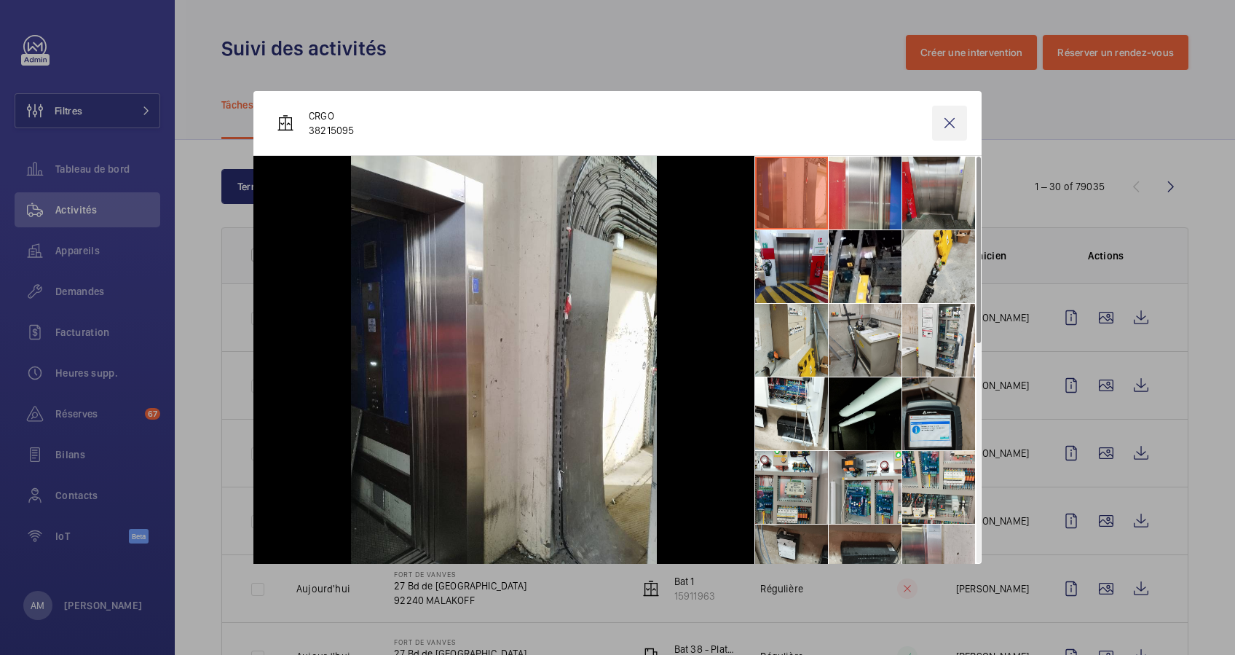
click at [949, 113] on wm-front-icon-button at bounding box center [949, 123] width 35 height 35
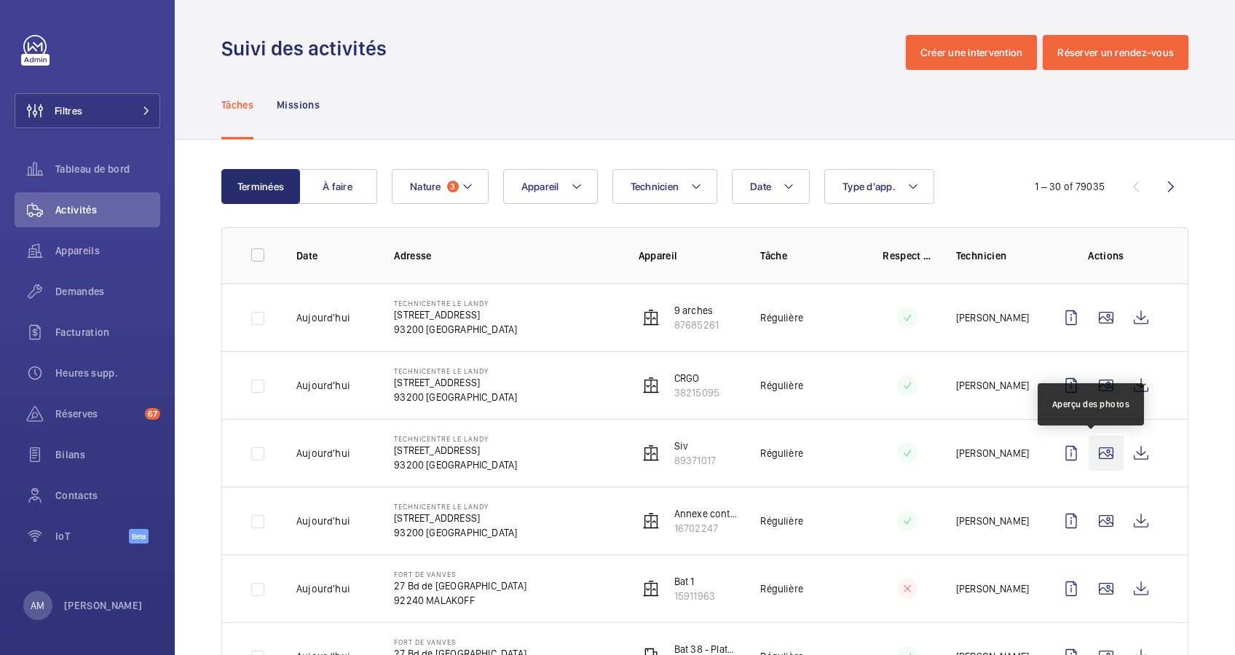
click at [1088, 444] on wm-front-icon-button at bounding box center [1105, 452] width 35 height 35
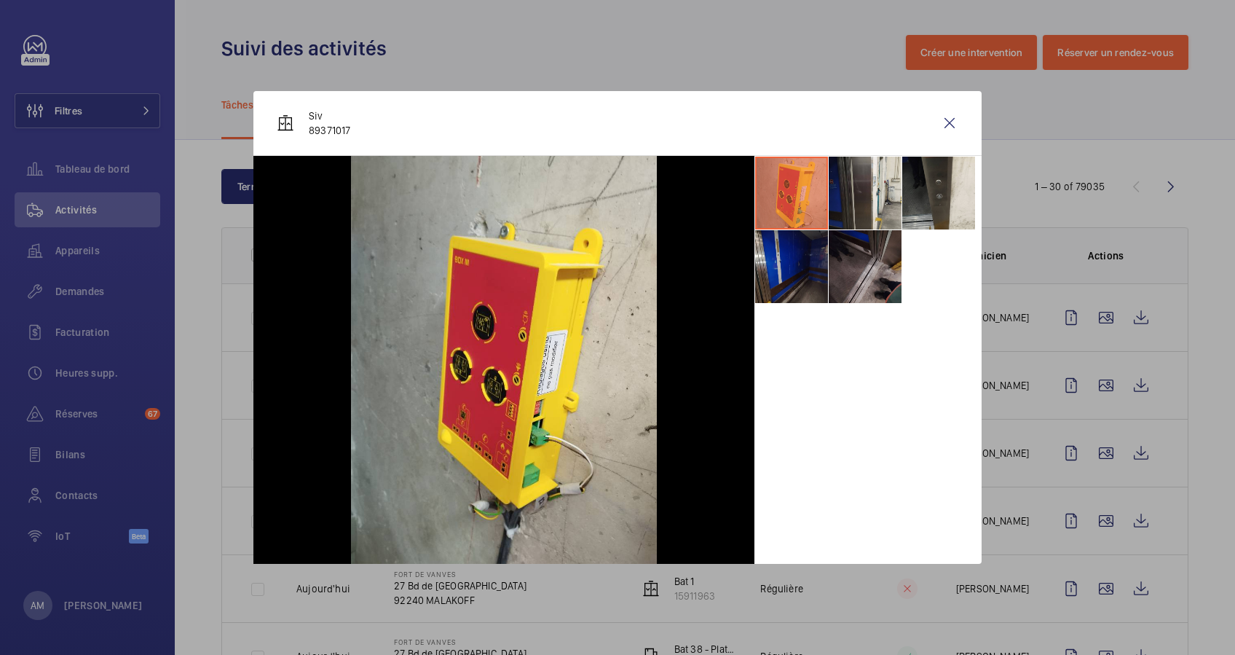
click at [1088, 494] on div at bounding box center [617, 327] width 1235 height 655
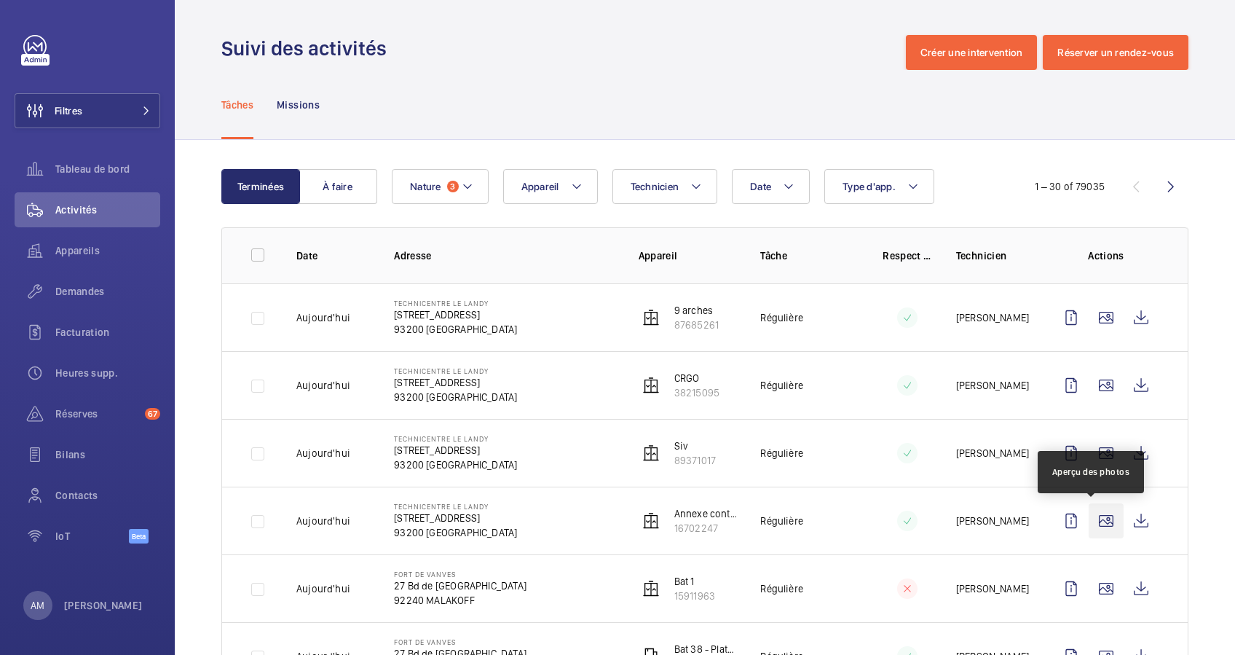
click at [1088, 513] on wm-front-icon-button at bounding box center [1105, 520] width 35 height 35
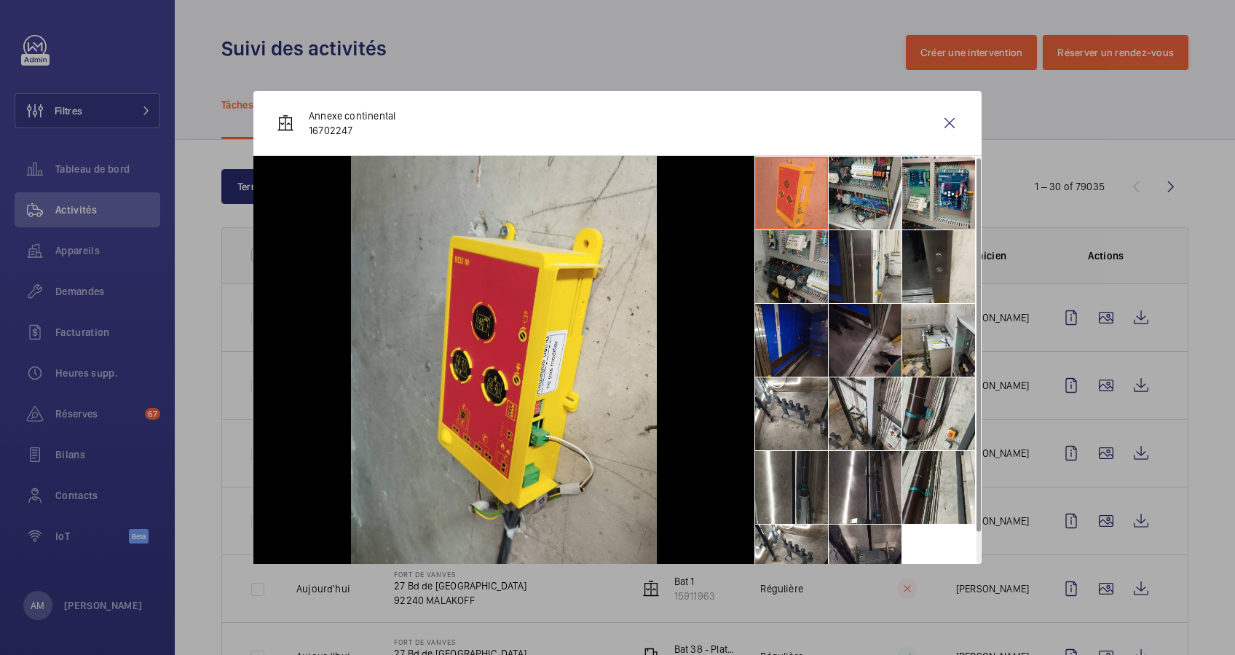
scroll to position [34, 0]
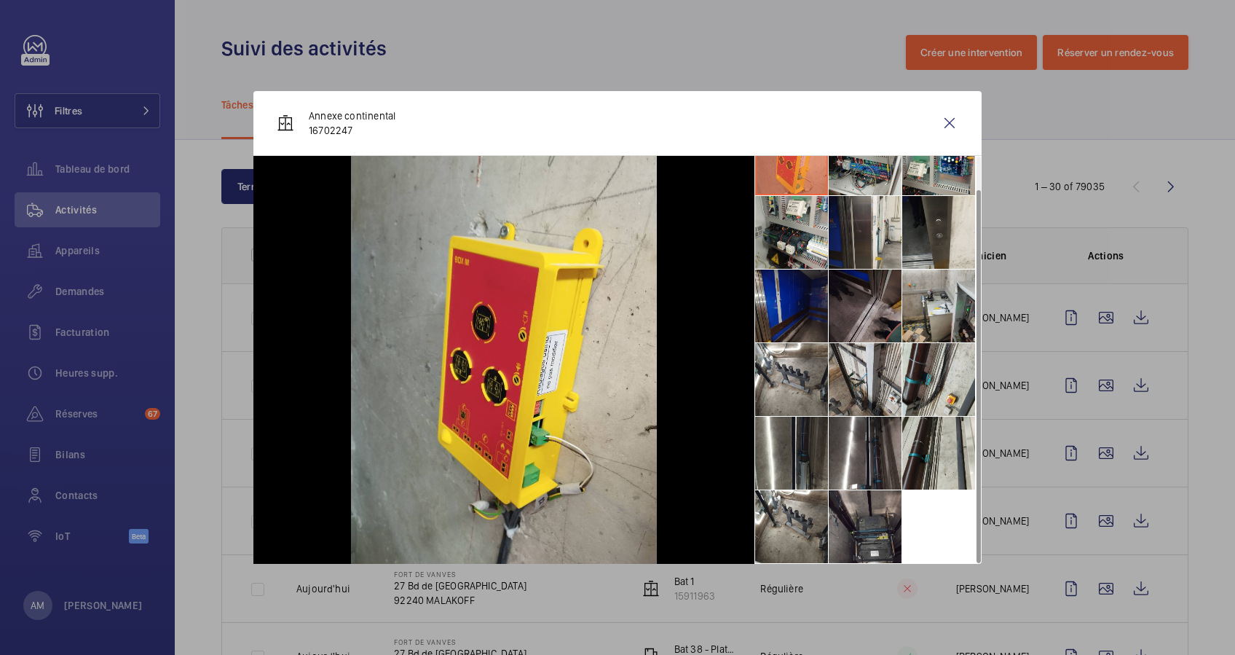
click at [1032, 408] on div at bounding box center [617, 327] width 1235 height 655
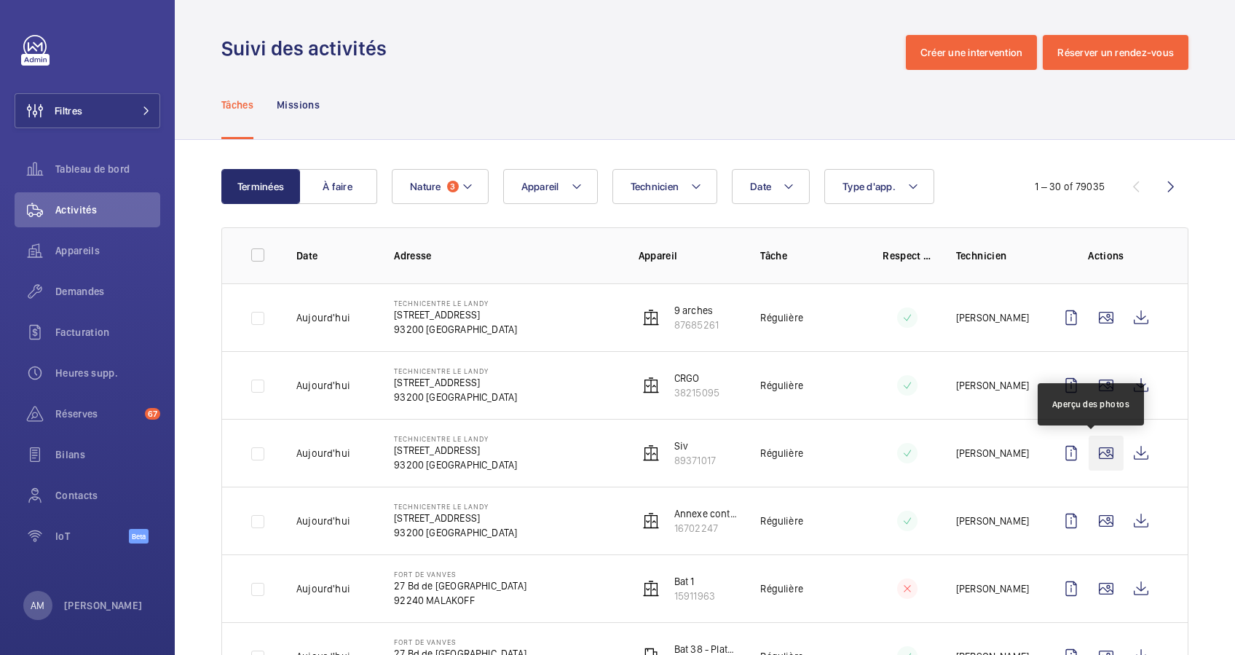
scroll to position [194, 0]
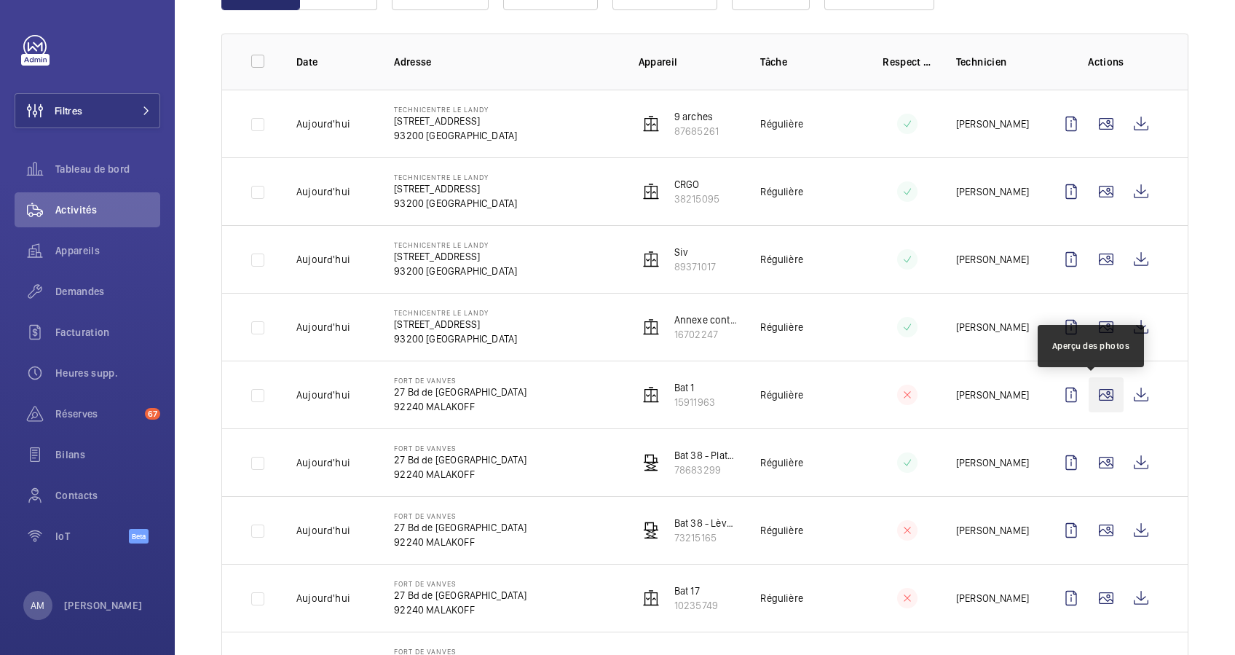
click at [1090, 394] on wm-front-icon-button at bounding box center [1105, 394] width 35 height 35
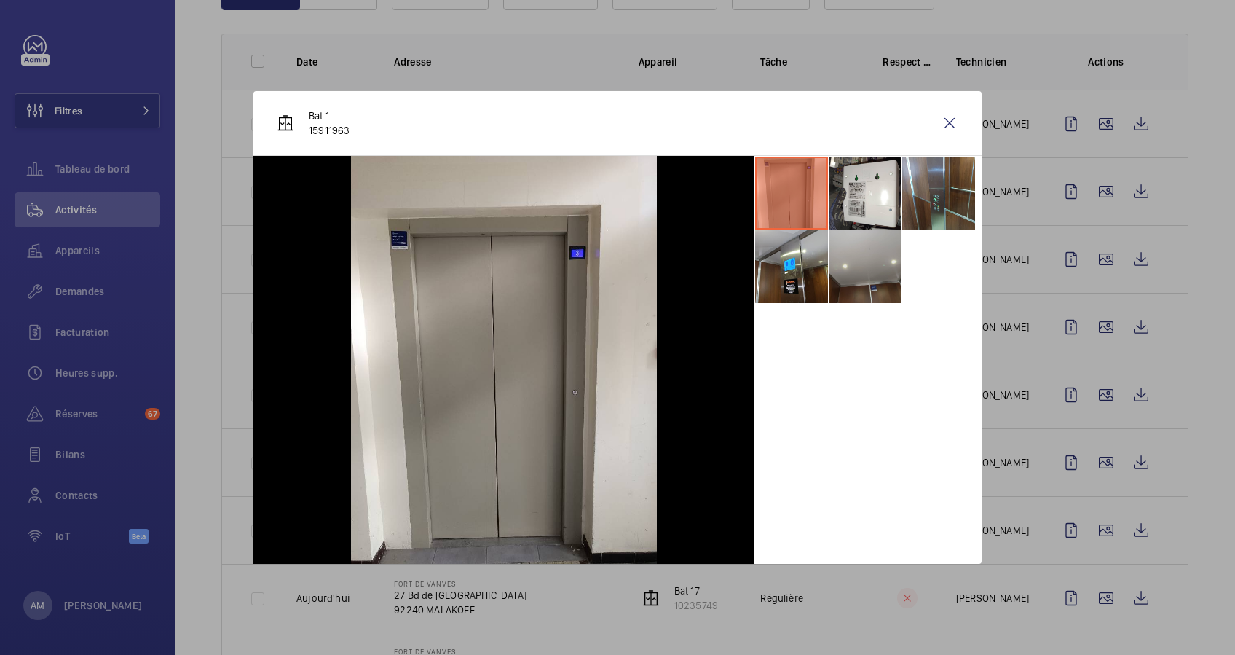
click at [886, 283] on li at bounding box center [865, 266] width 73 height 73
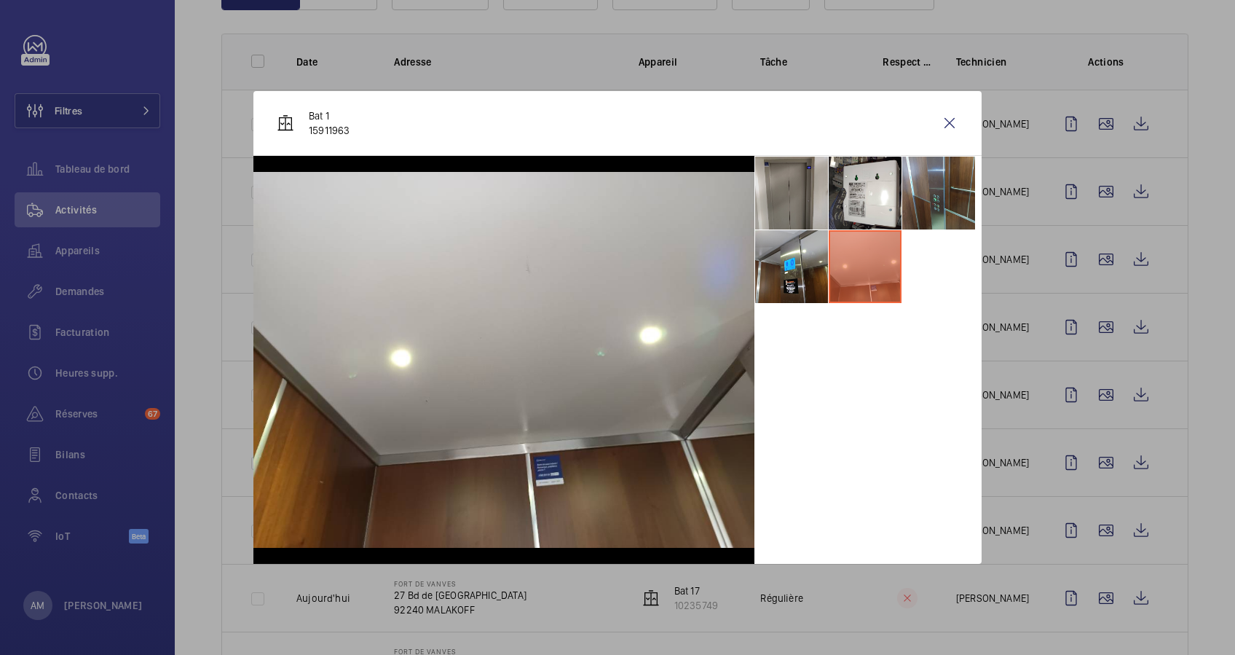
click at [797, 182] on li at bounding box center [791, 193] width 73 height 73
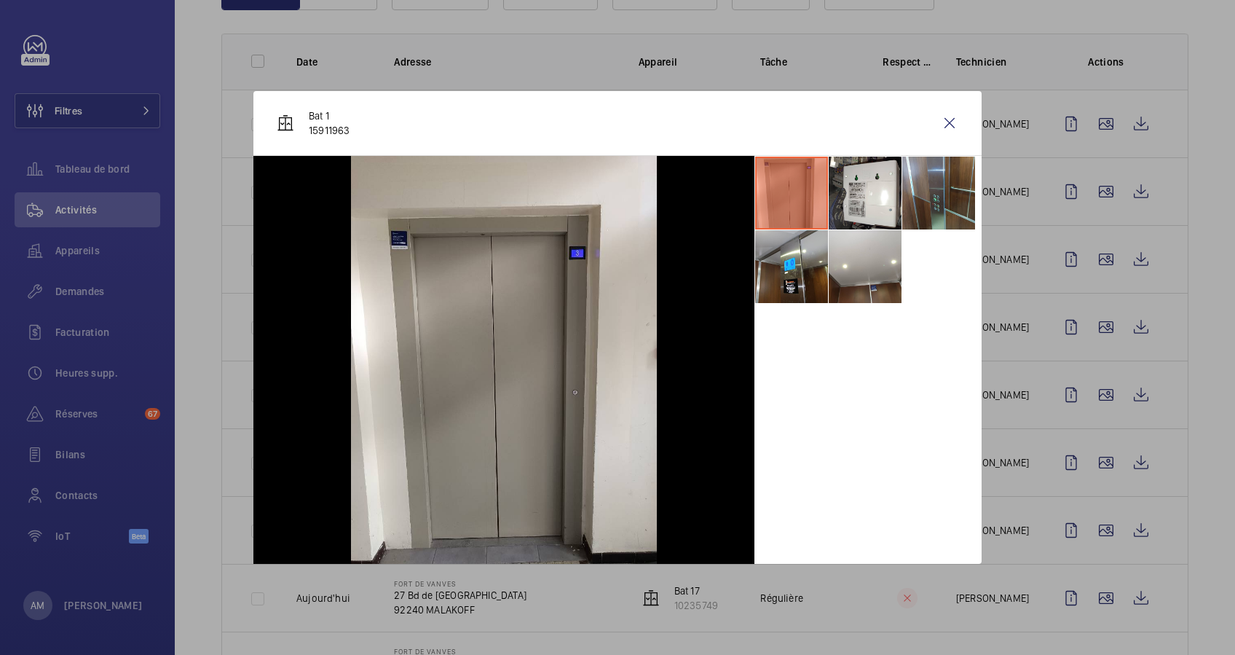
drag, startPoint x: 941, startPoint y: 122, endPoint x: 976, endPoint y: 174, distance: 62.0
click at [944, 126] on wm-front-icon-button at bounding box center [949, 123] width 35 height 35
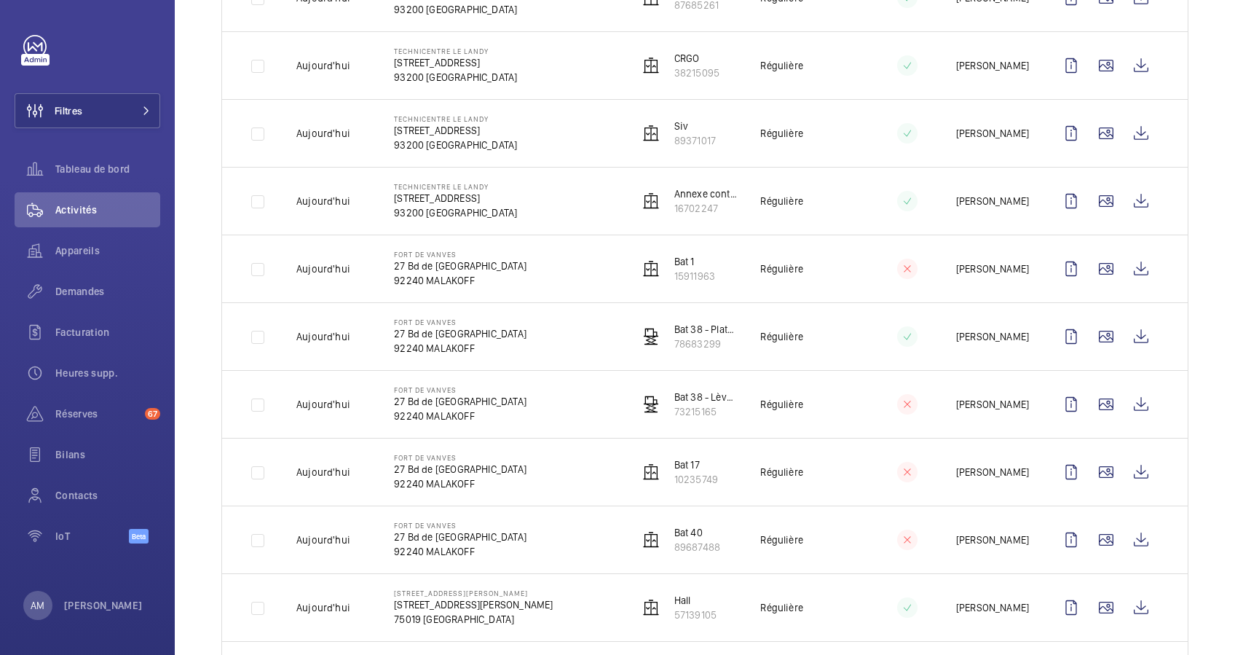
scroll to position [388, 0]
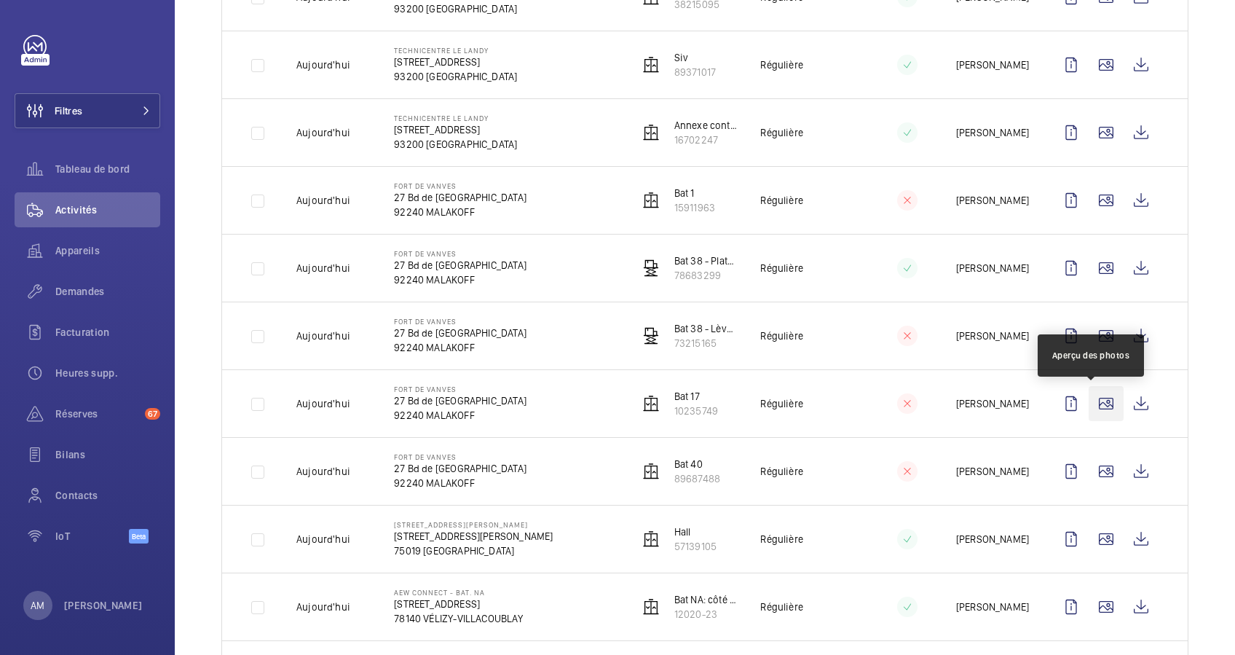
click at [1088, 404] on wm-front-icon-button at bounding box center [1105, 403] width 35 height 35
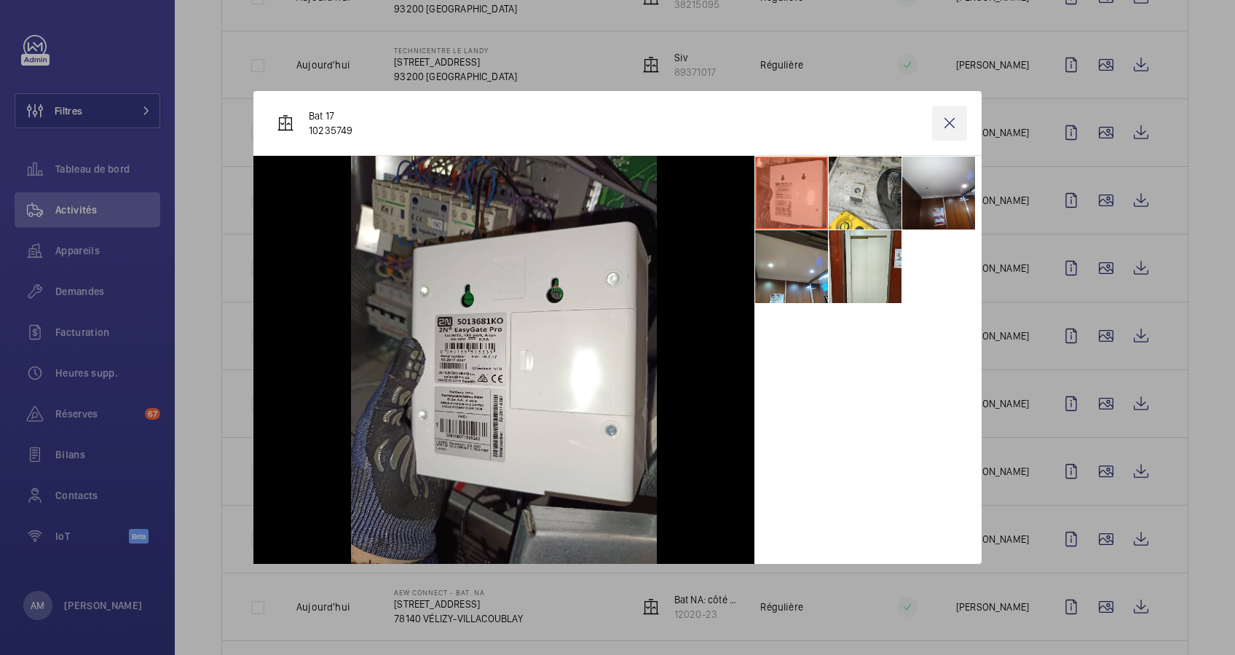
click at [950, 111] on wm-front-icon-button at bounding box center [949, 123] width 35 height 35
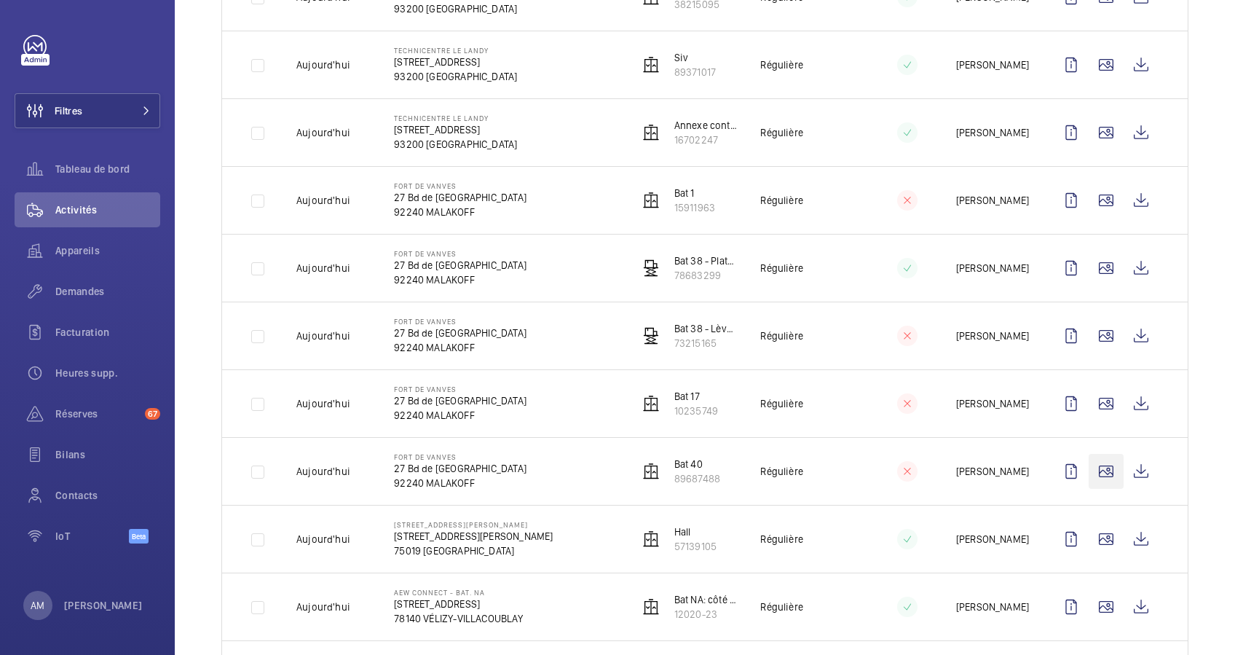
scroll to position [485, 0]
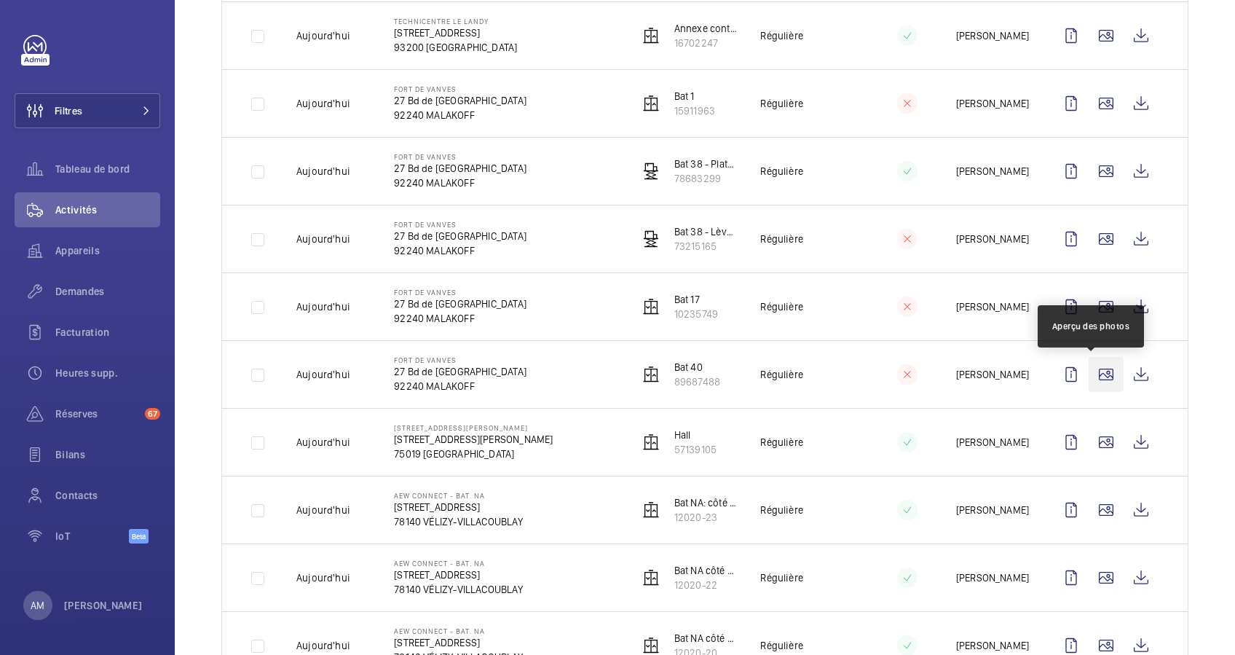
click at [1095, 374] on wm-front-icon-button at bounding box center [1105, 374] width 35 height 35
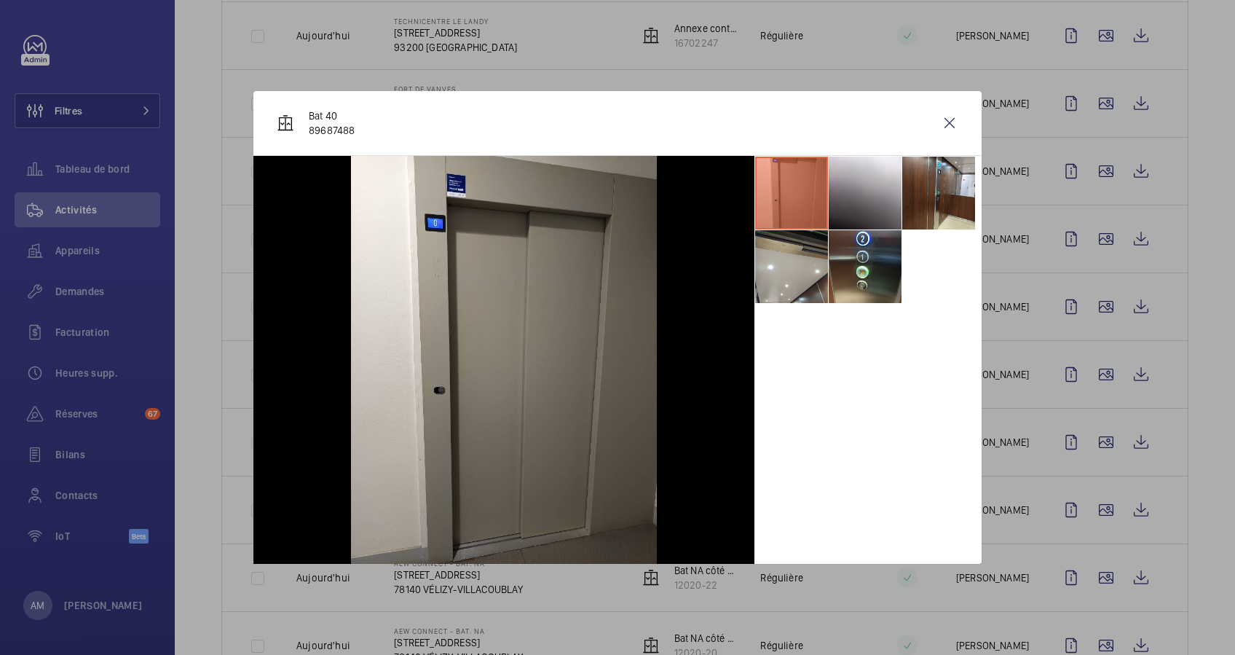
click at [1088, 441] on div at bounding box center [617, 327] width 1235 height 655
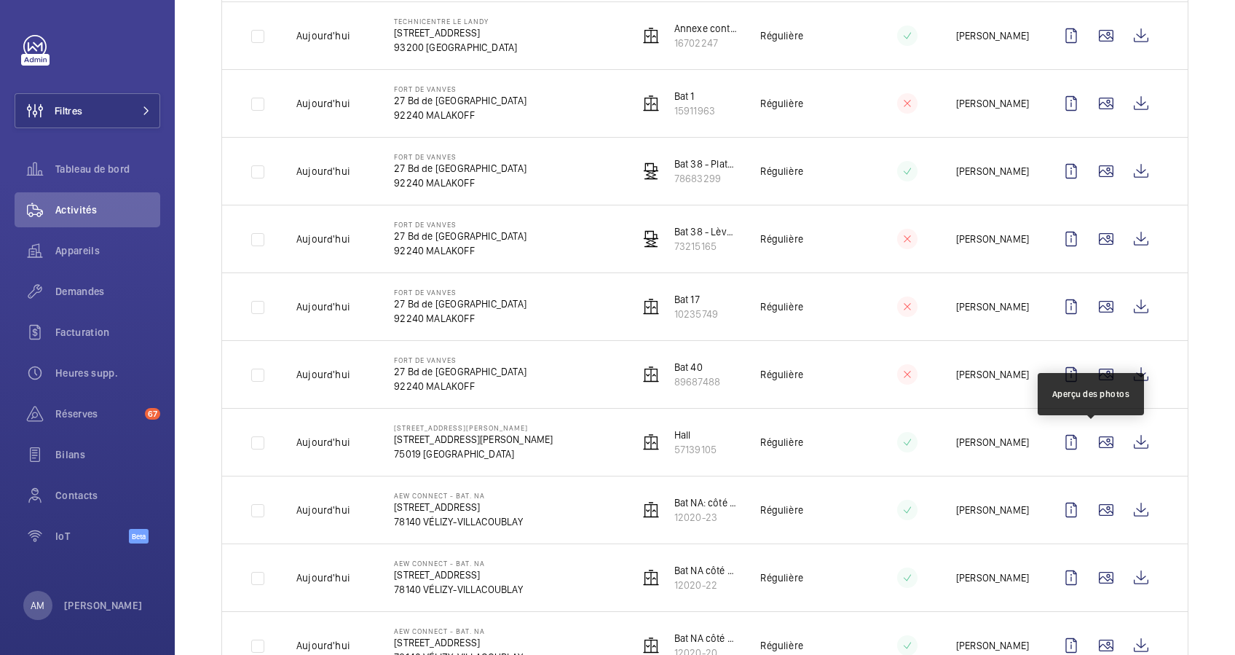
click at [1088, 441] on wm-front-icon-button at bounding box center [1105, 441] width 35 height 35
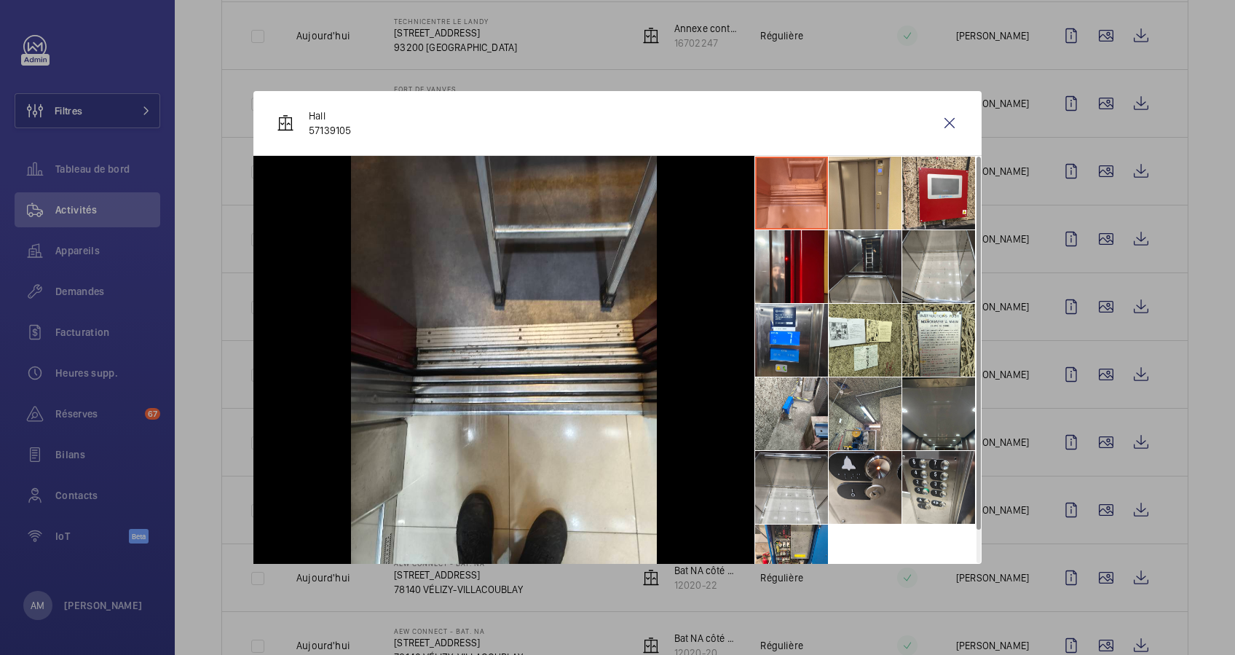
click at [1088, 441] on div at bounding box center [617, 327] width 1235 height 655
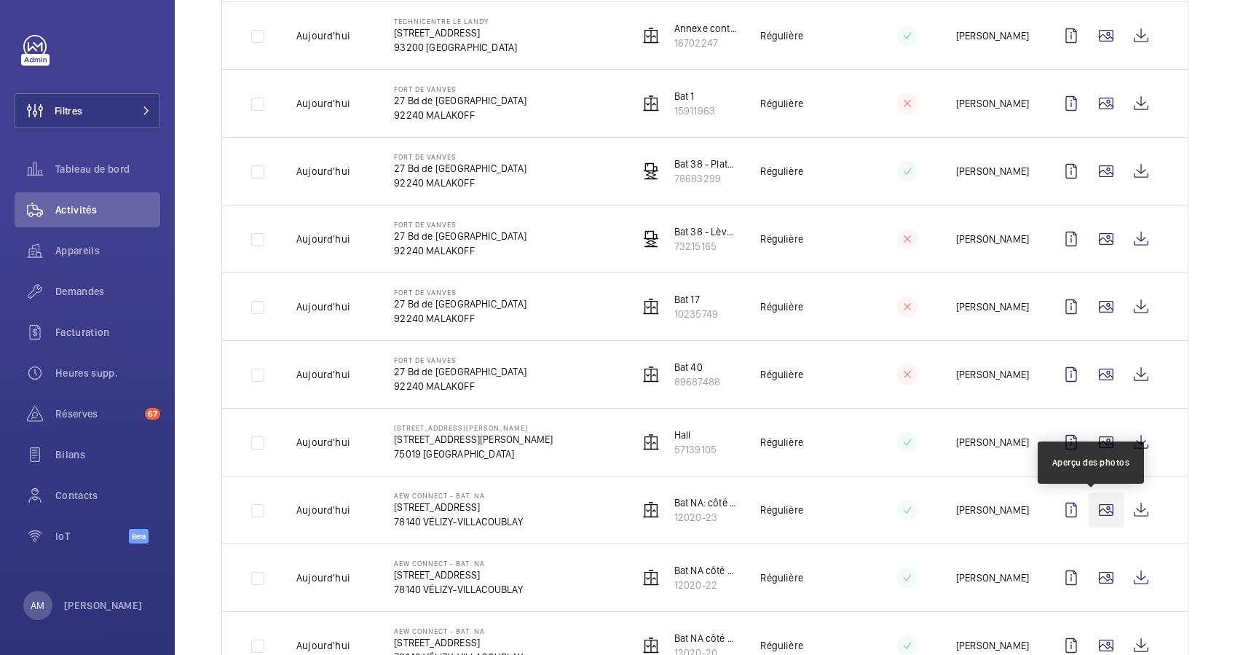
click at [1096, 508] on wm-front-icon-button at bounding box center [1105, 509] width 35 height 35
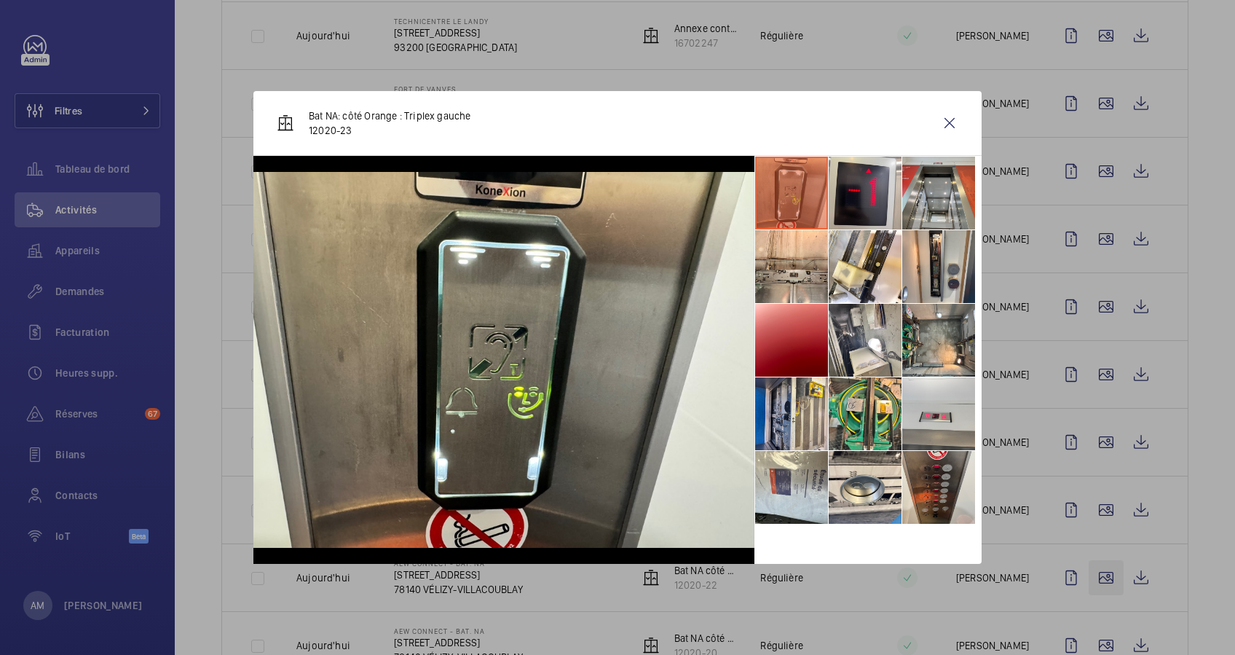
drag, startPoint x: 1079, startPoint y: 553, endPoint x: 1099, endPoint y: 577, distance: 31.0
click at [1080, 553] on div at bounding box center [617, 327] width 1235 height 655
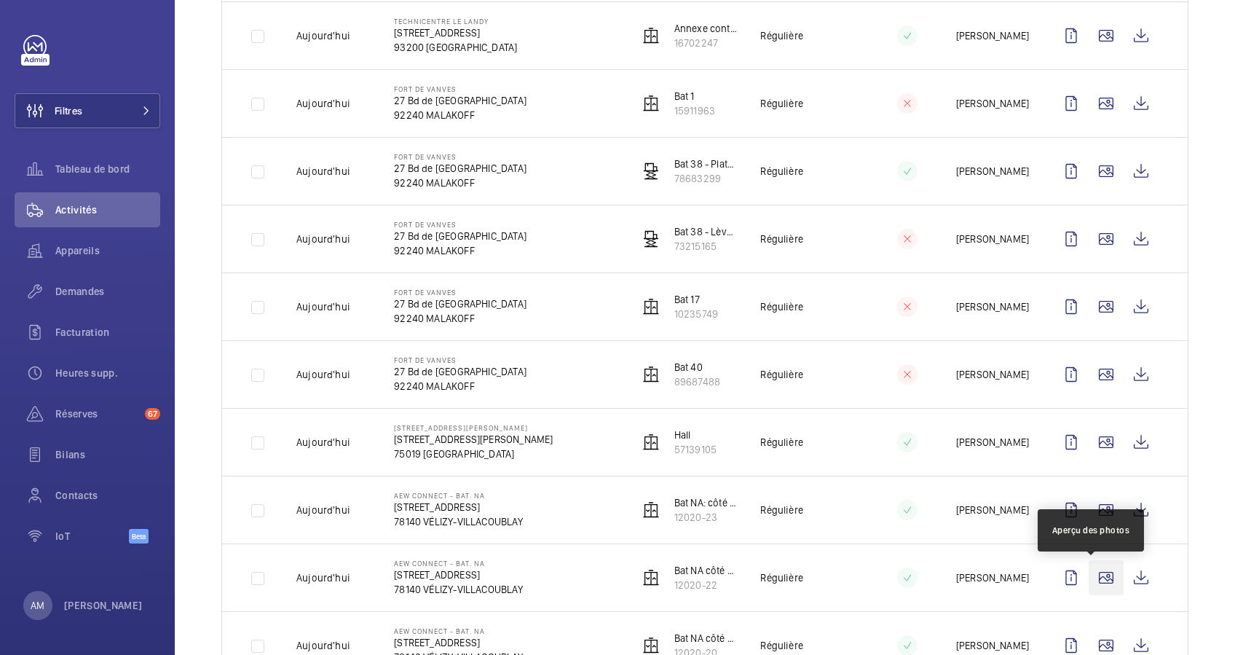
click at [1099, 582] on wm-front-icon-button at bounding box center [1105, 577] width 35 height 35
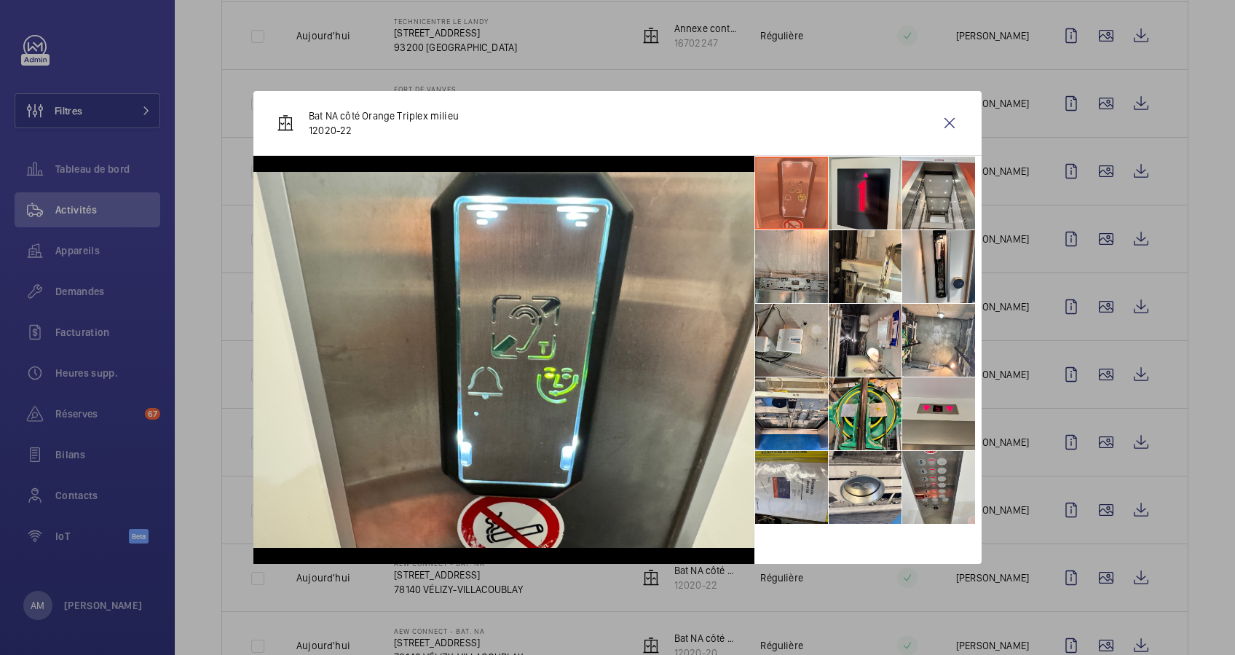
click at [1070, 539] on div at bounding box center [617, 327] width 1235 height 655
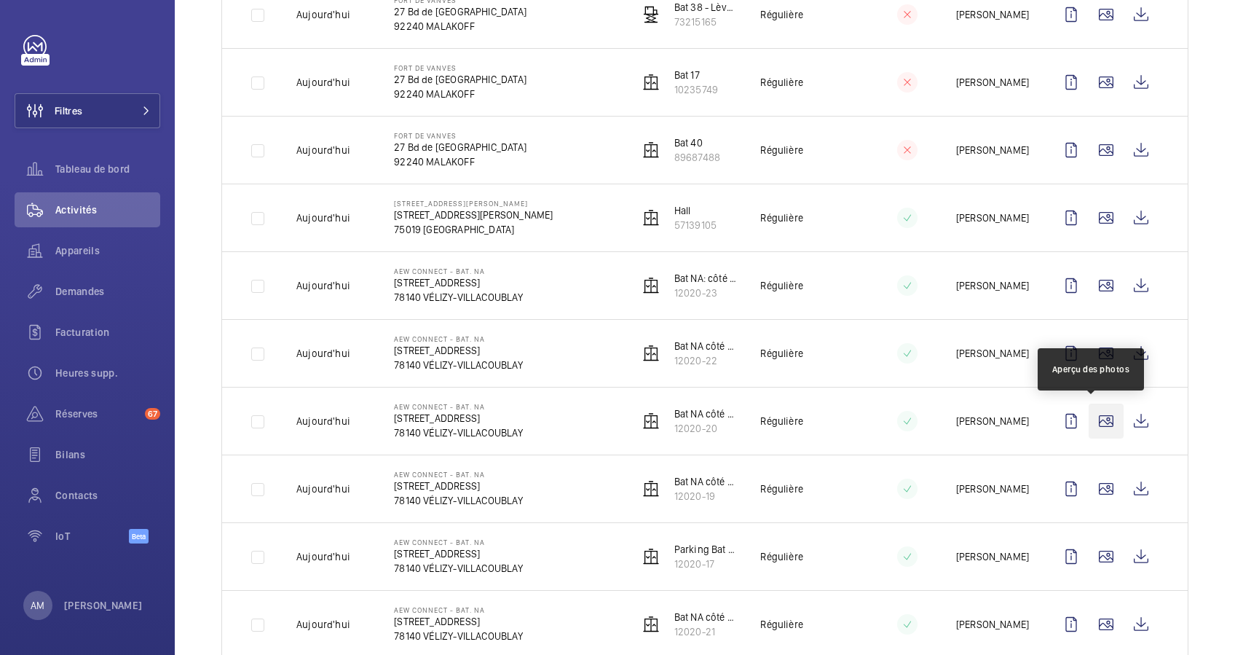
scroll to position [874, 0]
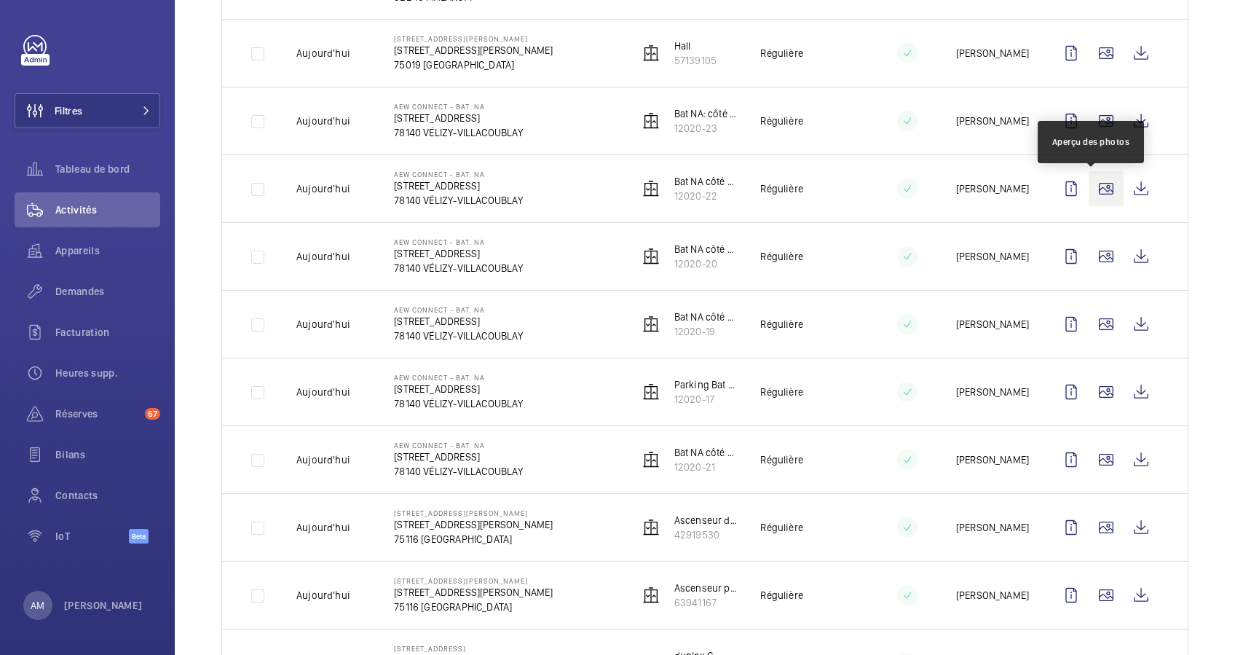
click at [1091, 197] on wm-front-icon-button at bounding box center [1105, 188] width 35 height 35
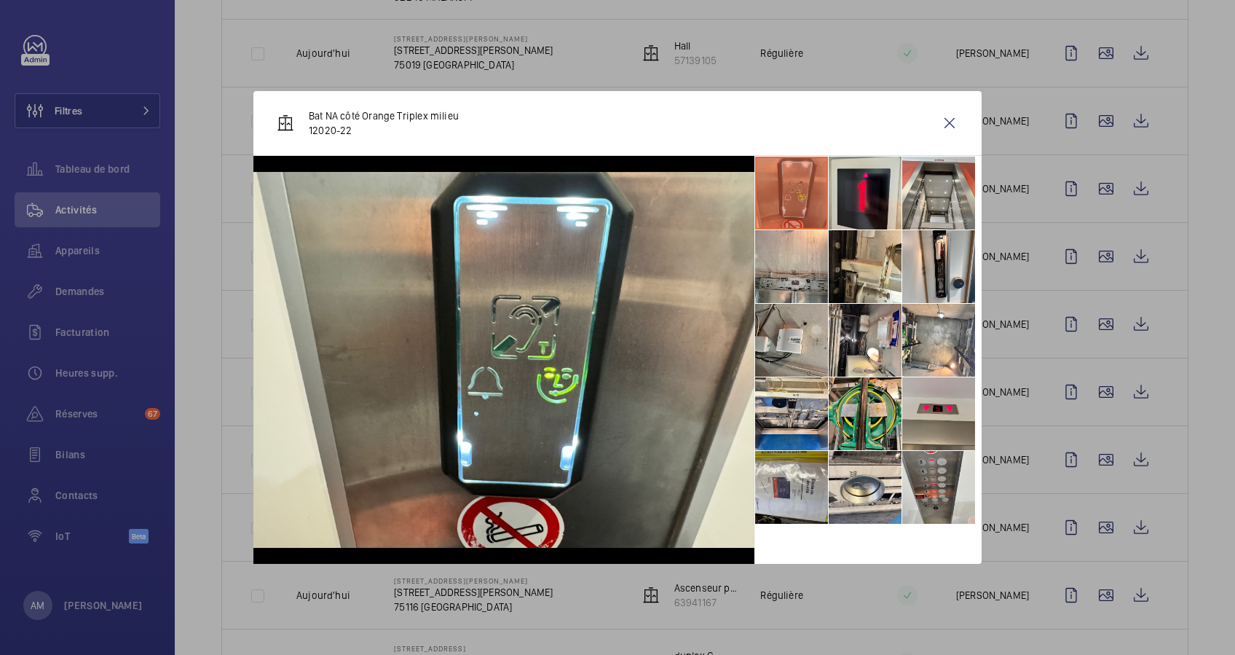
click at [1048, 422] on div at bounding box center [617, 327] width 1235 height 655
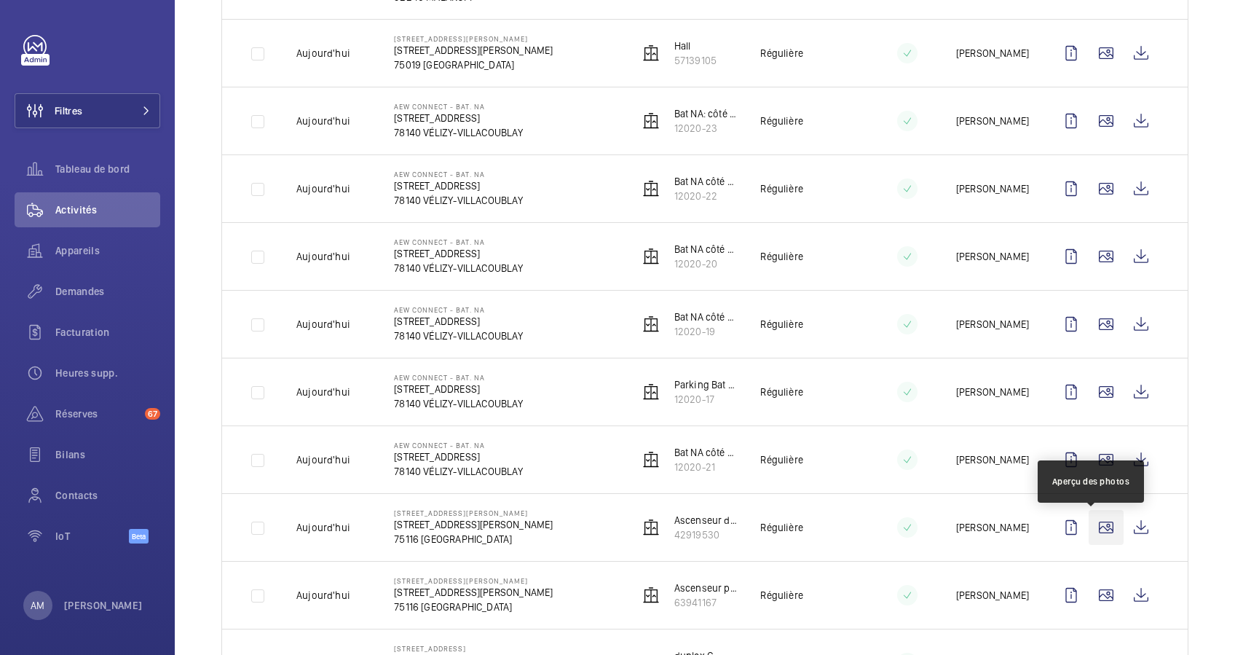
click at [1093, 532] on wm-front-icon-button at bounding box center [1105, 527] width 35 height 35
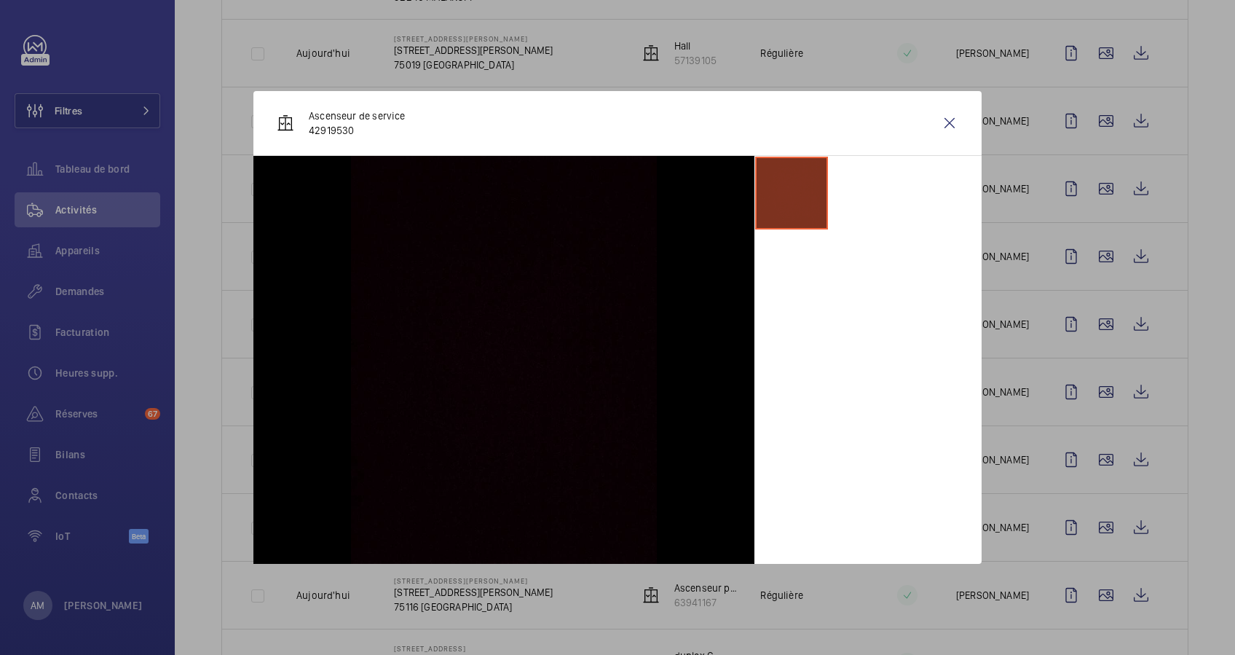
drag, startPoint x: 950, startPoint y: 114, endPoint x: 1032, endPoint y: 353, distance: 253.0
click at [950, 116] on wm-front-icon-button at bounding box center [949, 123] width 35 height 35
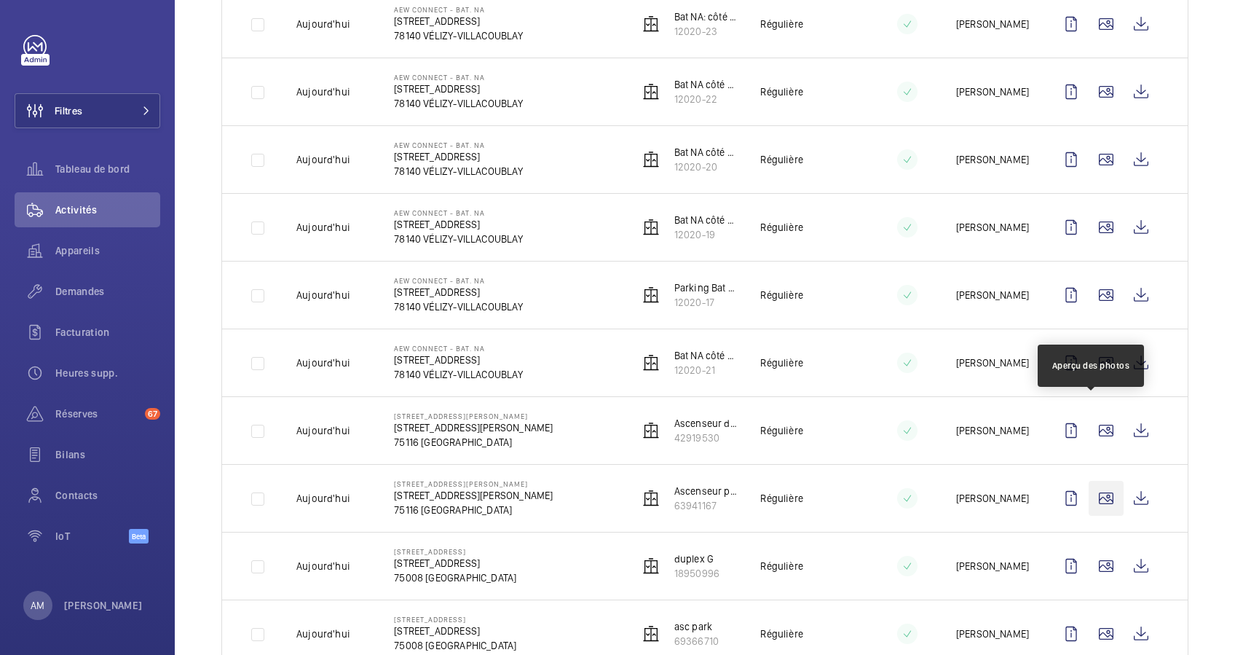
scroll to position [1067, 0]
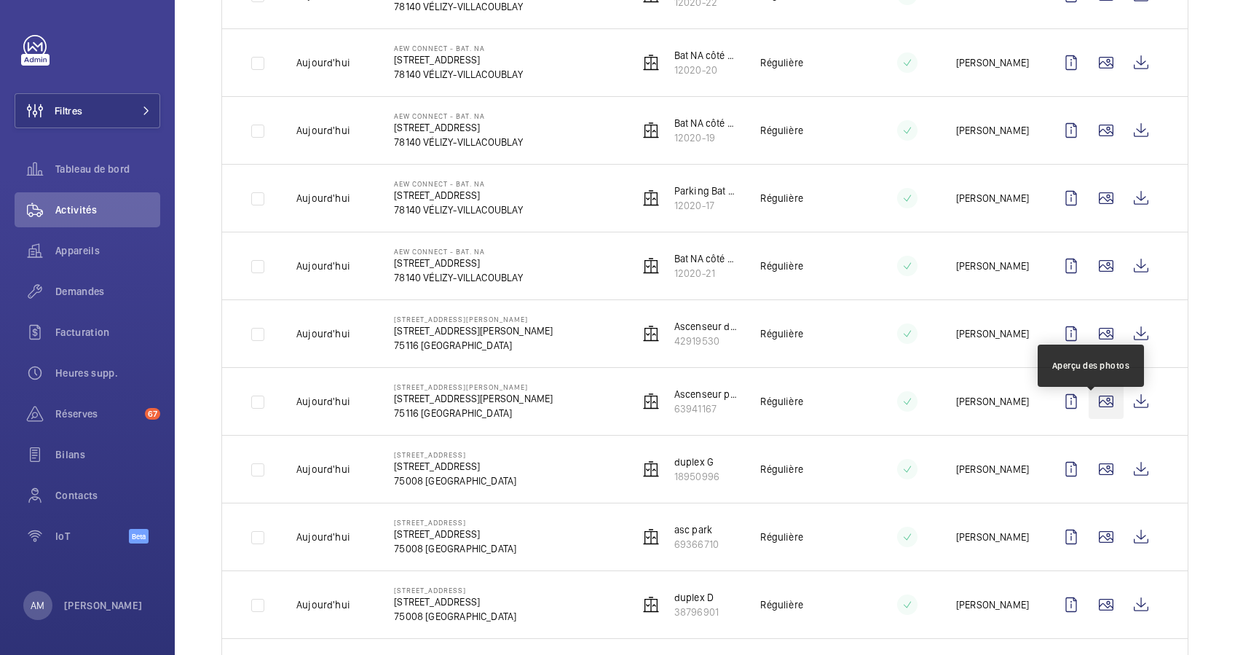
click at [1088, 398] on wm-front-icon-button at bounding box center [1105, 401] width 35 height 35
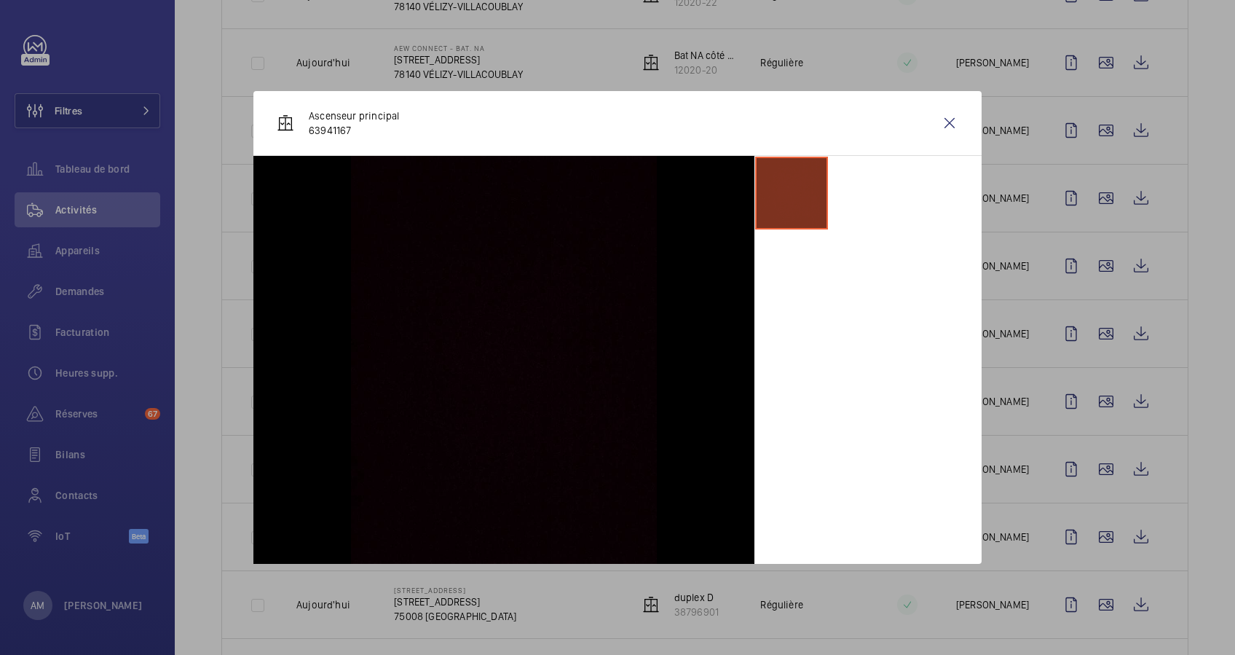
click at [1087, 435] on div at bounding box center [617, 327] width 1235 height 655
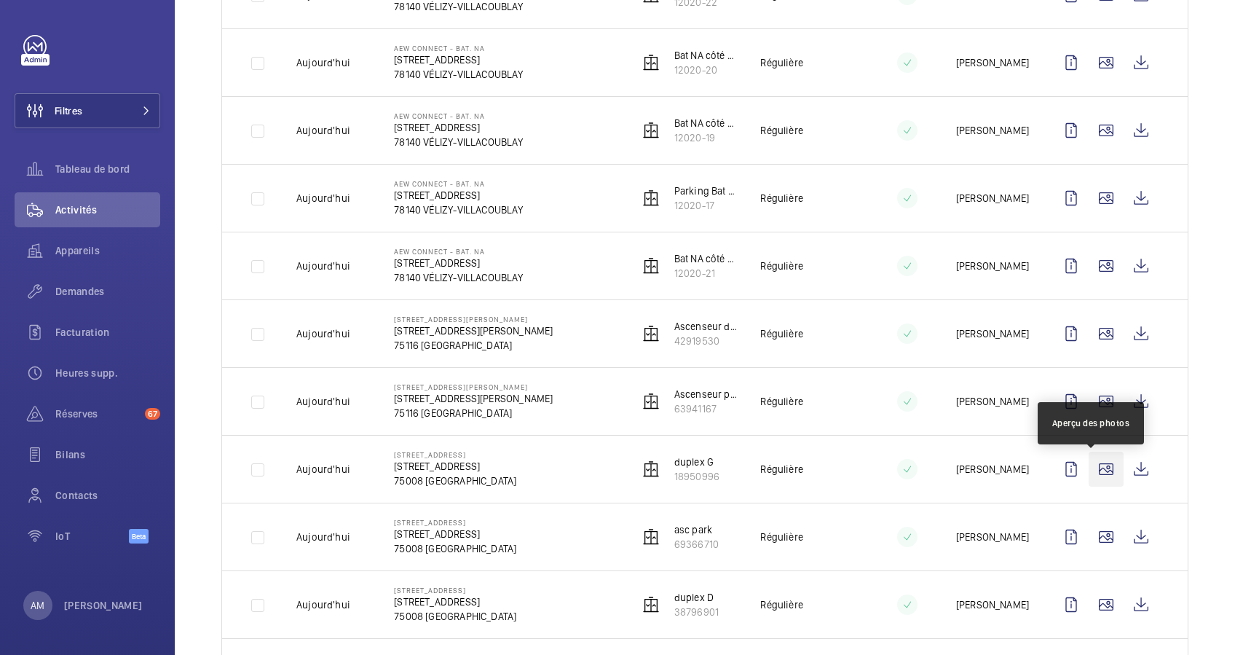
click at [1088, 472] on wm-front-icon-button at bounding box center [1105, 468] width 35 height 35
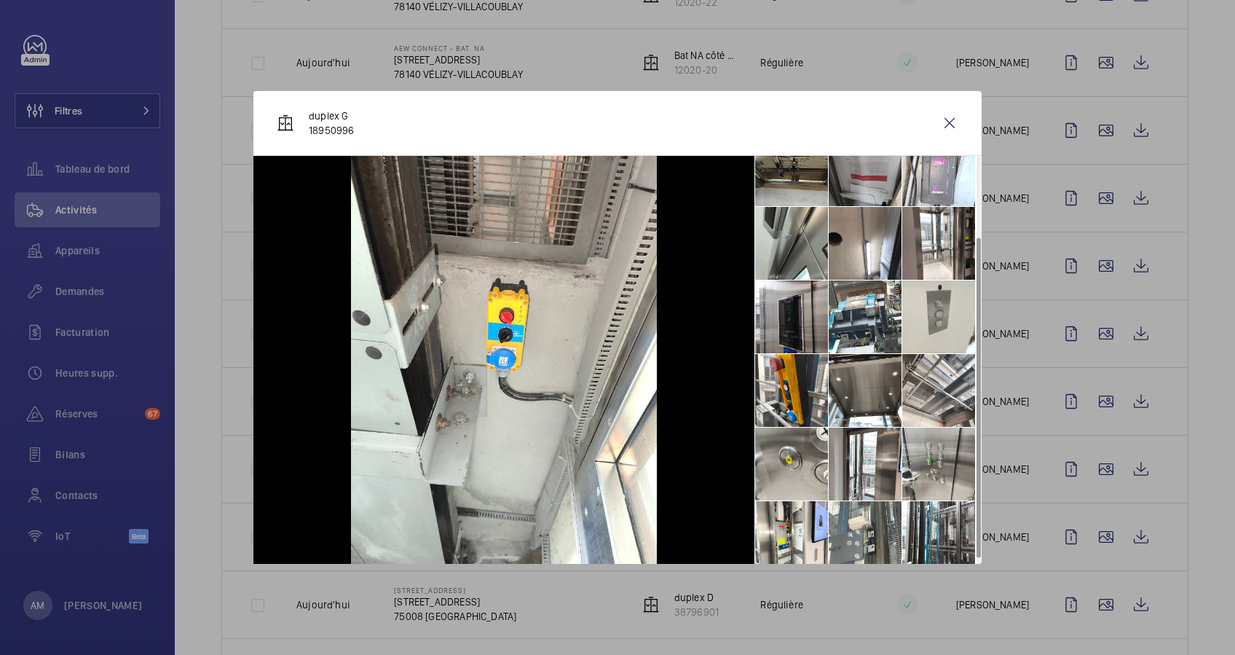
scroll to position [107, 0]
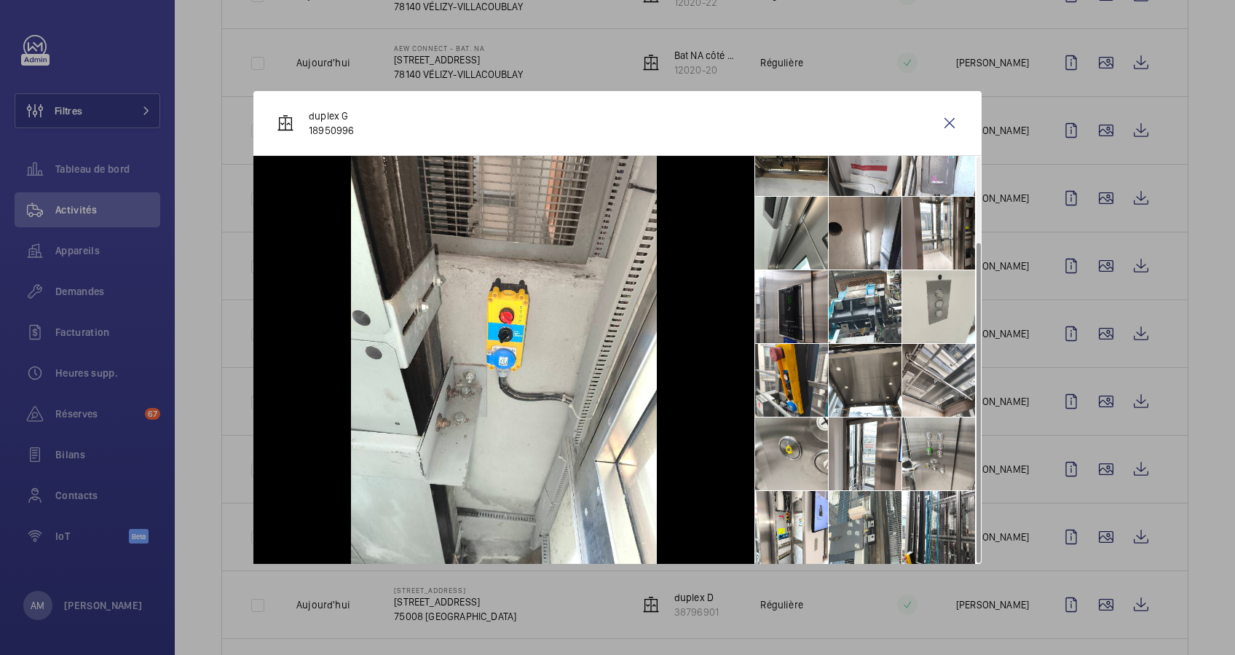
click at [1041, 437] on div at bounding box center [617, 327] width 1235 height 655
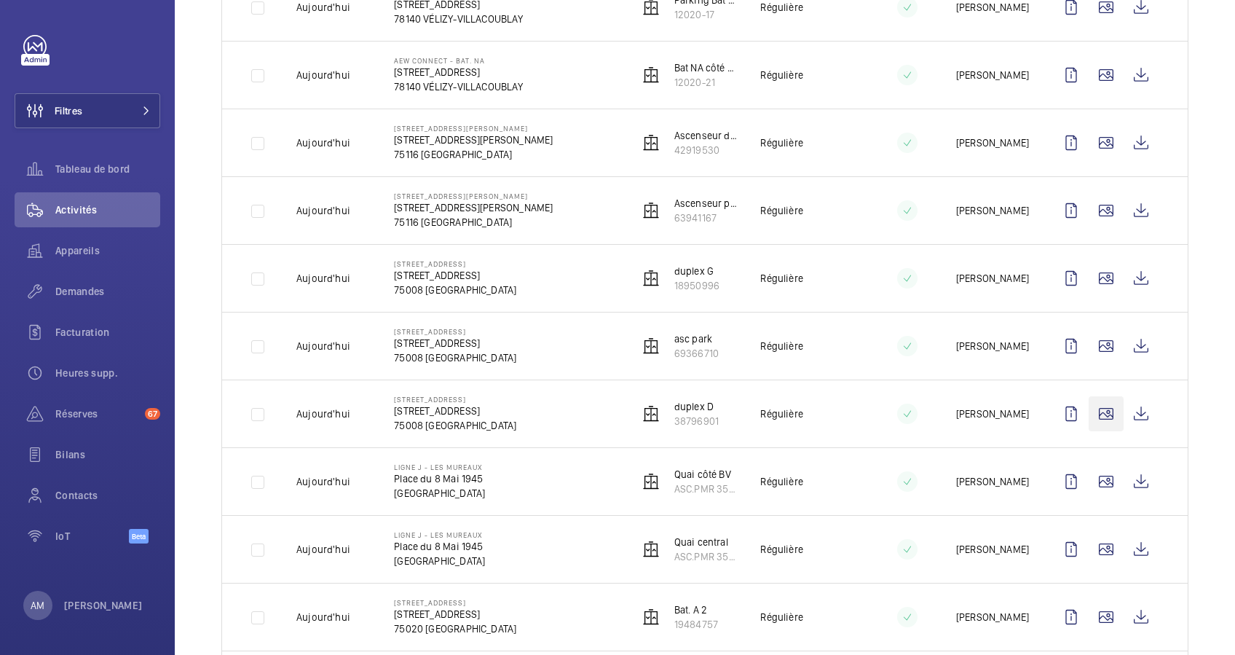
scroll to position [1262, 0]
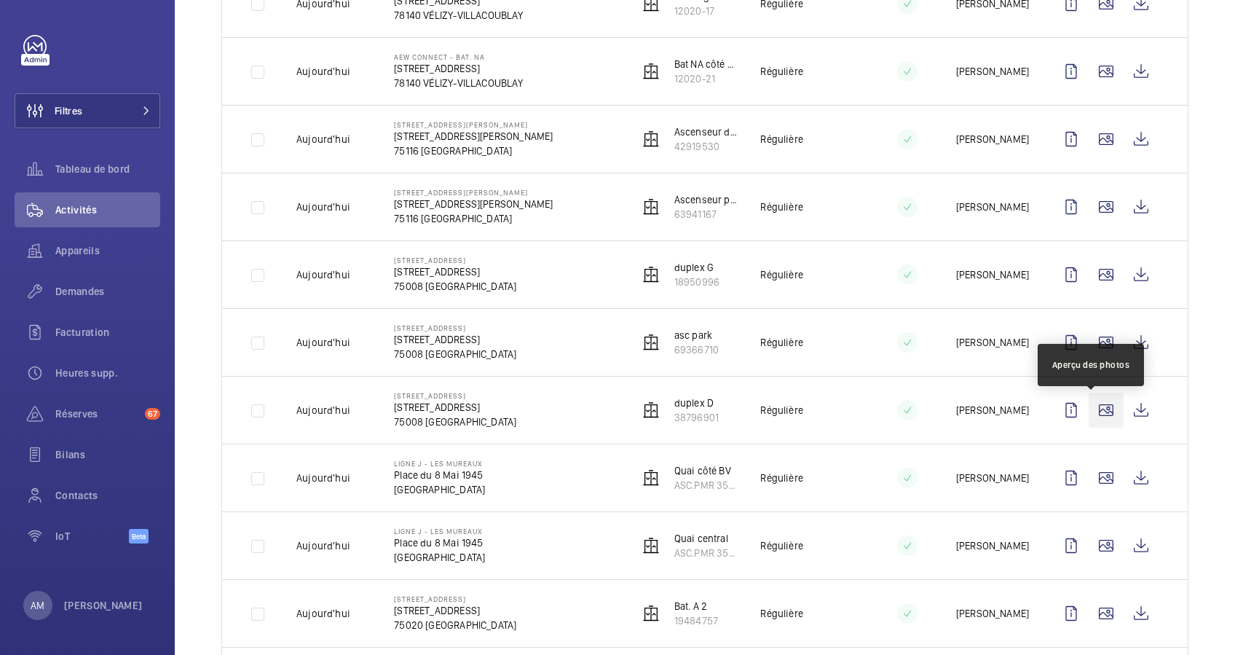
click at [1094, 422] on wm-front-icon-button at bounding box center [1105, 409] width 35 height 35
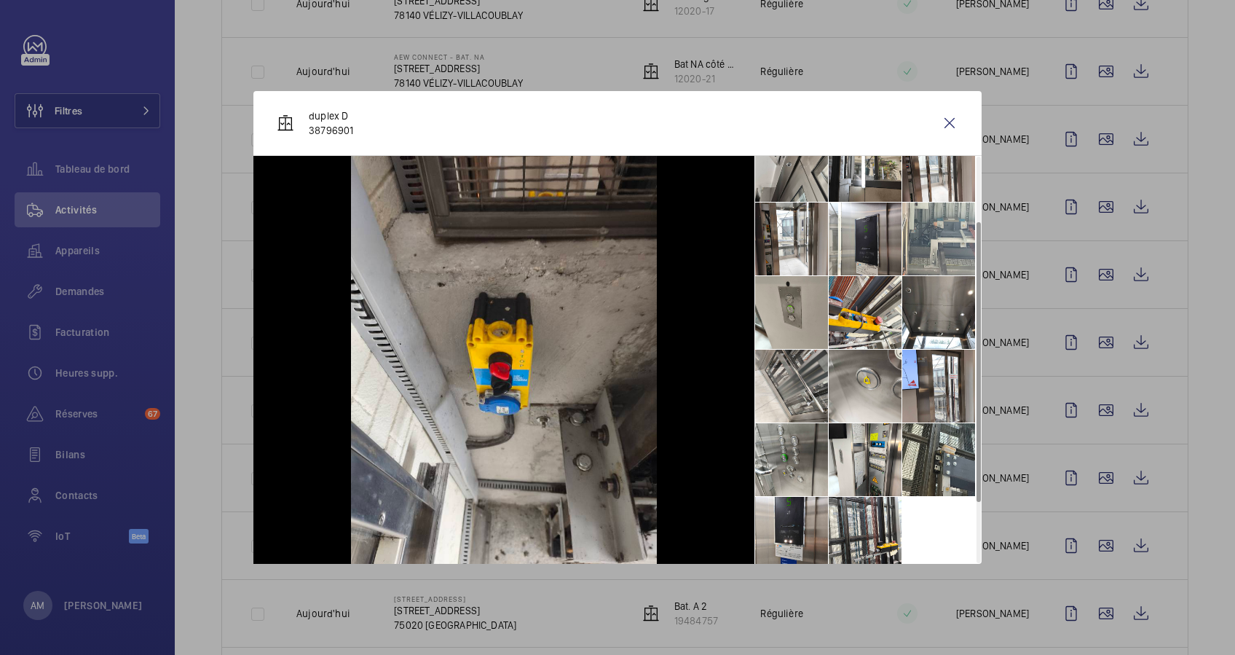
scroll to position [181, 0]
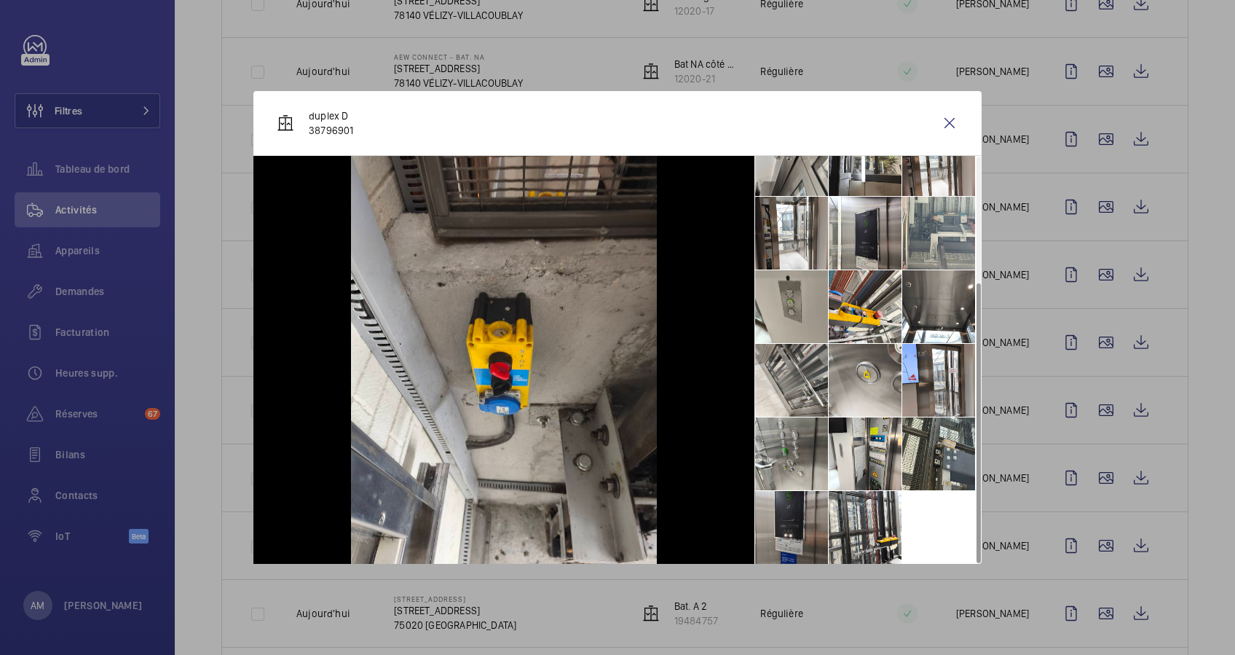
click at [786, 529] on li at bounding box center [791, 527] width 73 height 73
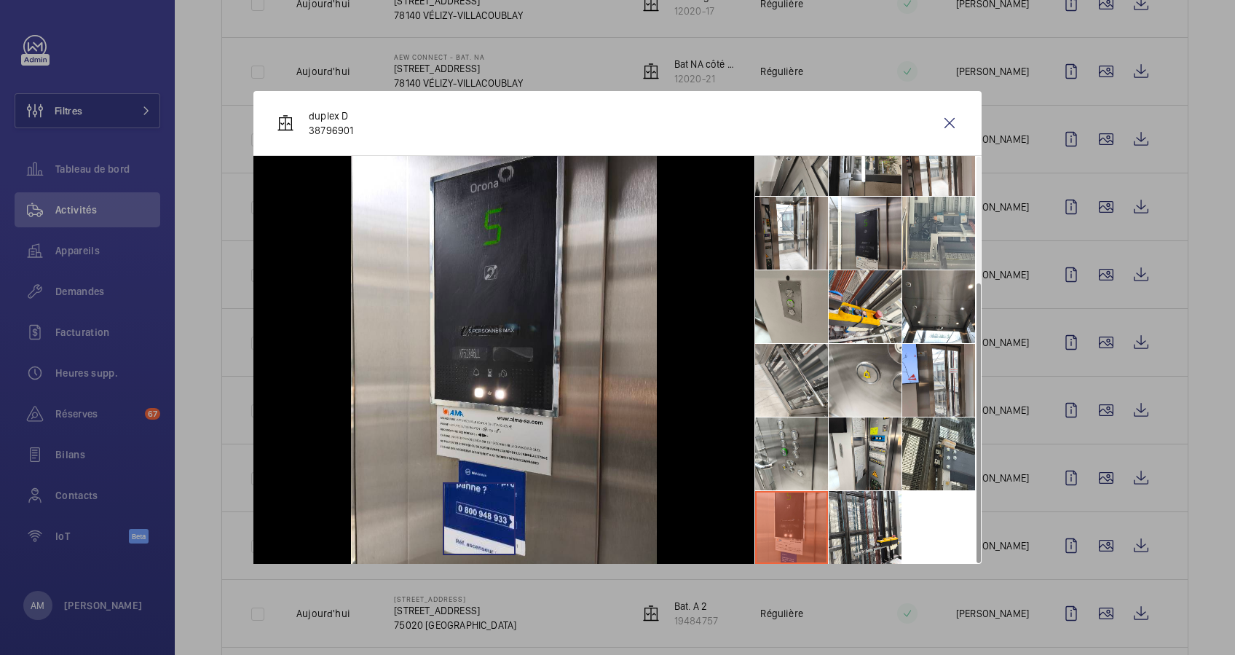
click at [478, 518] on img at bounding box center [504, 360] width 306 height 408
